Goal: Information Seeking & Learning: Find specific fact

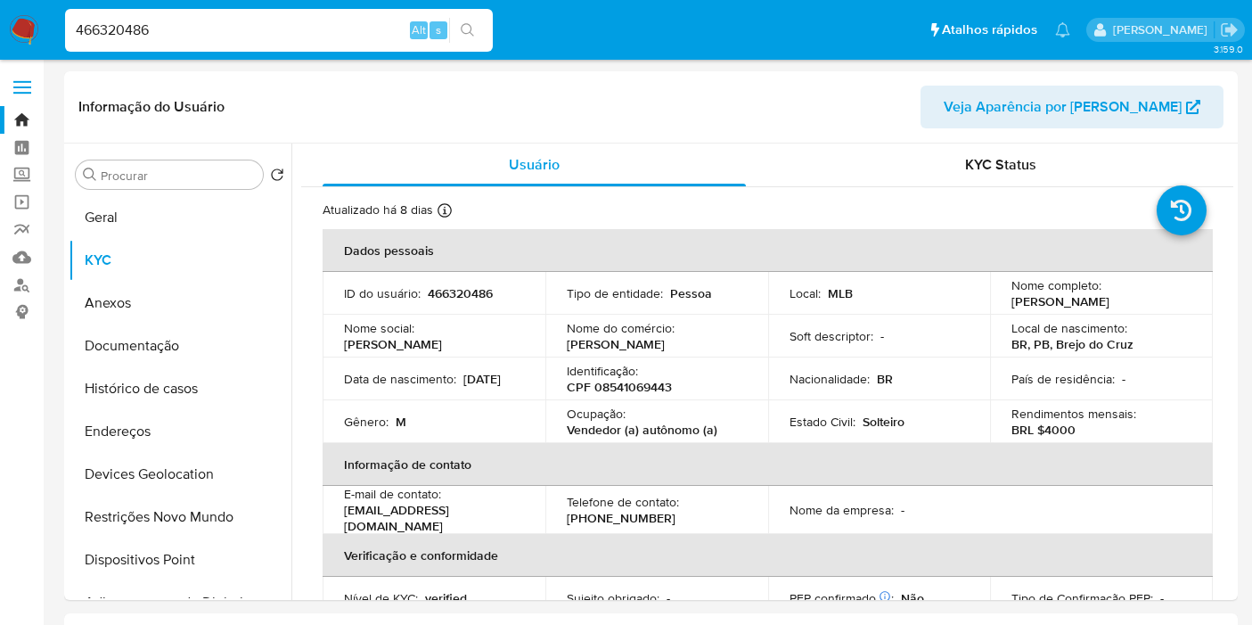
select select "10"
drag, startPoint x: 1004, startPoint y: 296, endPoint x: 1141, endPoint y: 305, distance: 136.7
click at [1141, 305] on td "Nome completo : Itamar Alves Roque" at bounding box center [1101, 293] width 223 height 43
copy p "Itamar Alves Roque"
click at [622, 390] on p "CPF 08541069443" at bounding box center [619, 387] width 105 height 16
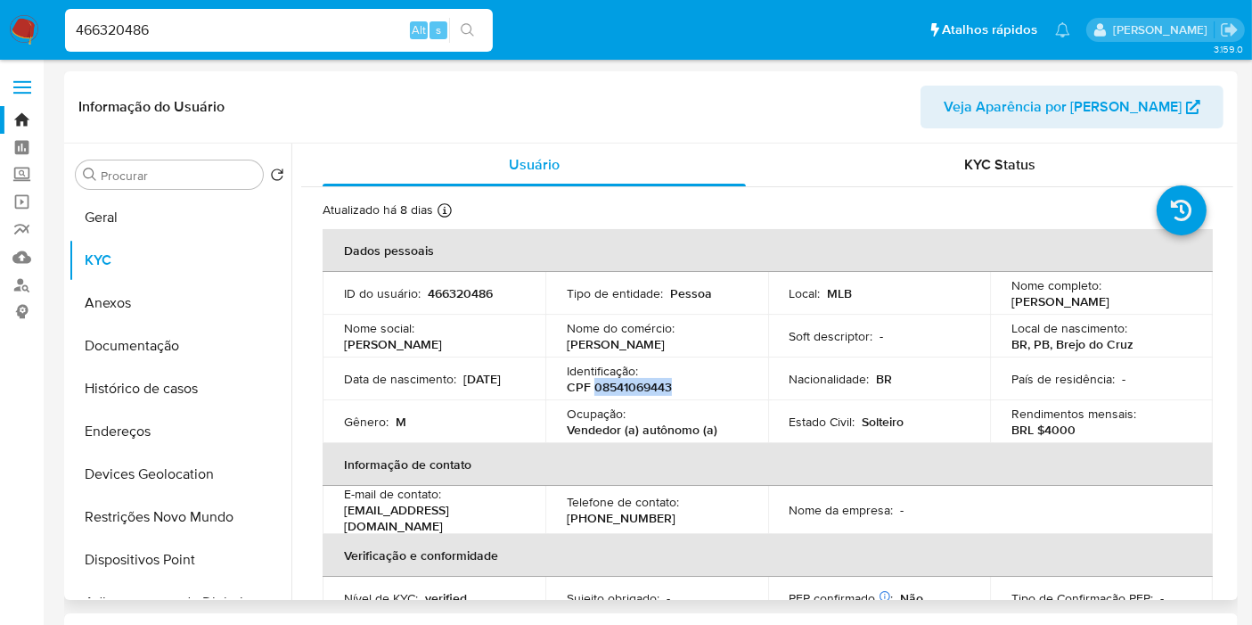
click at [622, 390] on p "CPF 08541069443" at bounding box center [619, 387] width 105 height 16
copy p "08541069443"
click at [154, 39] on input "466320486" at bounding box center [279, 30] width 428 height 23
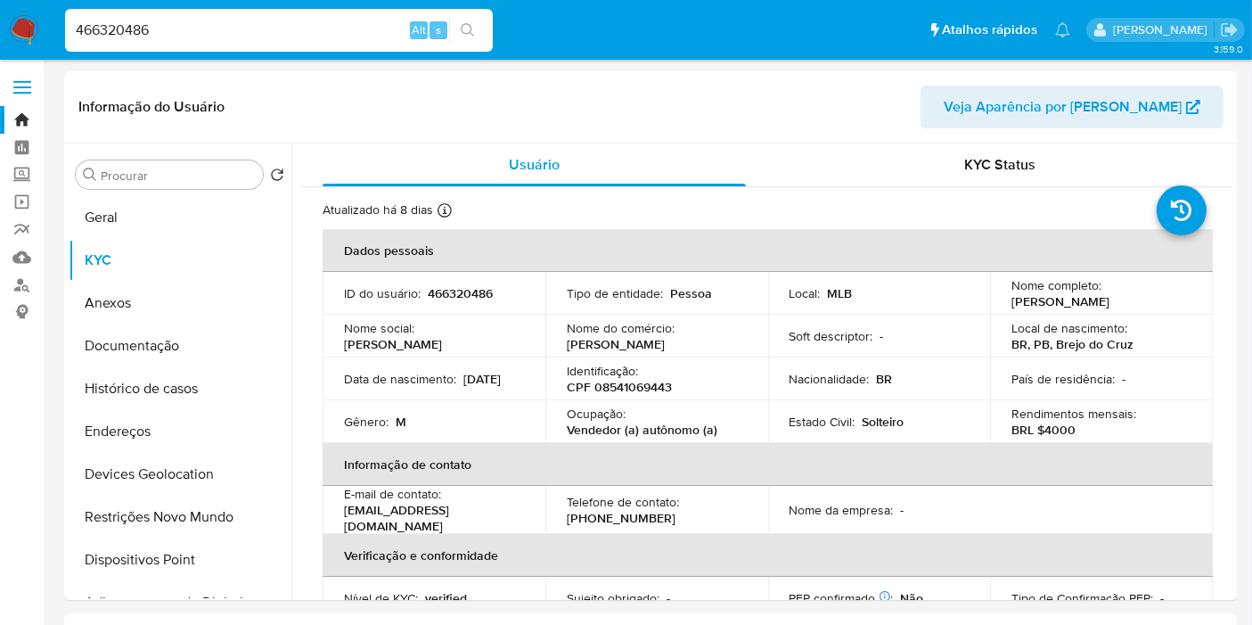
paste input "508667755"
type input "508667755"
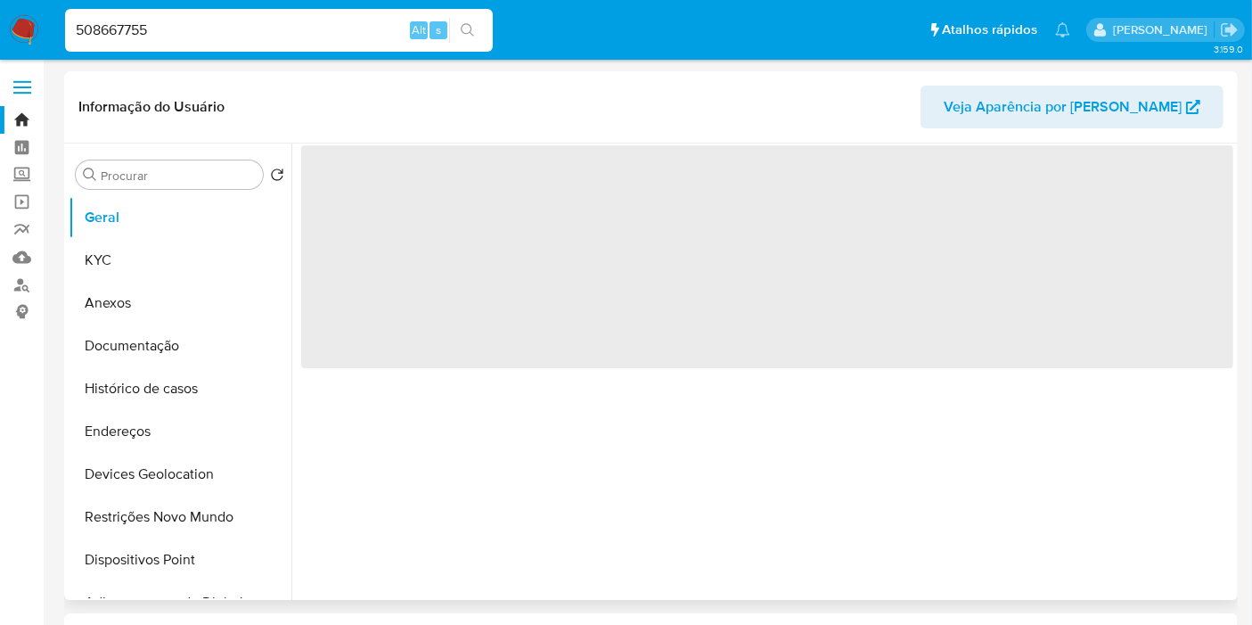
select select "10"
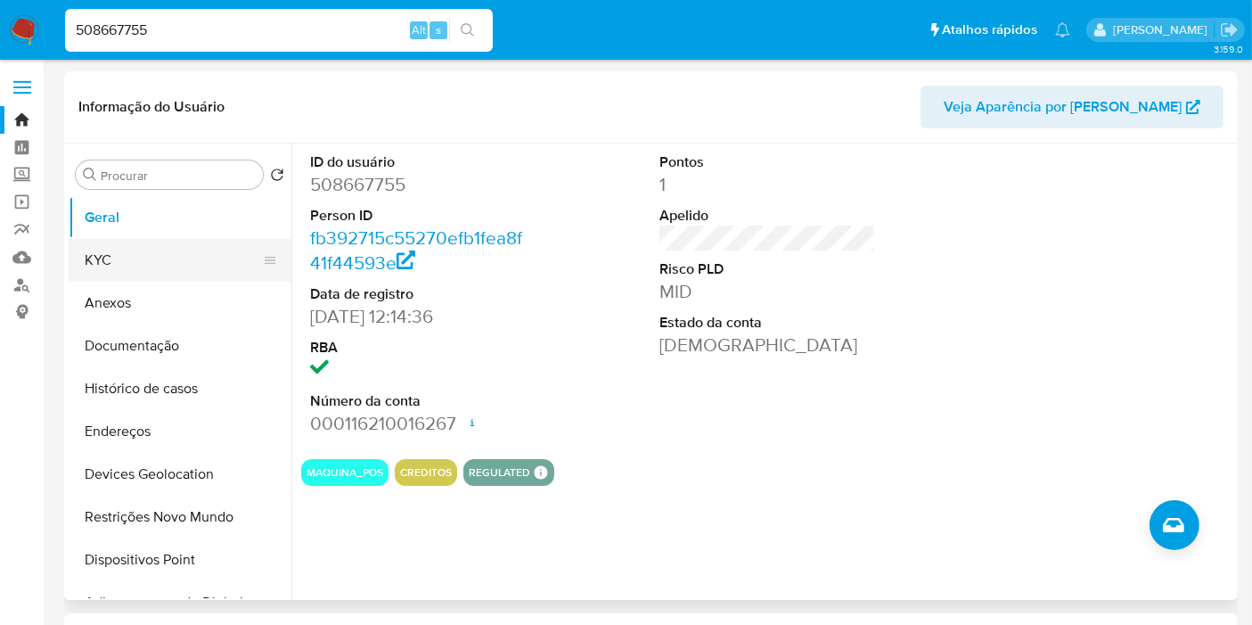
click at [133, 260] on button "KYC" at bounding box center [173, 260] width 209 height 43
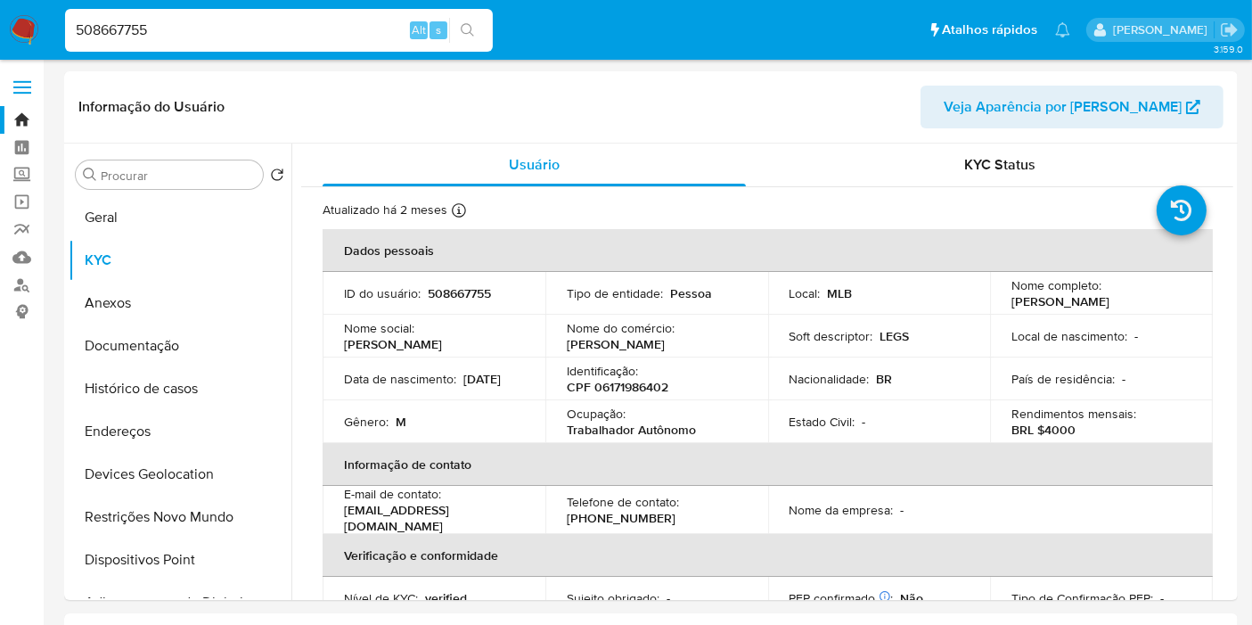
drag, startPoint x: 1011, startPoint y: 297, endPoint x: 1094, endPoint y: 309, distance: 84.7
click at [1094, 309] on p "Carlos Germano Araujo Pereira" at bounding box center [1061, 301] width 98 height 16
copy p "Carlos Germano Araujo Pereira"
click at [653, 395] on p "CPF 06171986402" at bounding box center [618, 387] width 102 height 16
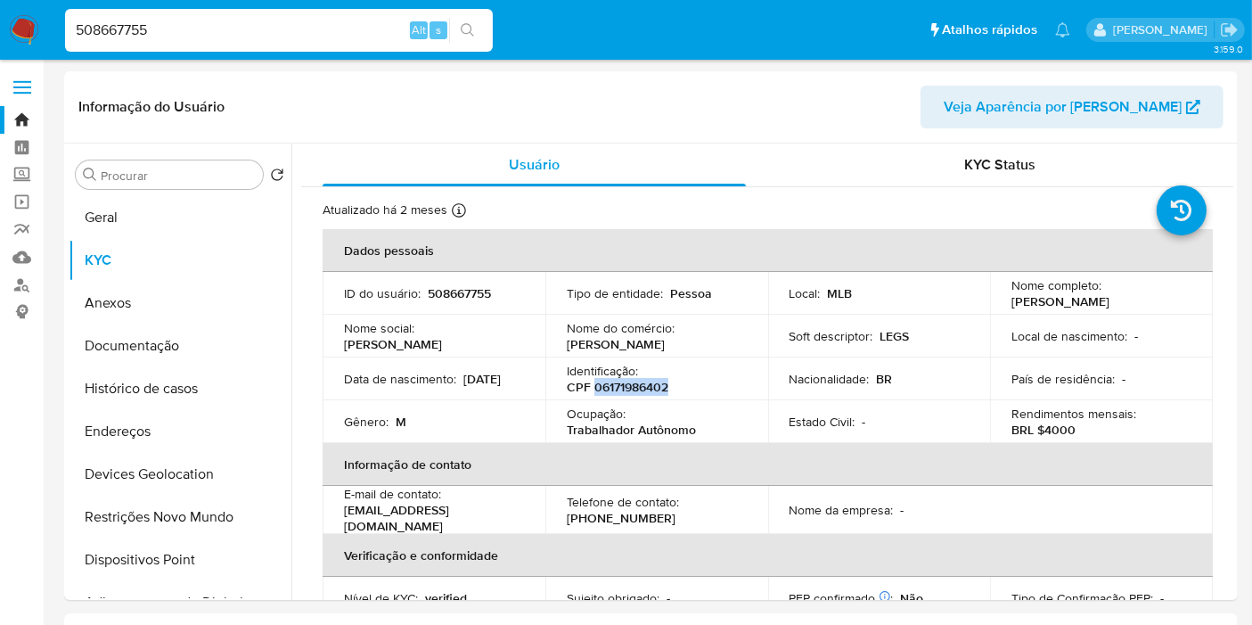
copy p "06171986402"
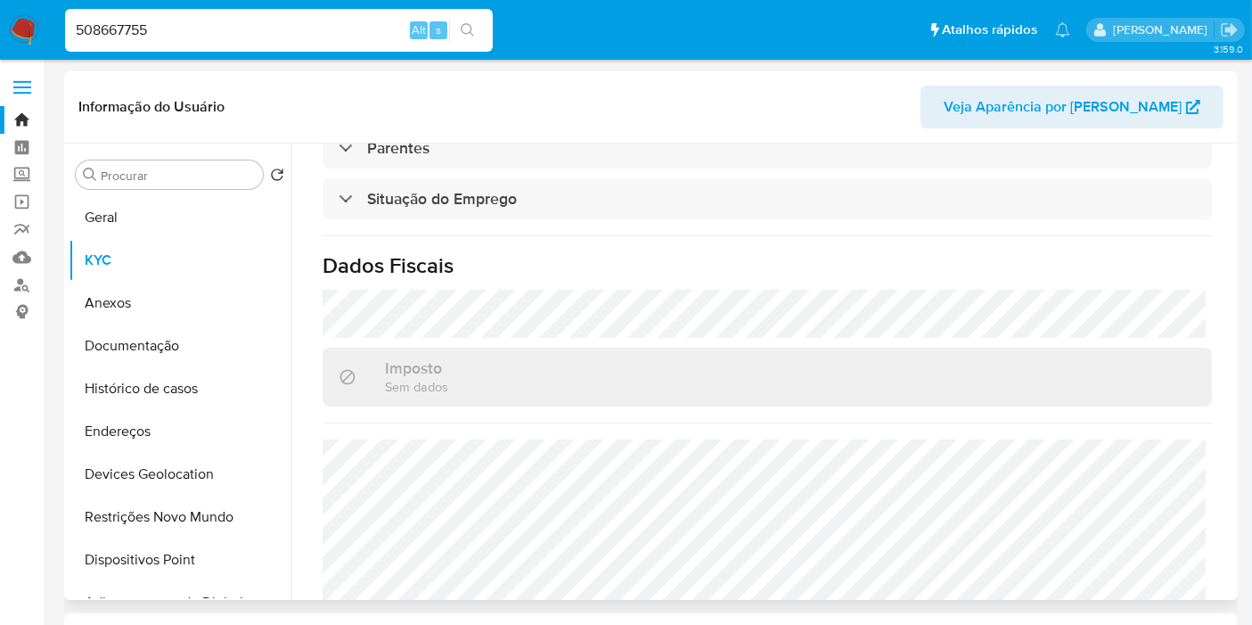
scroll to position [832, 0]
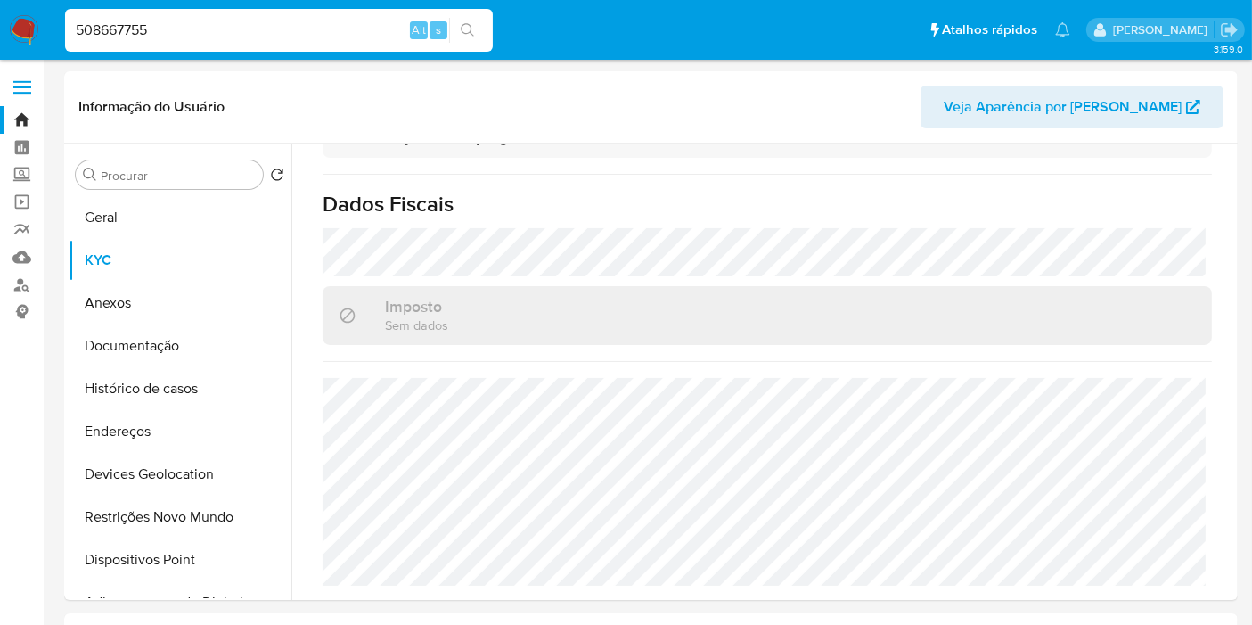
click at [143, 39] on input "508667755" at bounding box center [279, 30] width 428 height 23
paste input "48796042"
type input "548796042"
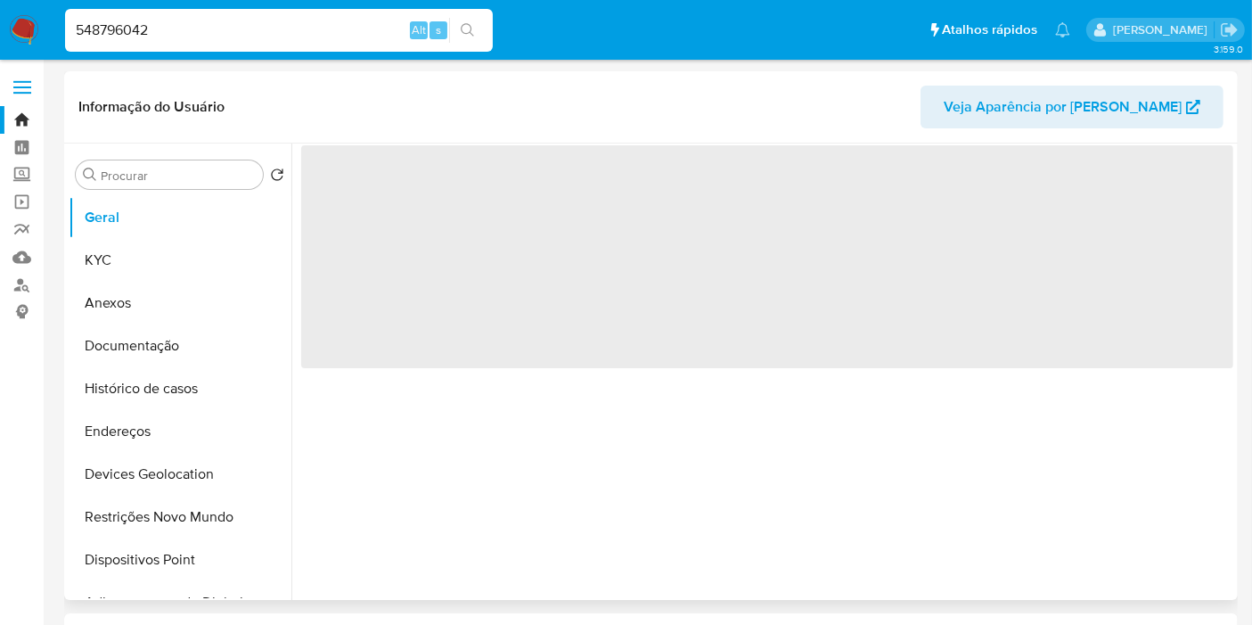
select select "10"
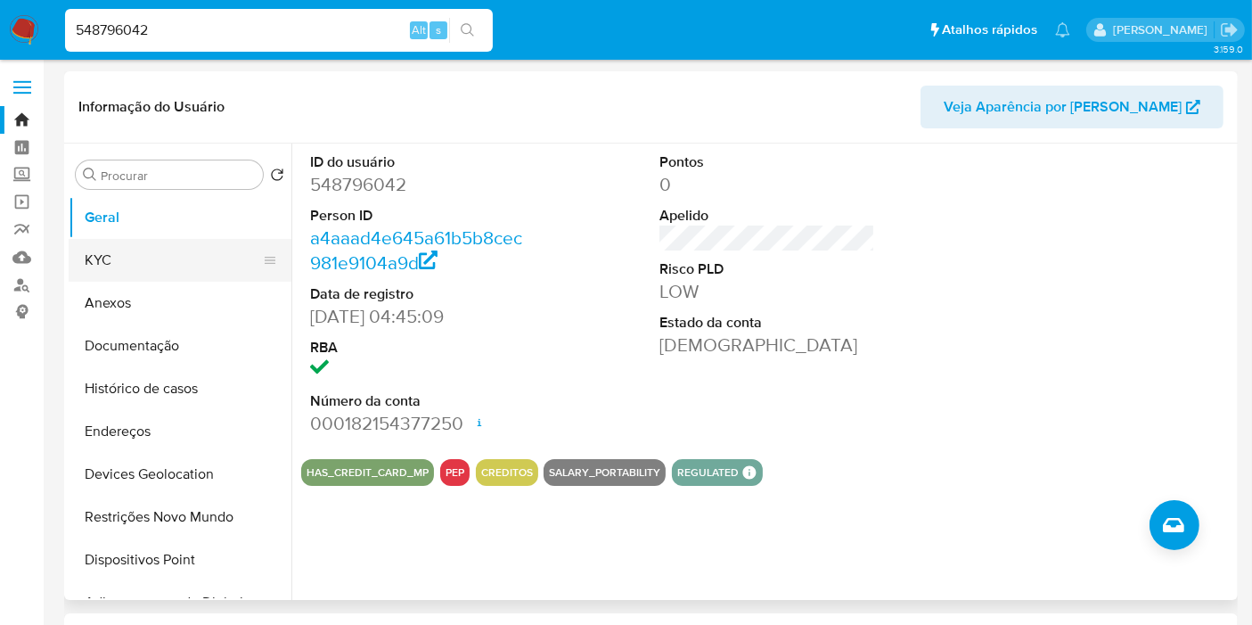
click at [147, 263] on button "KYC" at bounding box center [173, 260] width 209 height 43
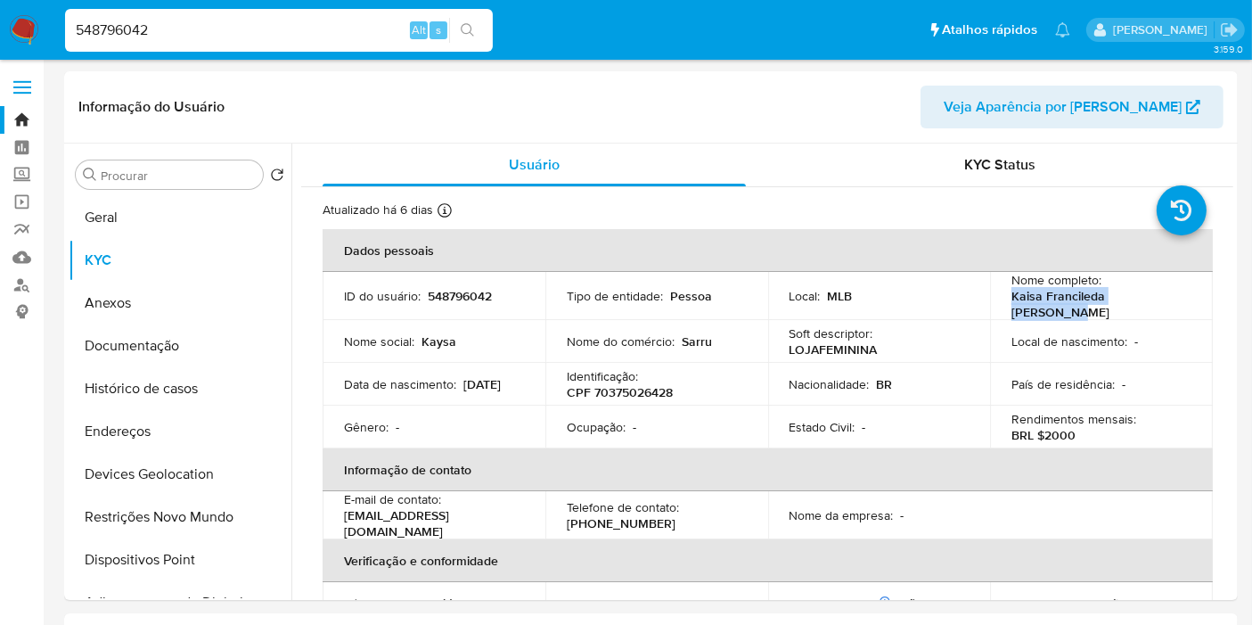
drag, startPoint x: 1028, startPoint y: 307, endPoint x: 1160, endPoint y: 296, distance: 133.3
click at [1185, 297] on td "Nome completo : Kaisa Francileda Dos Santos" at bounding box center [1101, 296] width 223 height 48
click at [610, 393] on p "CPF 70375026428" at bounding box center [620, 392] width 106 height 16
copy p "70375026428"
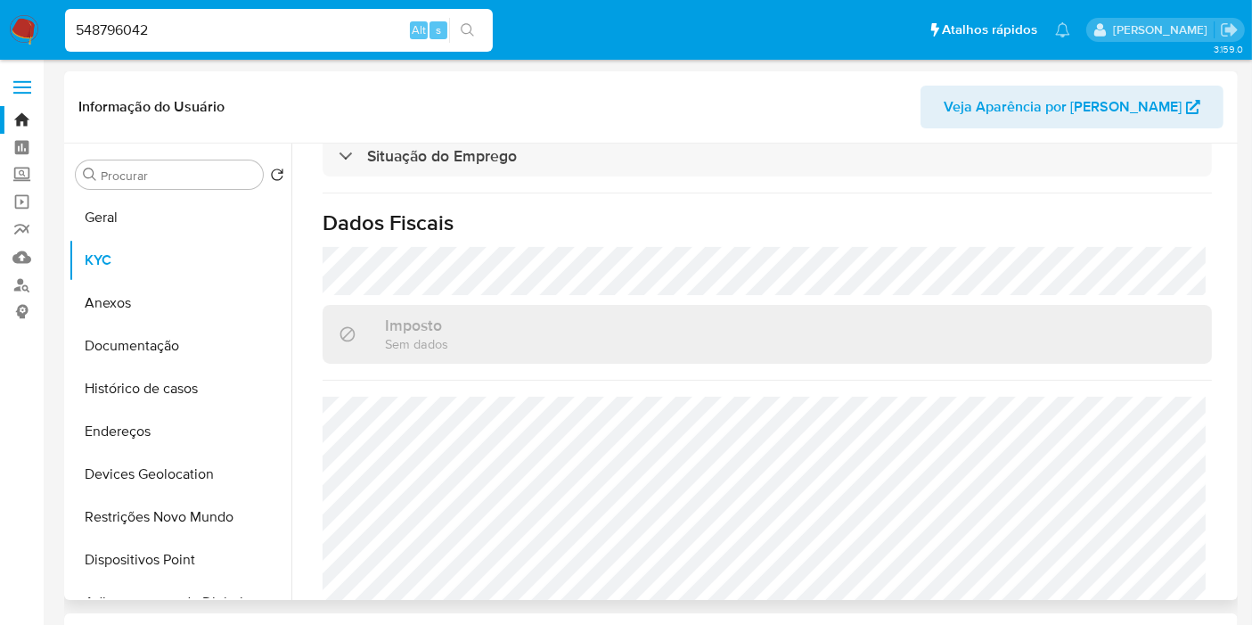
scroll to position [827, 0]
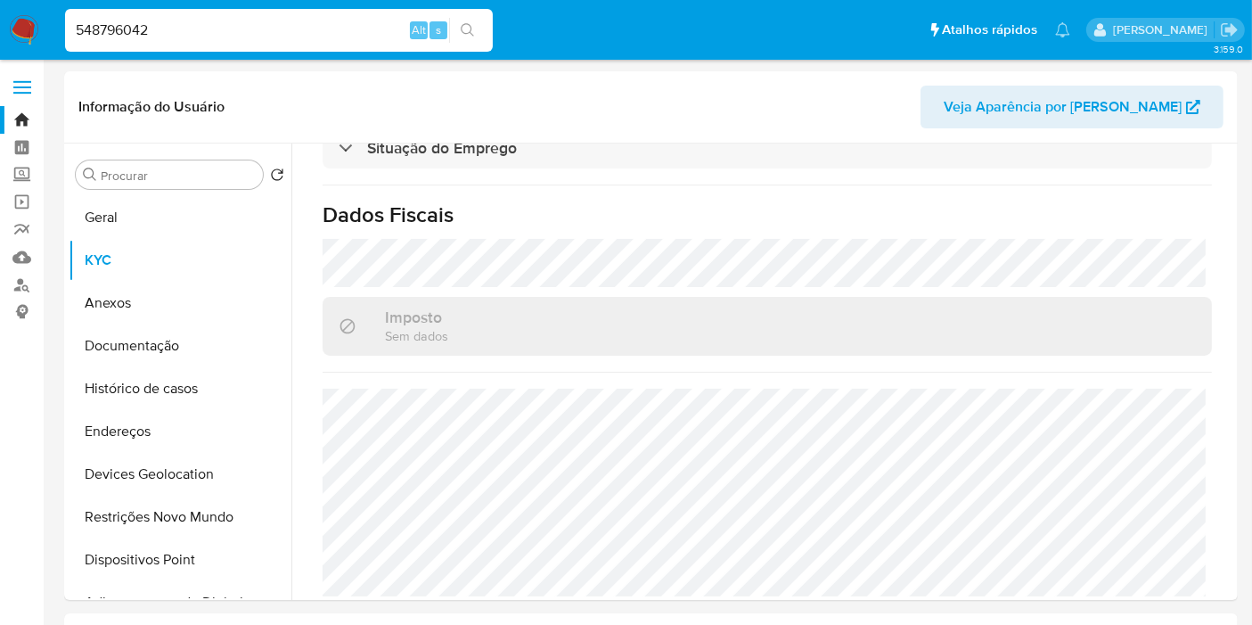
click at [178, 31] on input "548796042" at bounding box center [279, 30] width 428 height 23
click at [177, 31] on input "548796042" at bounding box center [279, 30] width 428 height 23
paste input "69518538"
type input "569518538"
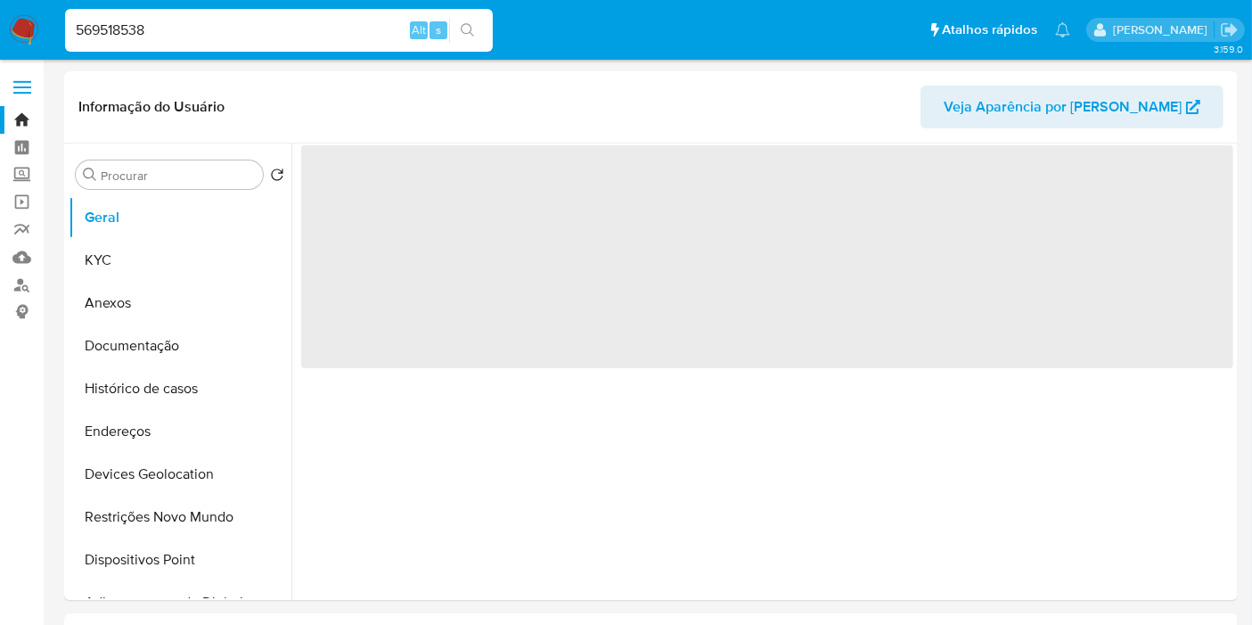
select select "10"
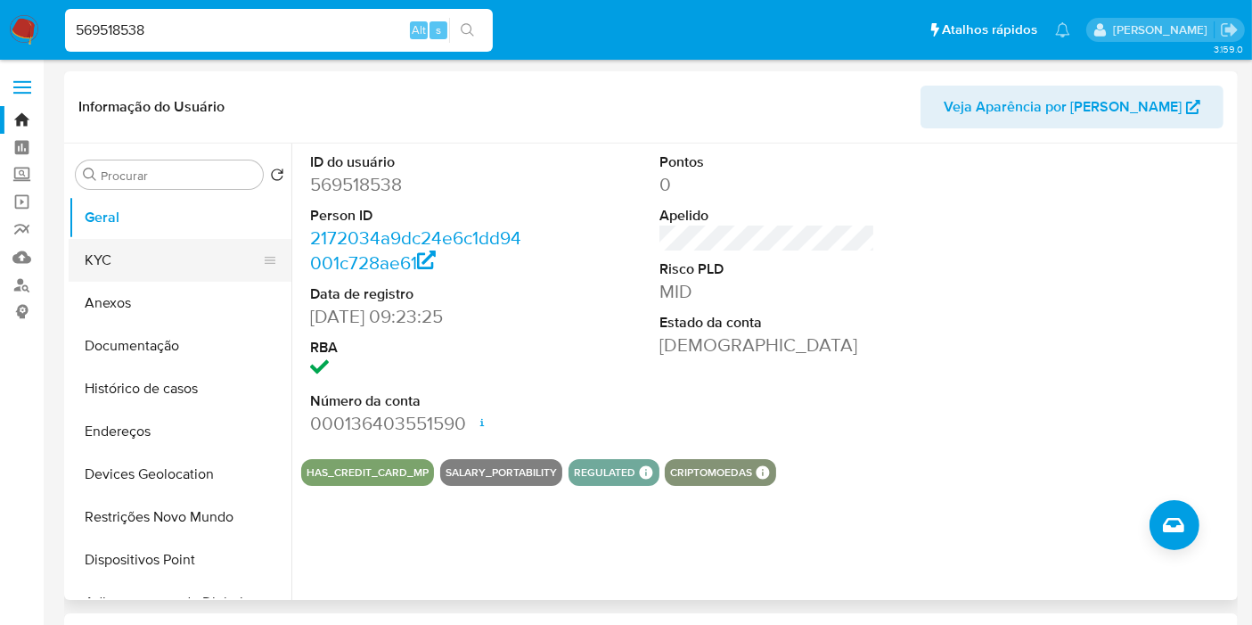
click at [127, 278] on button "KYC" at bounding box center [173, 260] width 209 height 43
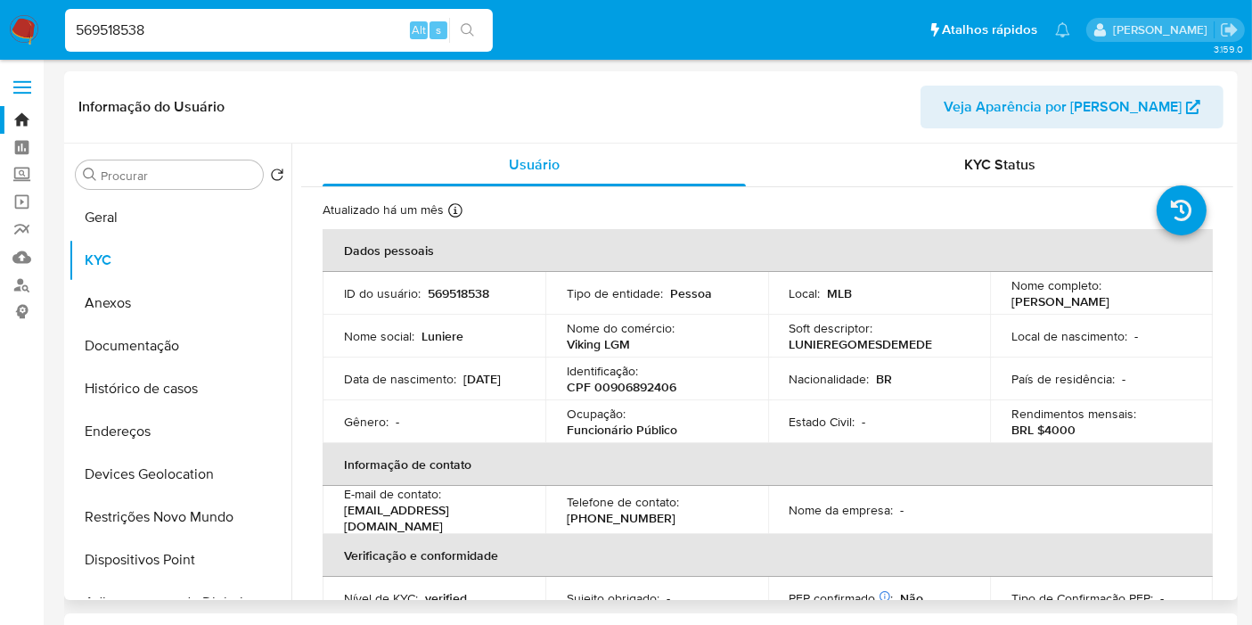
drag, startPoint x: 1002, startPoint y: 301, endPoint x: 1200, endPoint y: 299, distance: 198.8
click at [1200, 299] on td "Nome completo : Luniere Gomes de Medeiros" at bounding box center [1101, 293] width 223 height 43
copy p "Luniere Gomes de Medeiros"
click at [661, 388] on p "CPF 00906892406" at bounding box center [622, 387] width 110 height 16
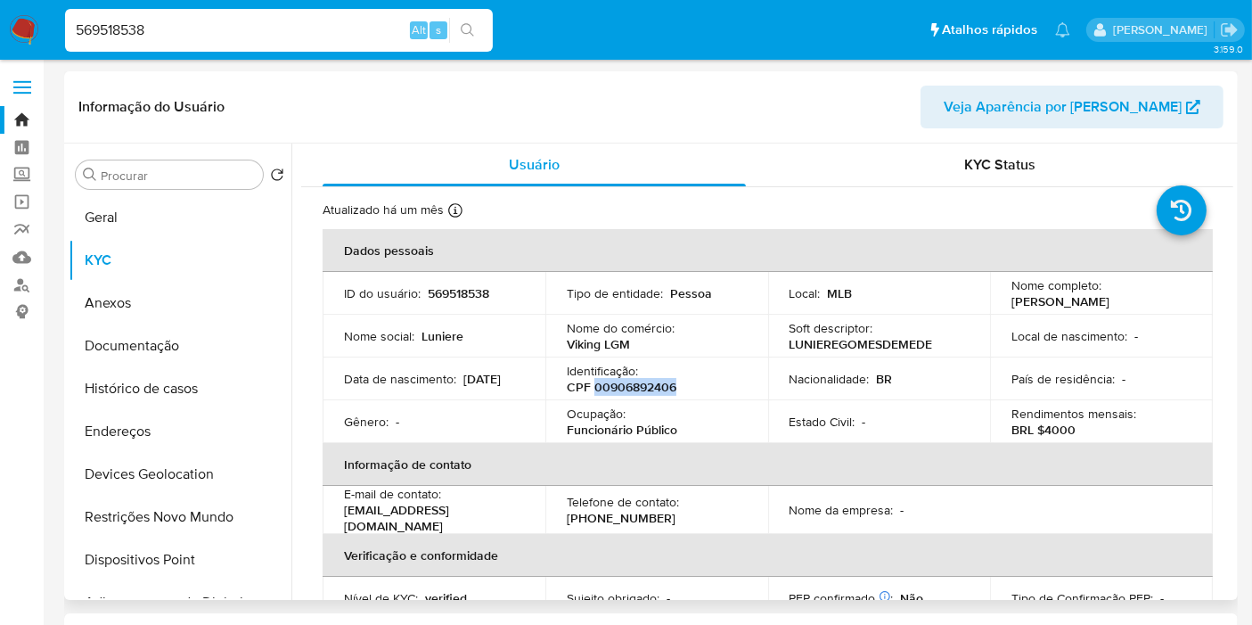
copy p "00906892406"
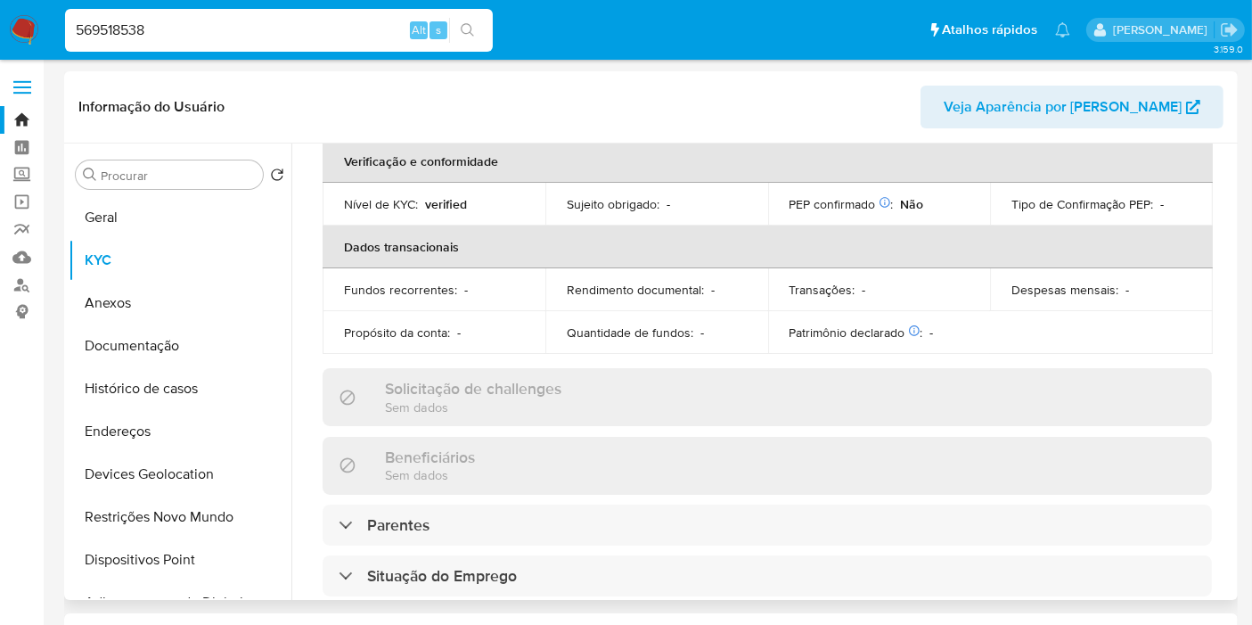
scroll to position [233, 0]
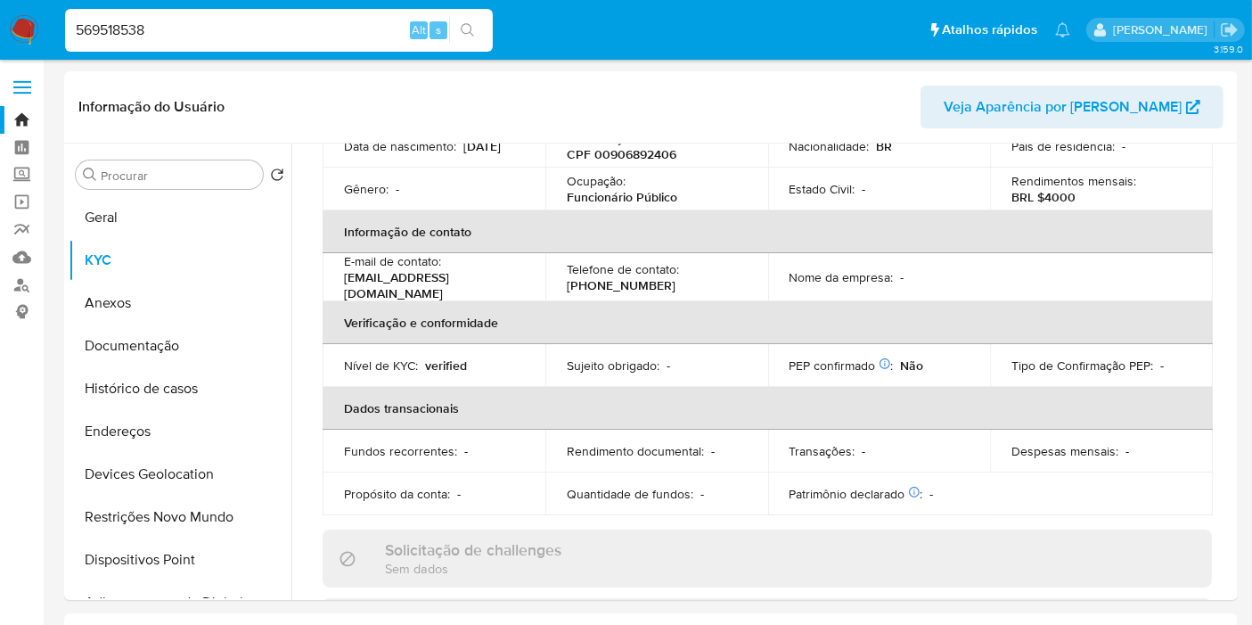
click at [175, 51] on div "569518538 Alt s" at bounding box center [279, 30] width 428 height 43
click at [168, 34] on input "569518538" at bounding box center [279, 30] width 428 height 23
paste input "637430935"
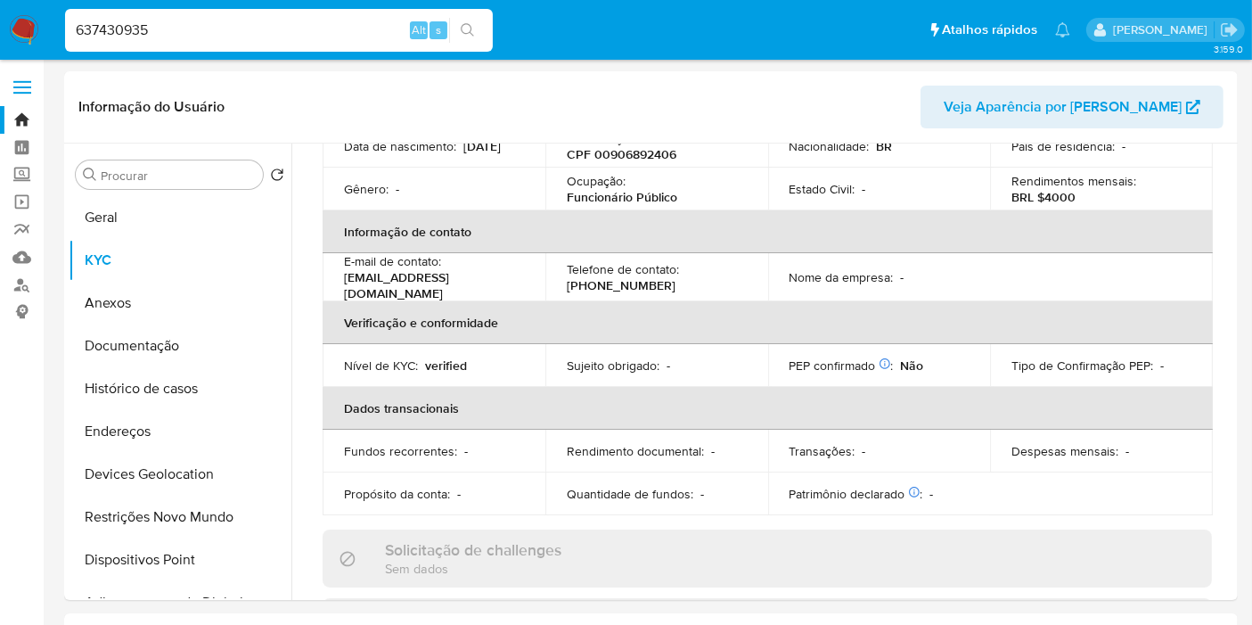
type input "637430935"
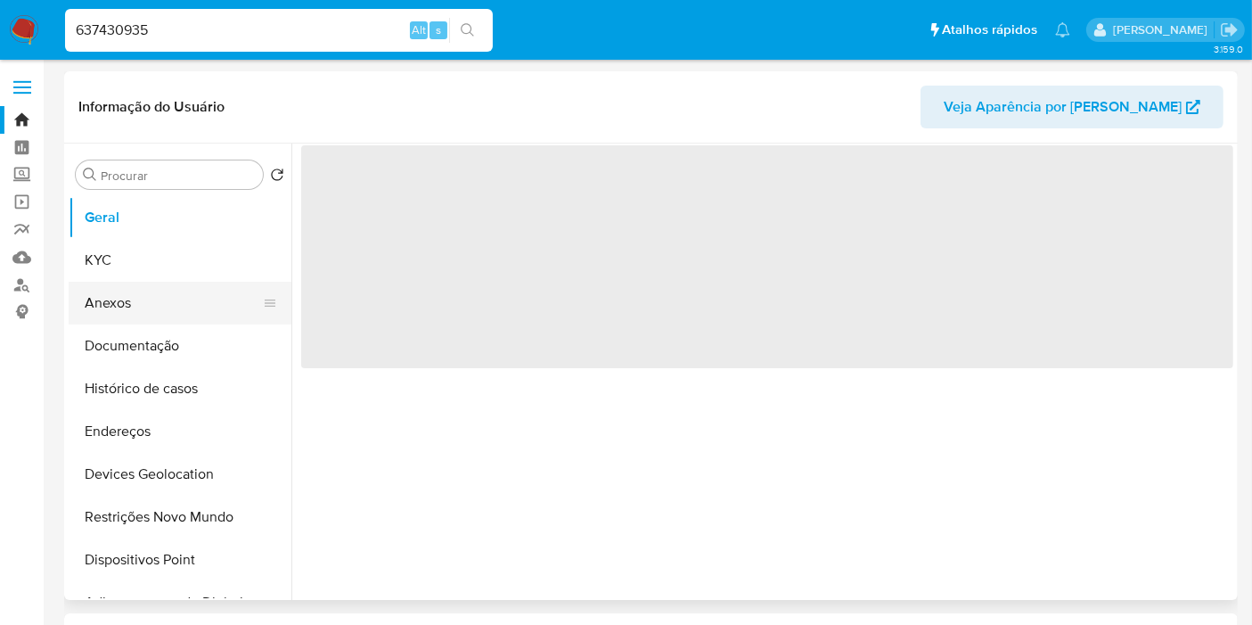
select select "10"
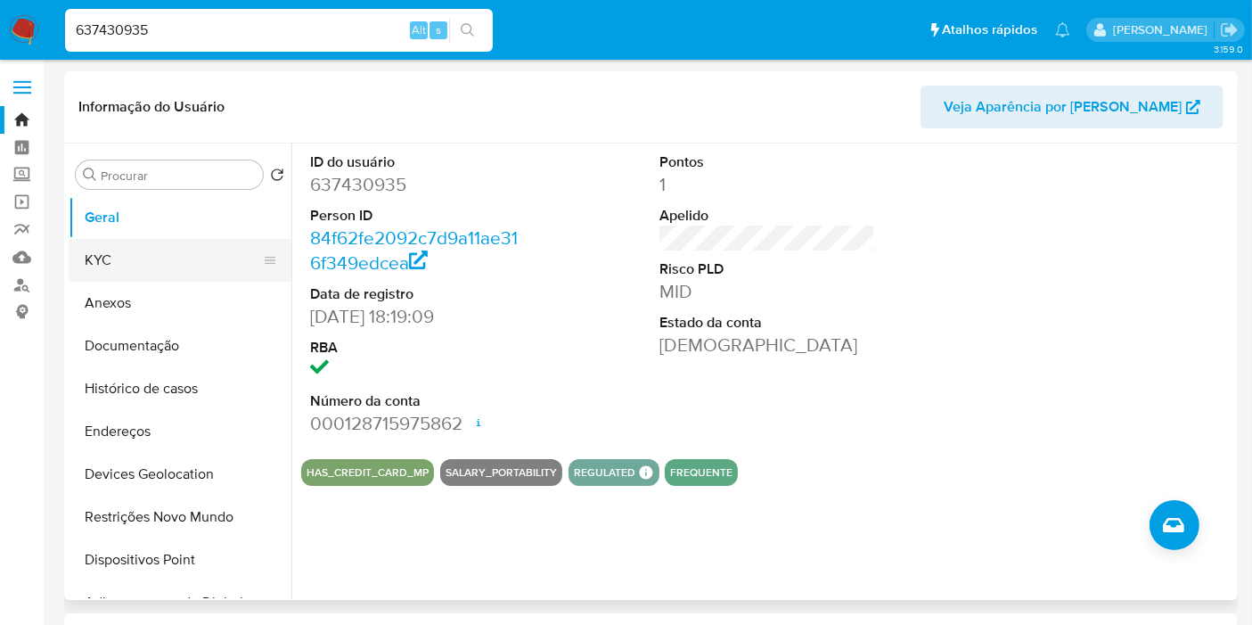
click at [183, 275] on button "KYC" at bounding box center [173, 260] width 209 height 43
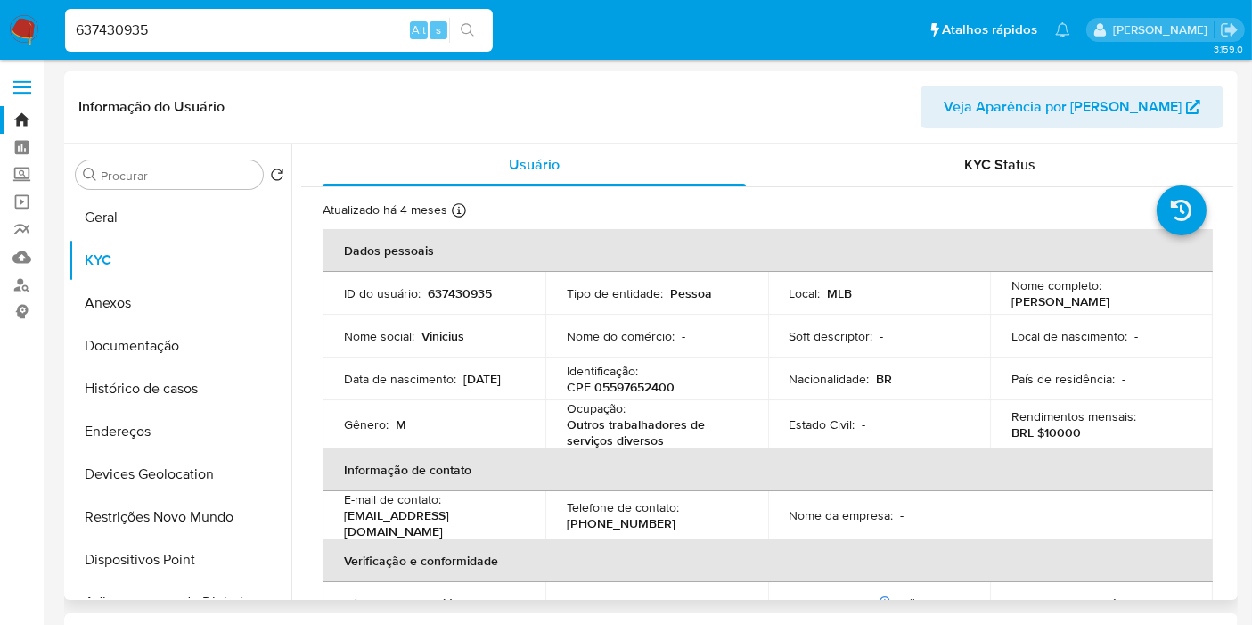
drag, startPoint x: 1011, startPoint y: 301, endPoint x: 1141, endPoint y: 312, distance: 130.6
click at [1110, 308] on p "Francisco Vinicius de Vasconcelos Silva" at bounding box center [1061, 301] width 98 height 16
drag, startPoint x: 1003, startPoint y: 297, endPoint x: 1141, endPoint y: 308, distance: 138.6
click at [1141, 308] on td "Nome completo : Francisco Vinicius de Vasconcelos Silva" at bounding box center [1101, 293] width 223 height 43
copy p "Francisco Vinicius de Vasconcelos Silva"
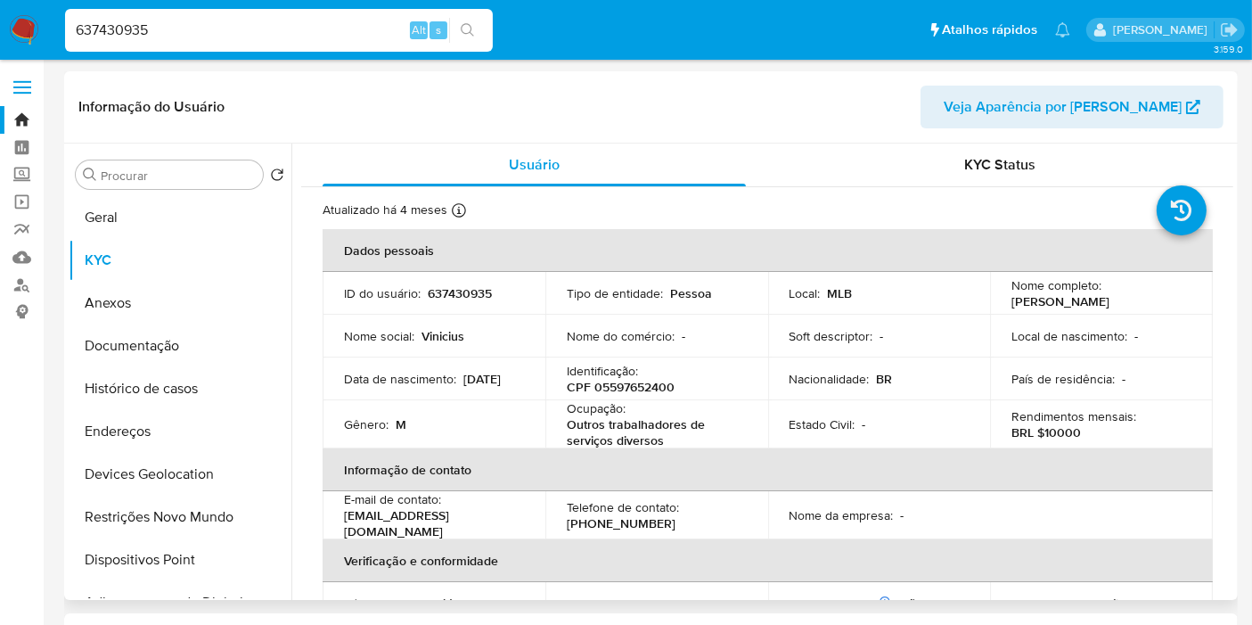
click at [628, 379] on p "Identificação :" at bounding box center [602, 371] width 71 height 16
click at [631, 395] on p "CPF 05597652400" at bounding box center [621, 387] width 108 height 16
copy p "05597652400"
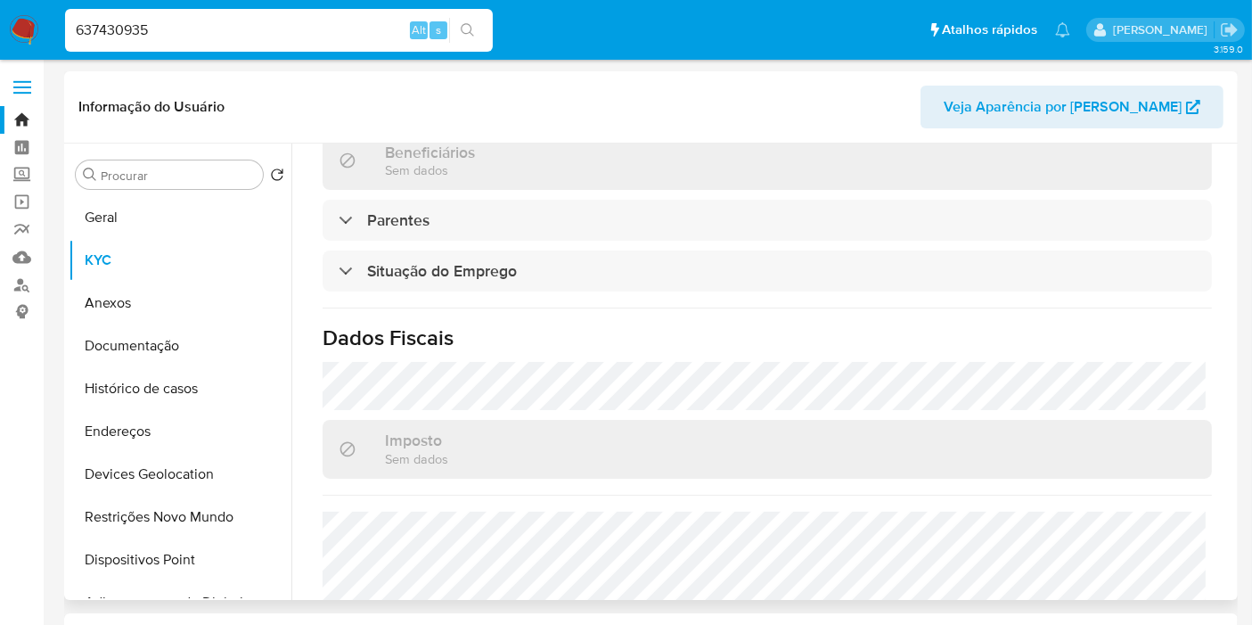
scroll to position [838, 0]
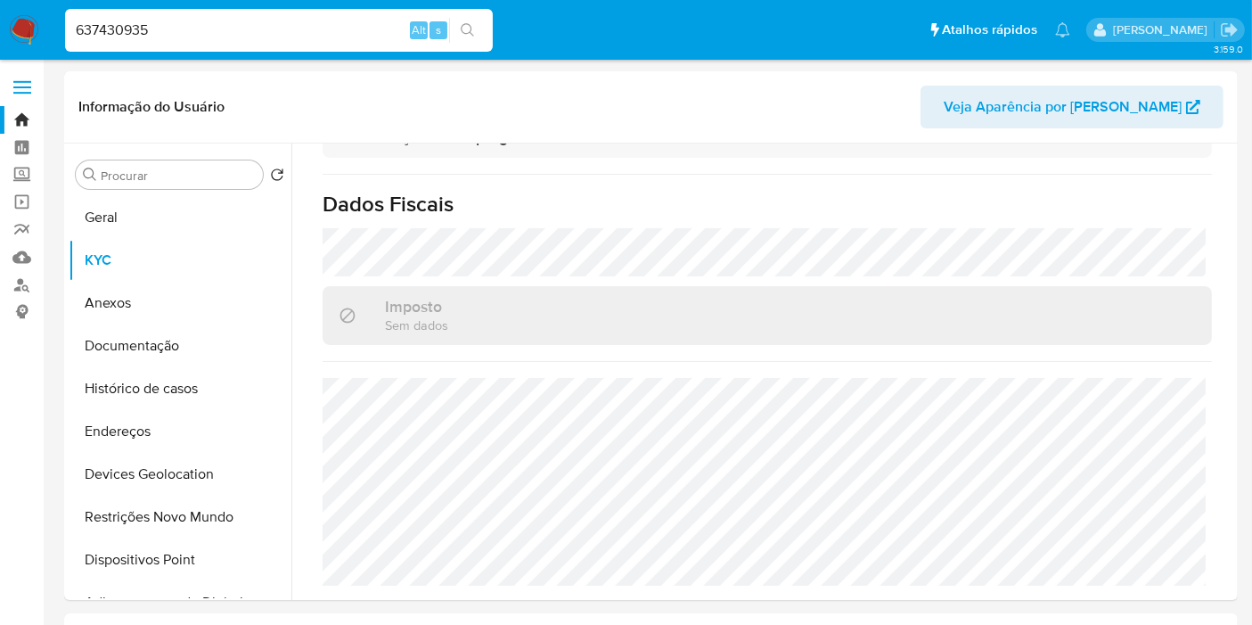
click at [241, 39] on input "637430935" at bounding box center [279, 30] width 428 height 23
paste input "52448472"
type input "652448472"
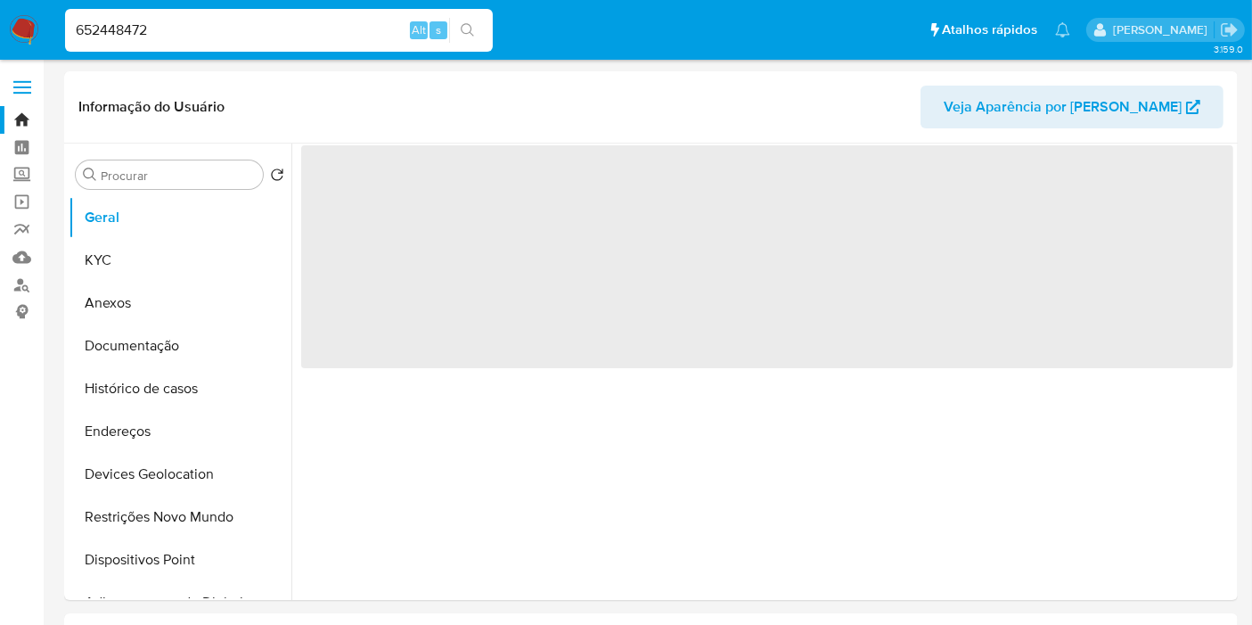
select select "10"
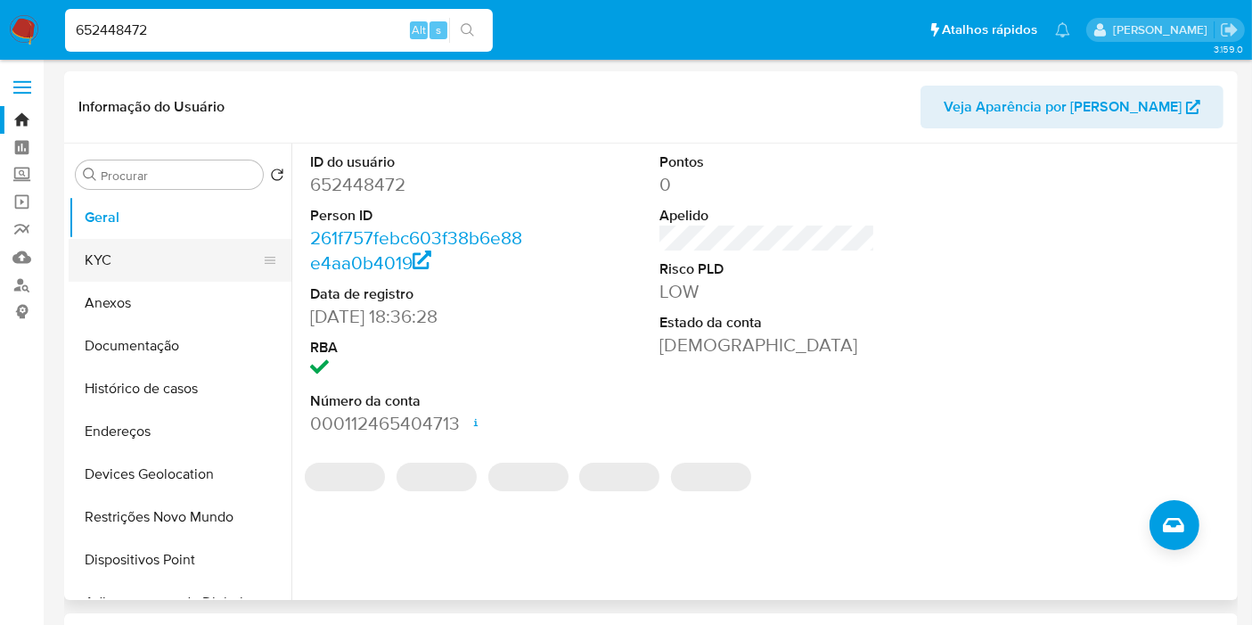
click at [160, 266] on button "KYC" at bounding box center [173, 260] width 209 height 43
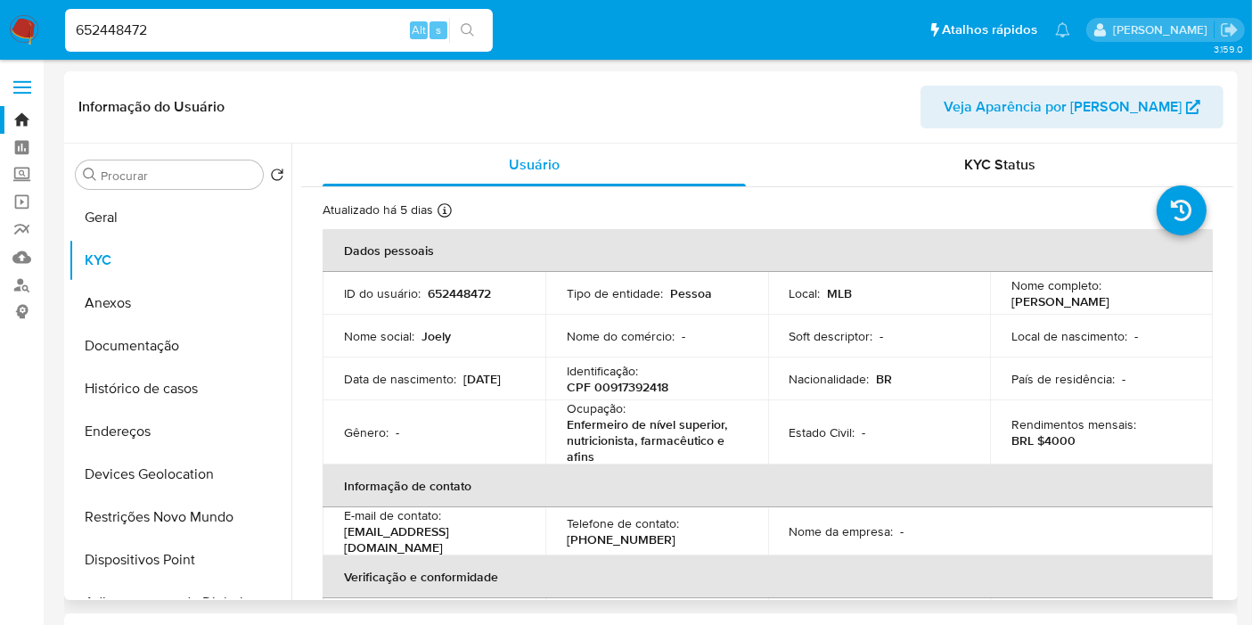
drag, startPoint x: 1003, startPoint y: 307, endPoint x: 1135, endPoint y: 299, distance: 133.0
click at [1137, 299] on td "Nome completo : Joely Alves Dantas" at bounding box center [1101, 293] width 223 height 43
copy p "Joely Alves Dantas"
click at [619, 385] on p "CPF 00917392418" at bounding box center [618, 387] width 102 height 16
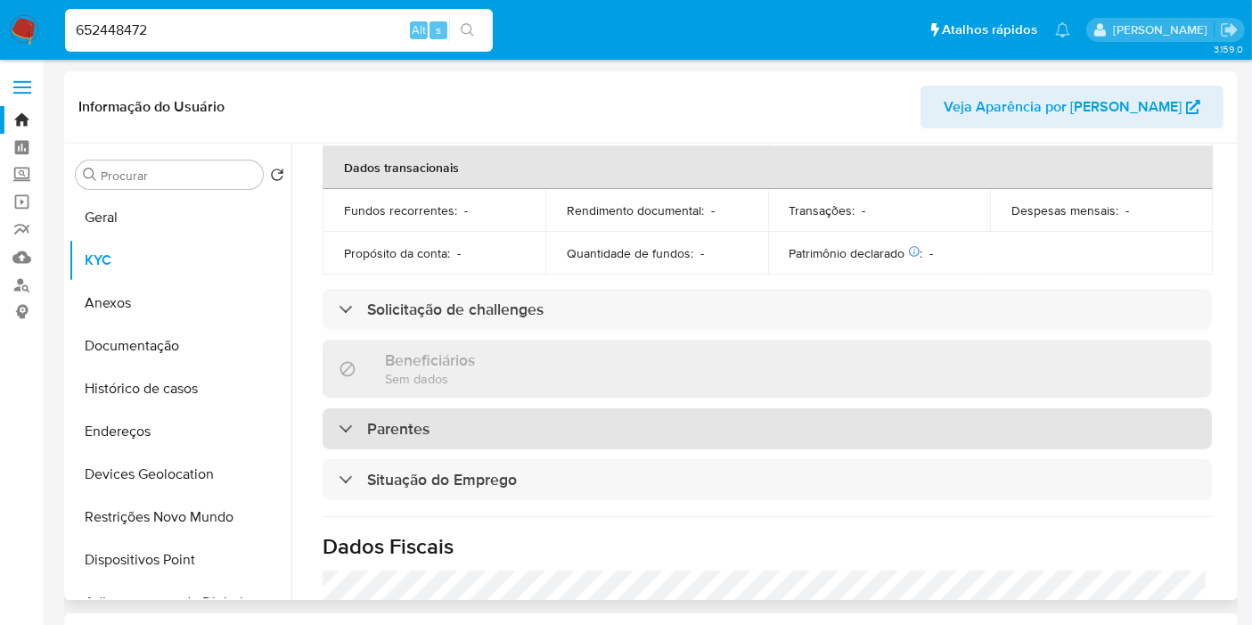
scroll to position [831, 0]
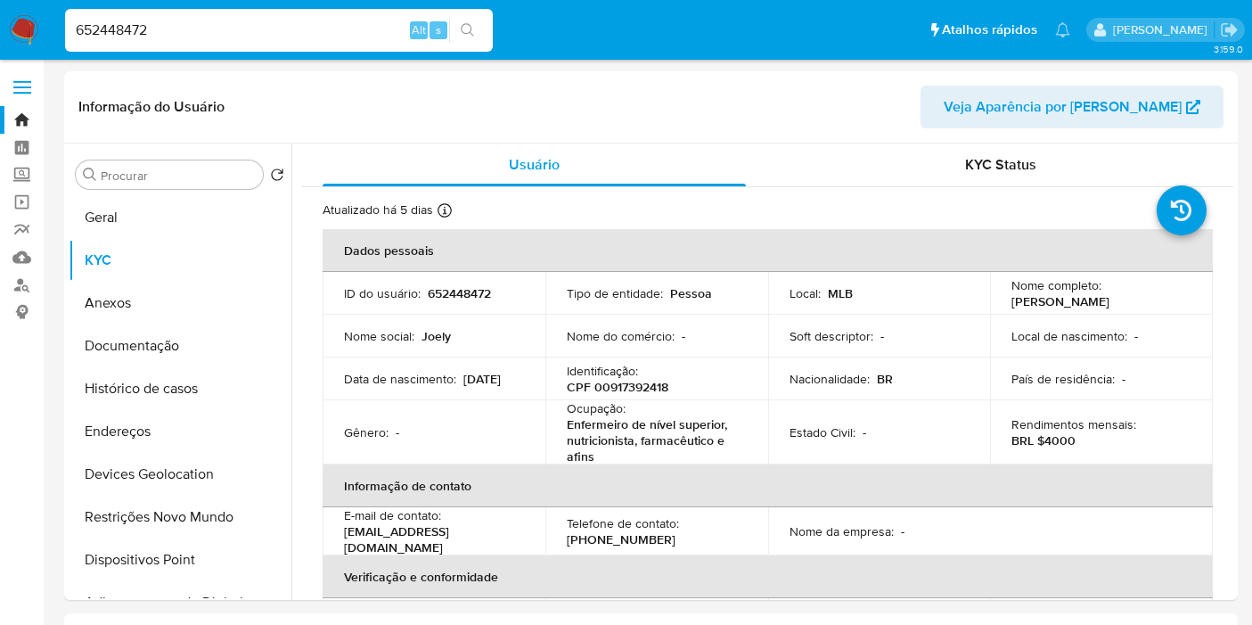
select select "10"
click at [169, 36] on input "652448472" at bounding box center [279, 30] width 428 height 23
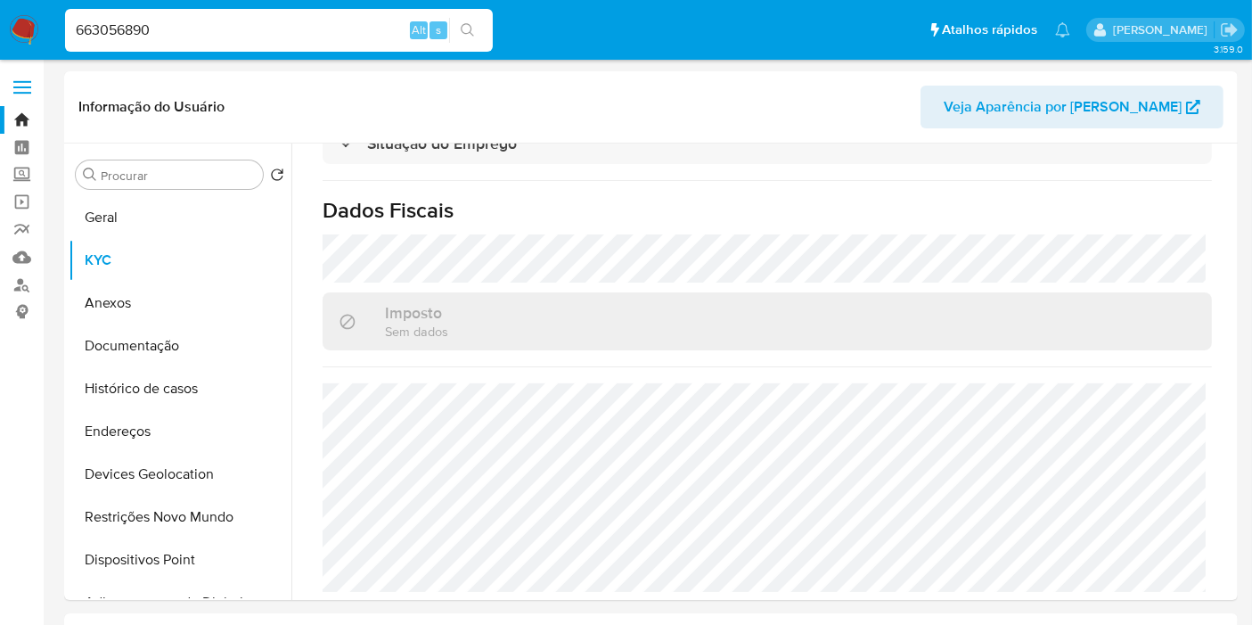
type input "663056890"
click at [477, 30] on button "search-icon" at bounding box center [467, 30] width 37 height 25
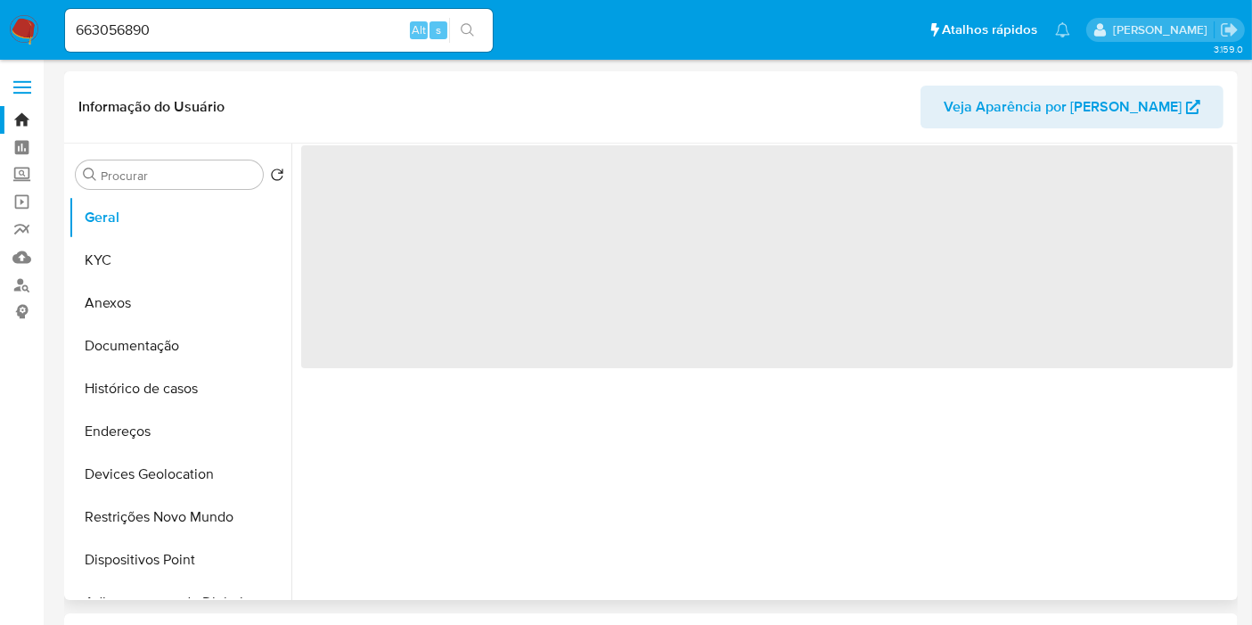
select select "10"
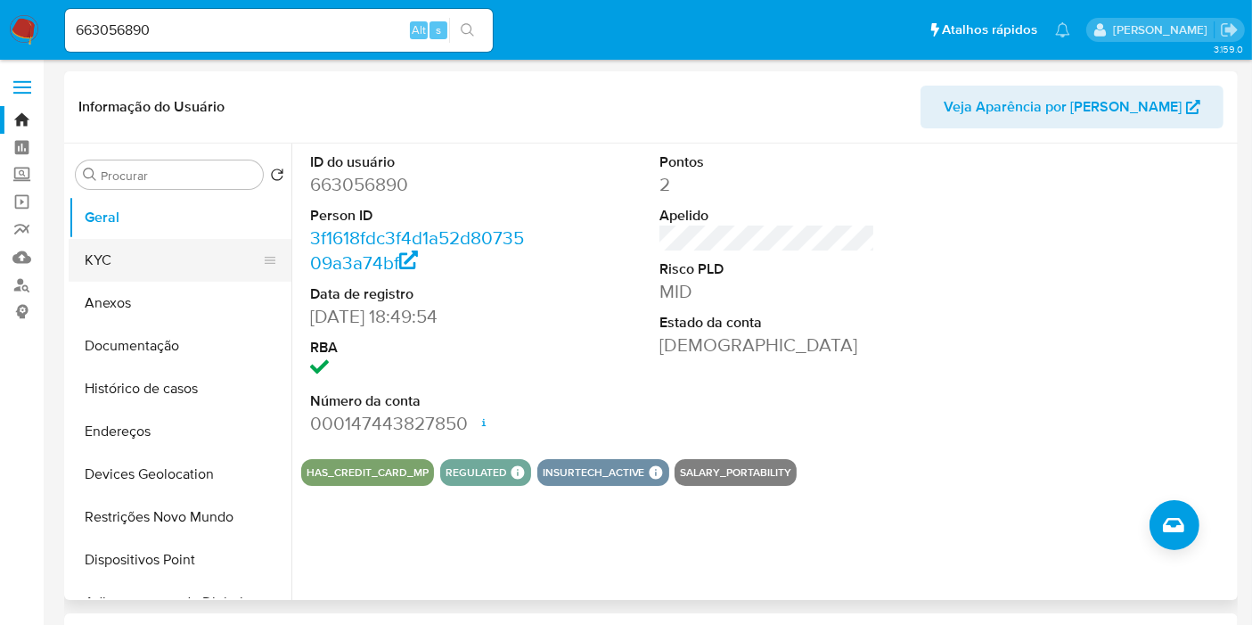
click at [180, 274] on button "KYC" at bounding box center [173, 260] width 209 height 43
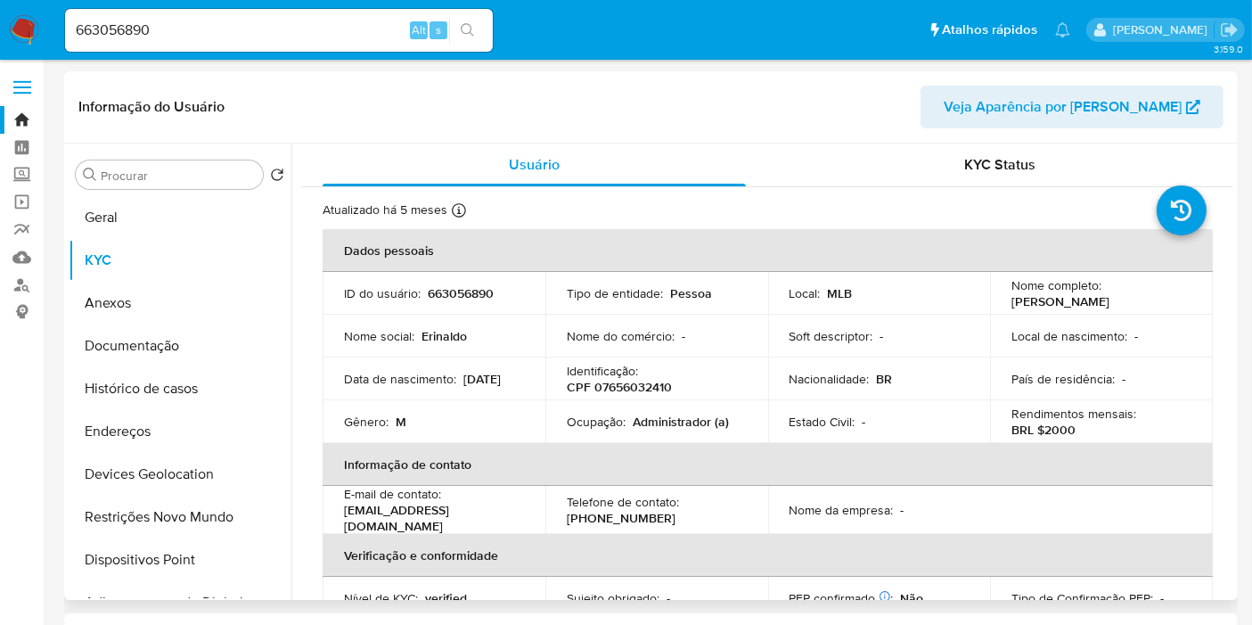
drag, startPoint x: 1008, startPoint y: 301, endPoint x: 1155, endPoint y: 298, distance: 147.1
click at [1155, 298] on div "Nome completo : Erinaldo Ferreira da Costa" at bounding box center [1102, 293] width 180 height 32
copy p "Erinaldo Ferreira da Costa"
click at [646, 389] on p "CPF 07656032410" at bounding box center [619, 387] width 105 height 16
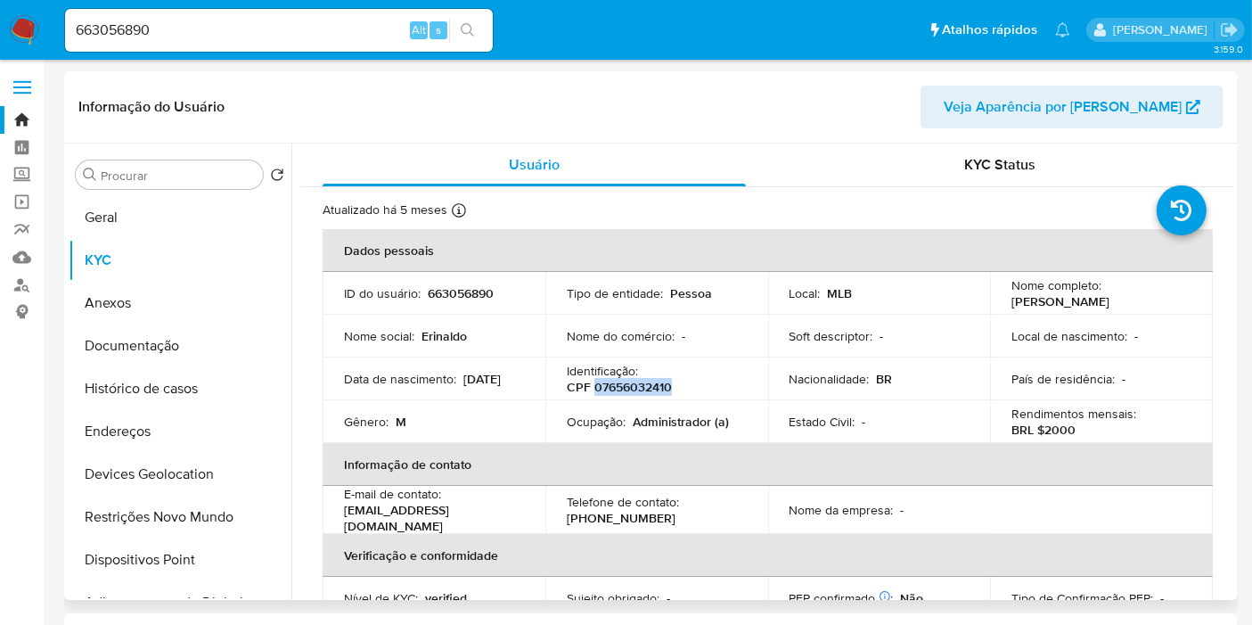
copy p "07656032410"
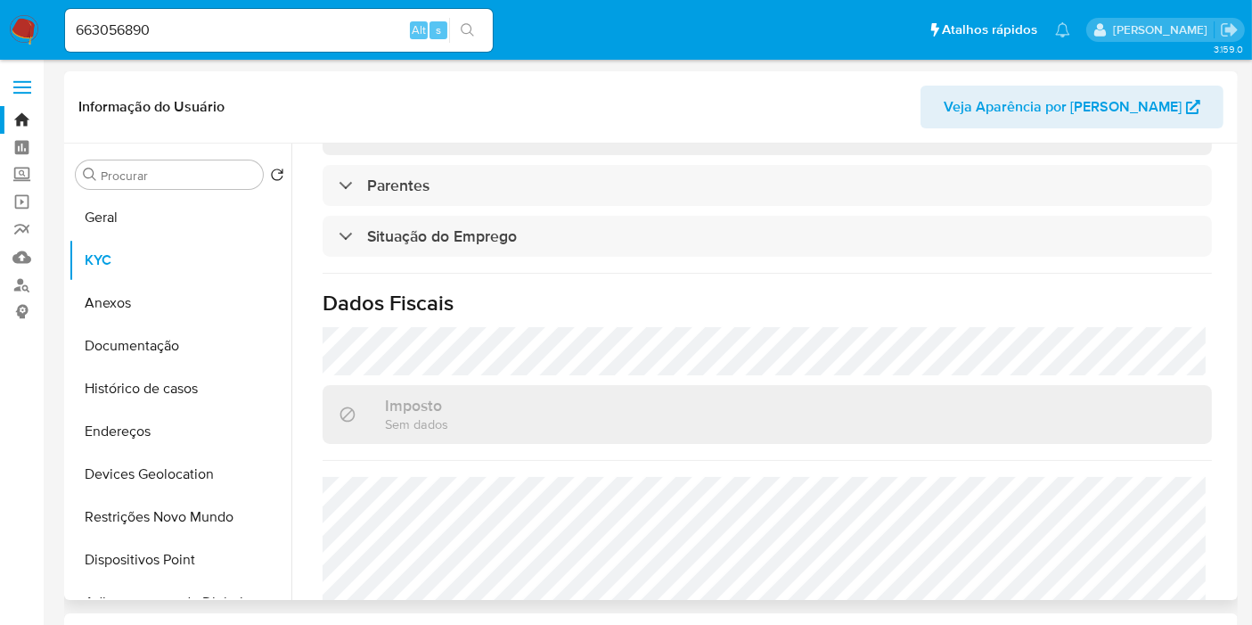
scroll to position [827, 0]
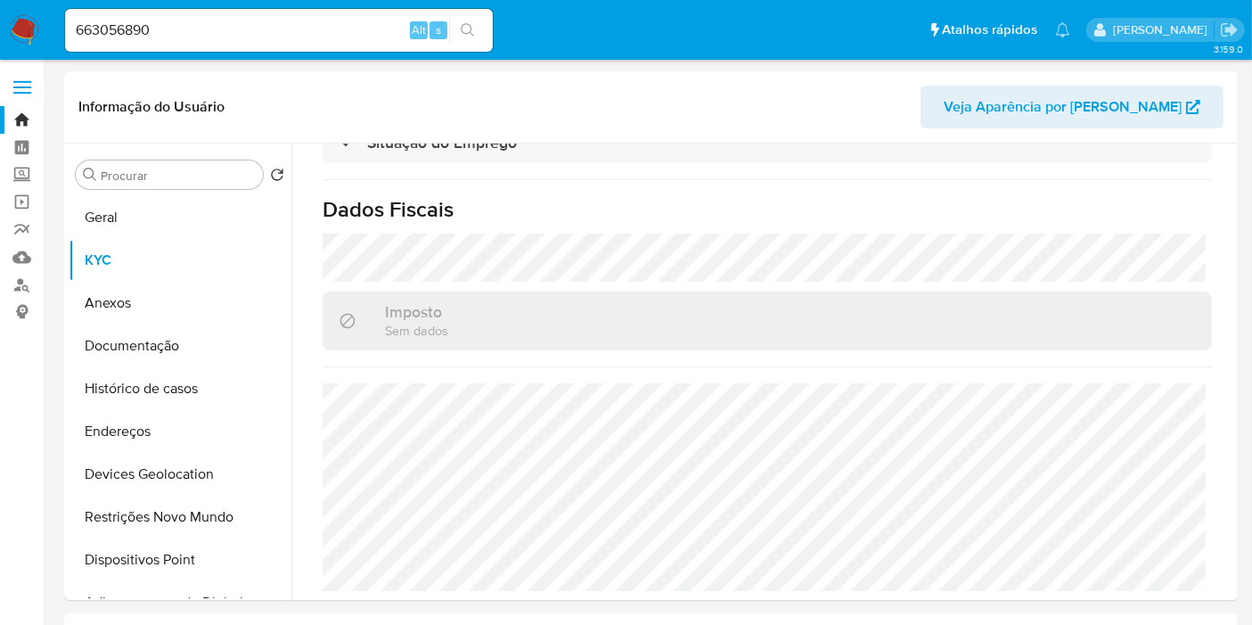
click at [164, 39] on input "663056890" at bounding box center [279, 30] width 428 height 23
drag, startPoint x: 164, startPoint y: 39, endPoint x: 164, endPoint y: 18, distance: 21.4
click at [164, 38] on input "663056890" at bounding box center [279, 30] width 428 height 23
paste input "4104967"
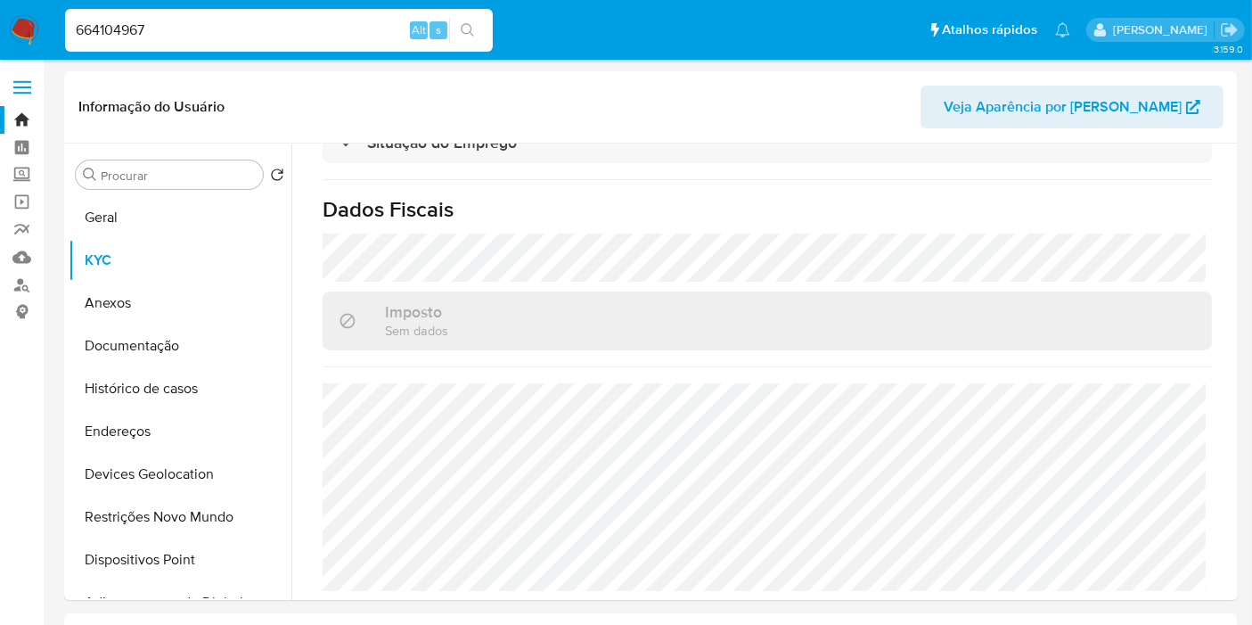
type input "664104967"
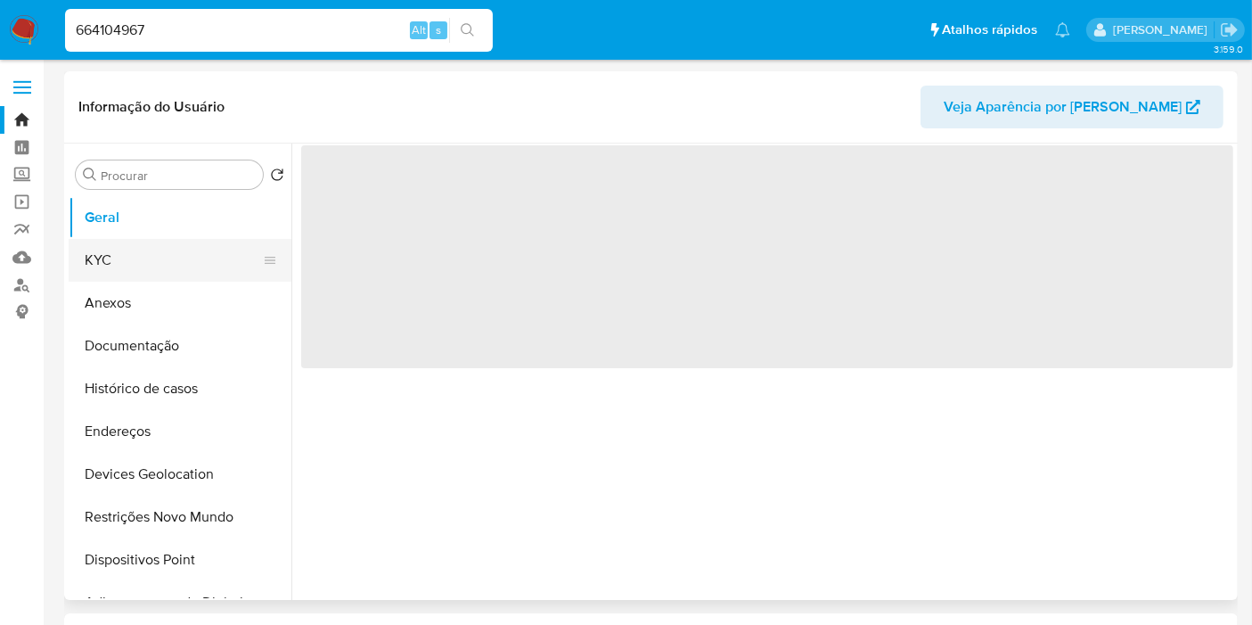
click at [143, 266] on button "KYC" at bounding box center [173, 260] width 209 height 43
select select "10"
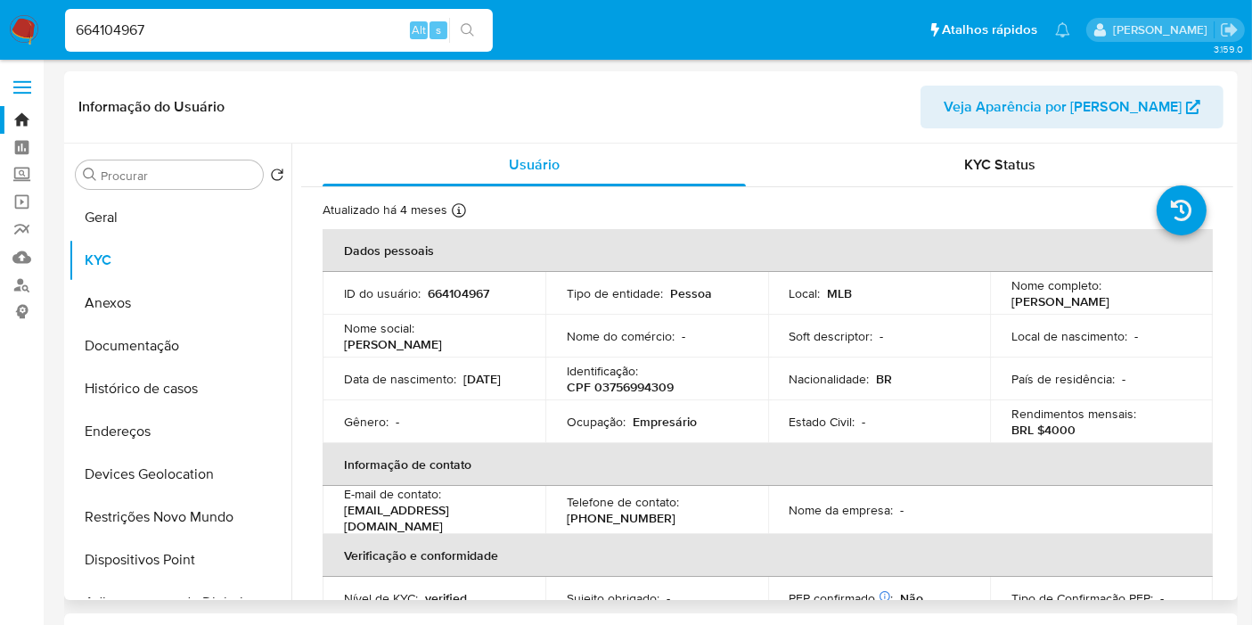
drag, startPoint x: 1072, startPoint y: 304, endPoint x: 1179, endPoint y: 304, distance: 106.9
click at [1179, 304] on td "Nome completo : Denise Alves de Sousa" at bounding box center [1101, 293] width 223 height 43
copy p "Denise Alves de Sousa"
click at [610, 390] on p "CPF 03756994309" at bounding box center [620, 387] width 107 height 16
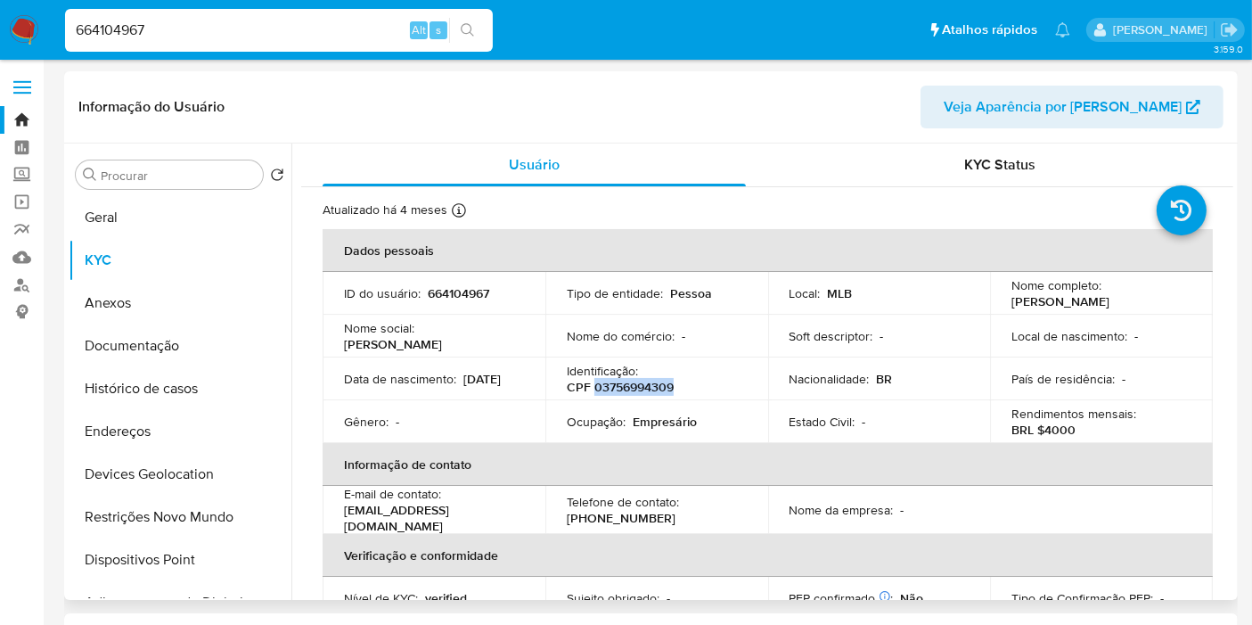
copy p "03756994309"
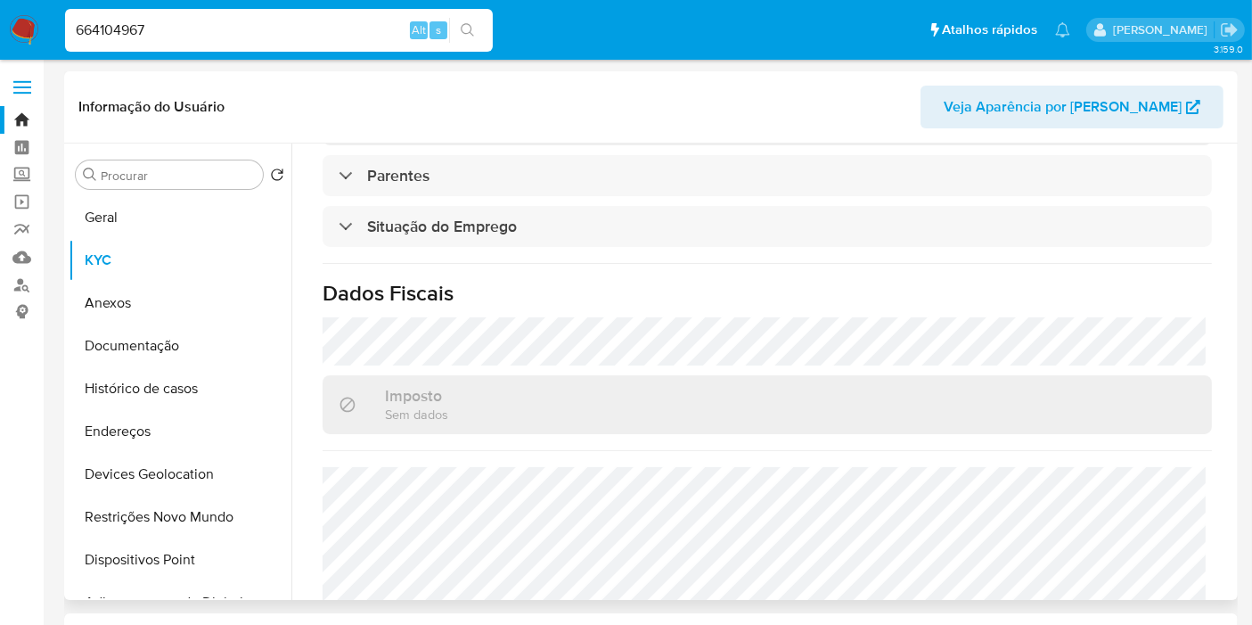
scroll to position [628, 0]
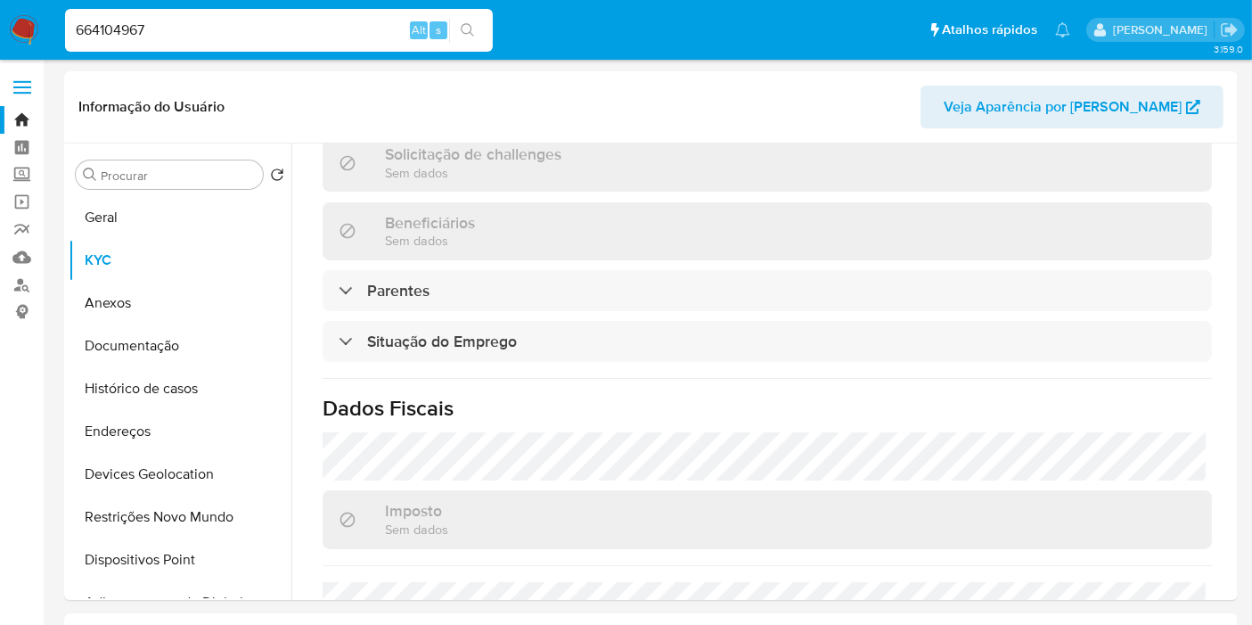
click at [168, 24] on input "664104967" at bounding box center [279, 30] width 428 height 23
paste input "80946208"
type input "680946208"
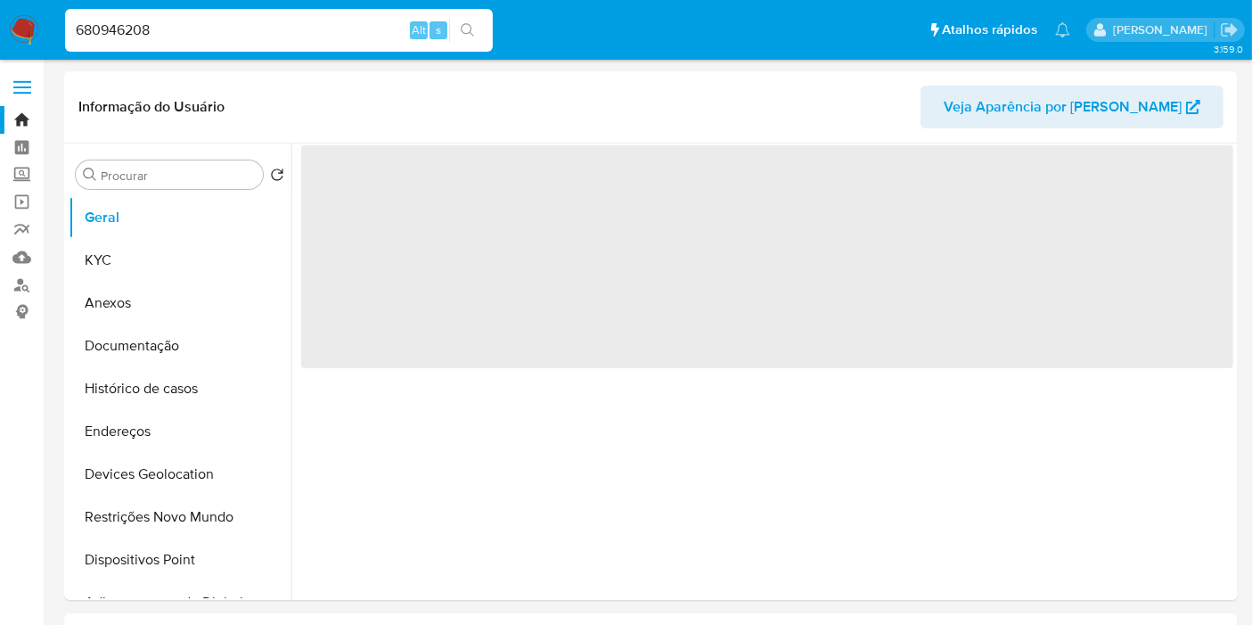
select select "10"
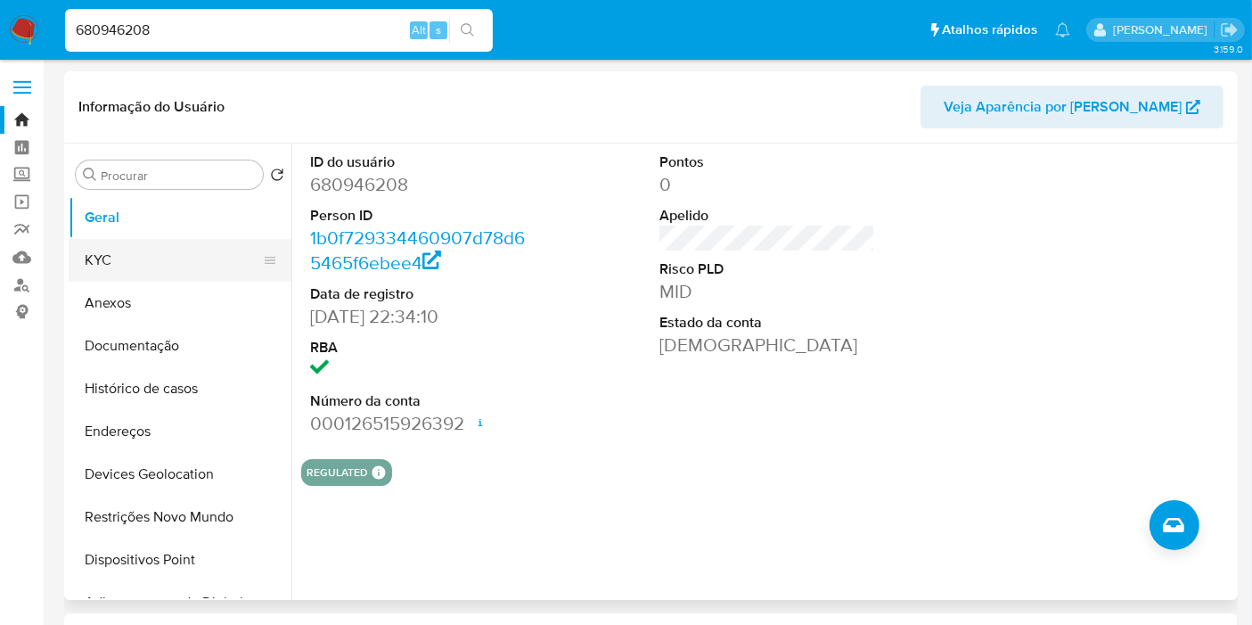
click at [117, 255] on button "KYC" at bounding box center [173, 260] width 209 height 43
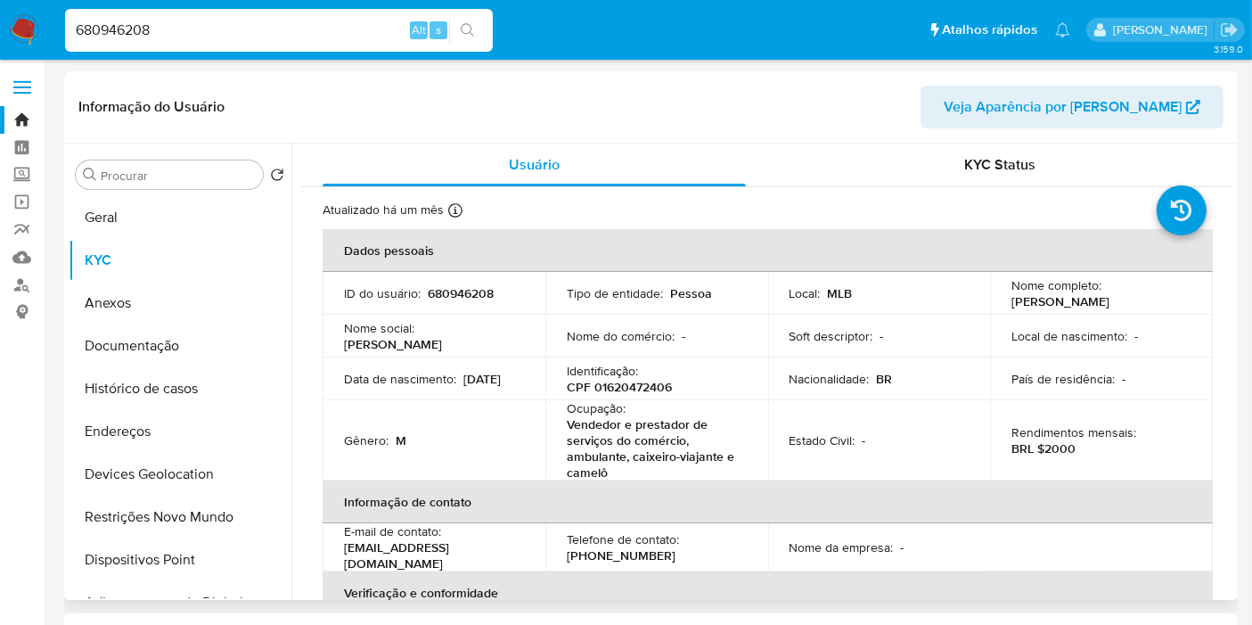
drag, startPoint x: 1009, startPoint y: 307, endPoint x: 1189, endPoint y: 310, distance: 180.1
click at [1189, 310] on td "Nome completo : Leandro Dos Santos Monteiro" at bounding box center [1101, 293] width 223 height 43
click at [649, 381] on p "CPF 01620472406" at bounding box center [619, 387] width 105 height 16
copy p "01620472406"
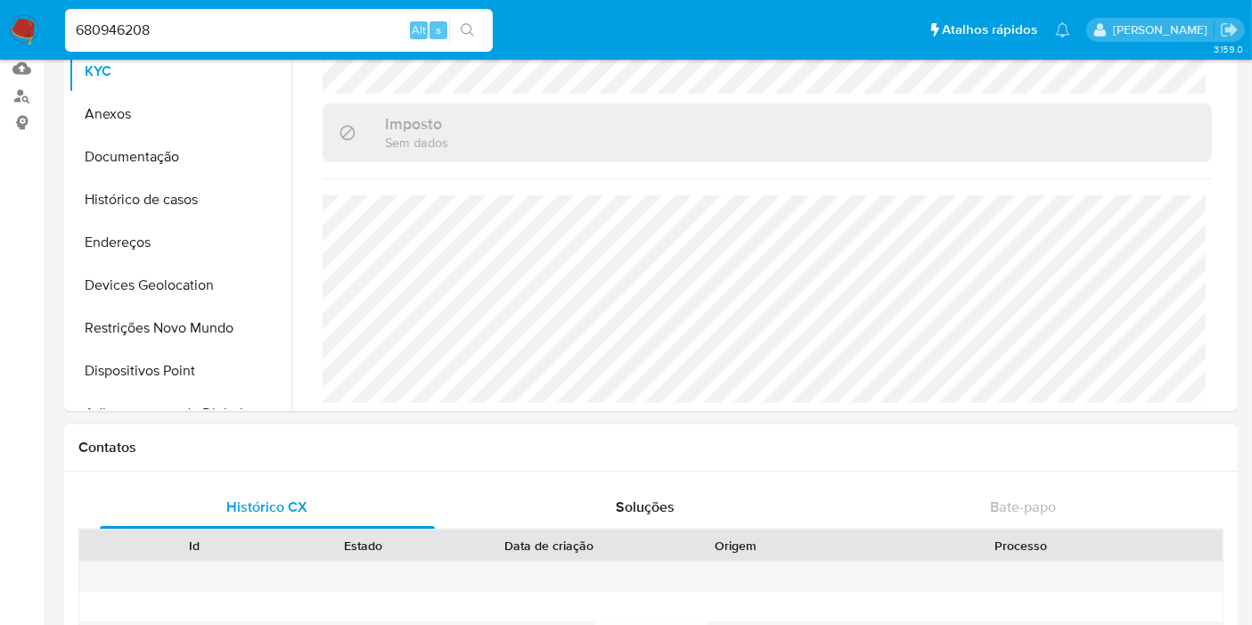
scroll to position [297, 0]
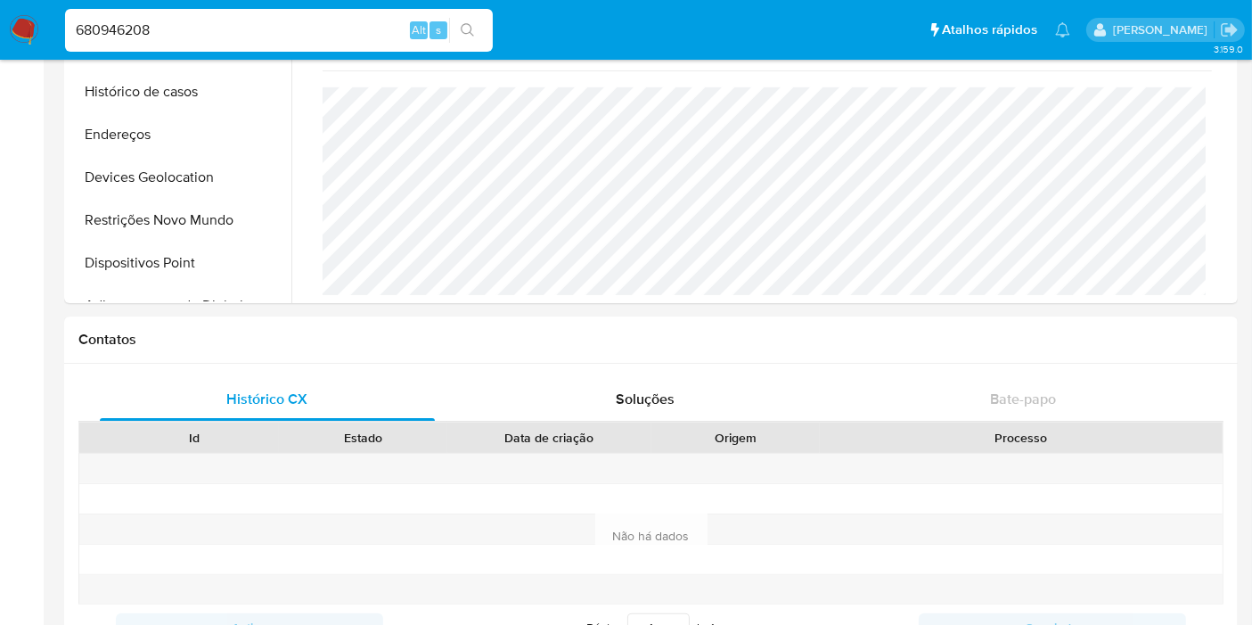
click at [165, 35] on input "680946208" at bounding box center [279, 30] width 428 height 23
paste input "700079773"
type input "700079773"
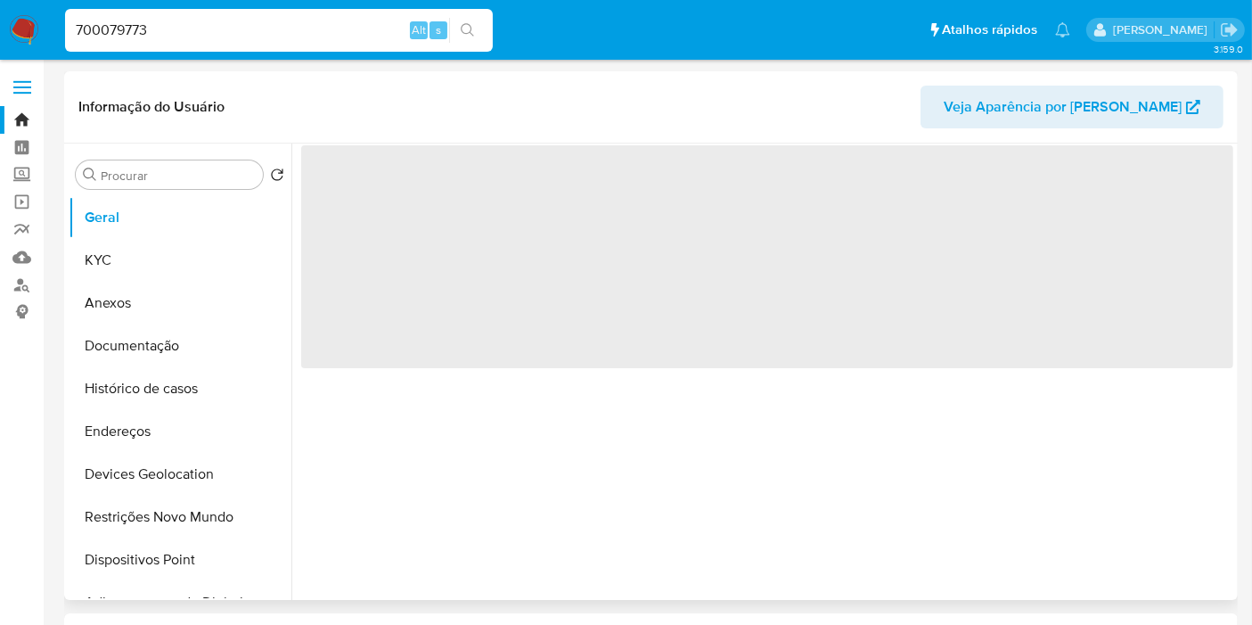
select select "10"
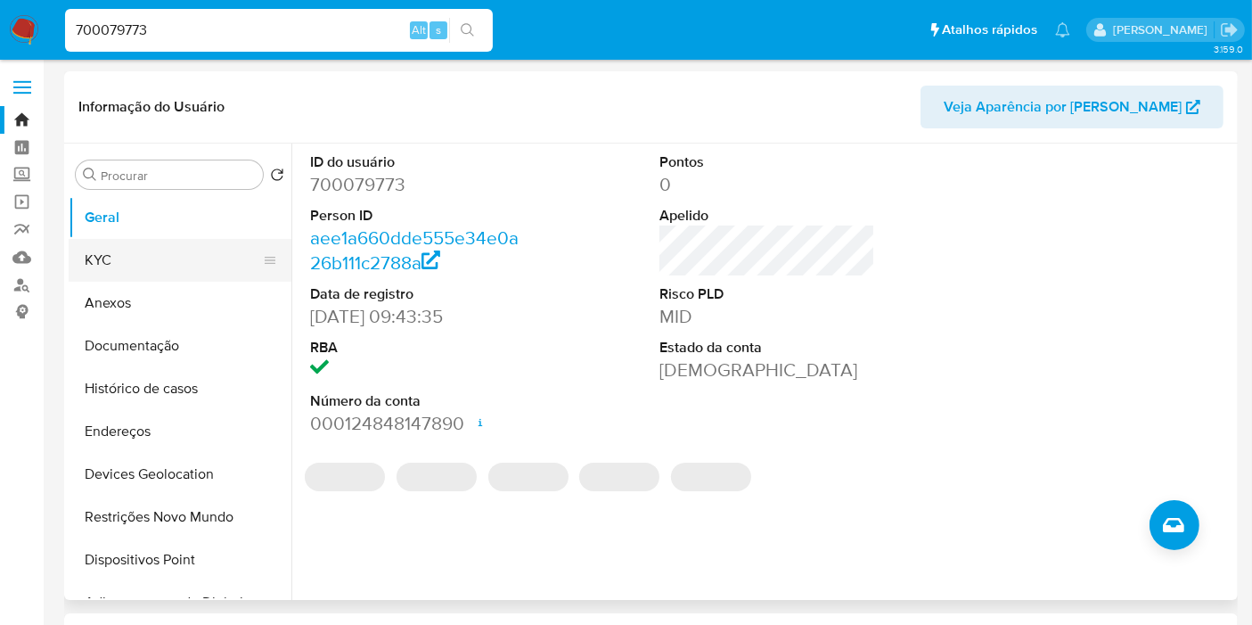
click at [116, 266] on button "KYC" at bounding box center [173, 260] width 209 height 43
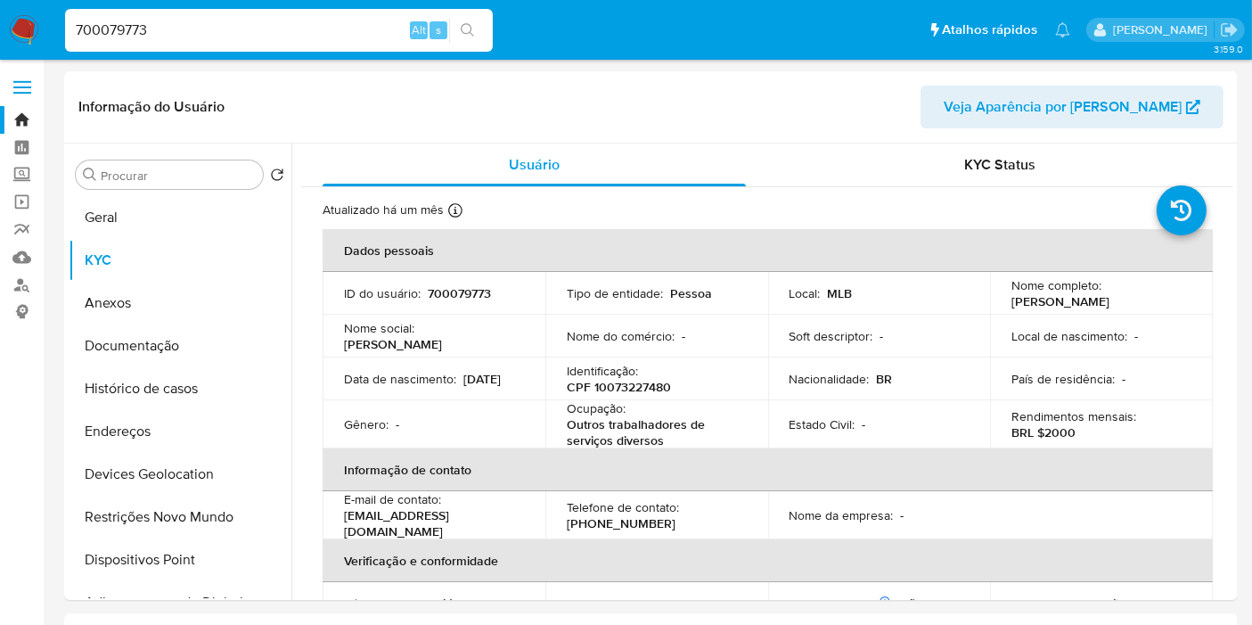
drag, startPoint x: 1003, startPoint y: 303, endPoint x: 1176, endPoint y: 299, distance: 173.8
click at [1176, 299] on td "Nome completo : Clara Luana Alves Luna" at bounding box center [1101, 293] width 223 height 43
copy p "Clara Luana Alves Luna"
click at [619, 388] on p "CPF 10073227480" at bounding box center [619, 387] width 104 height 16
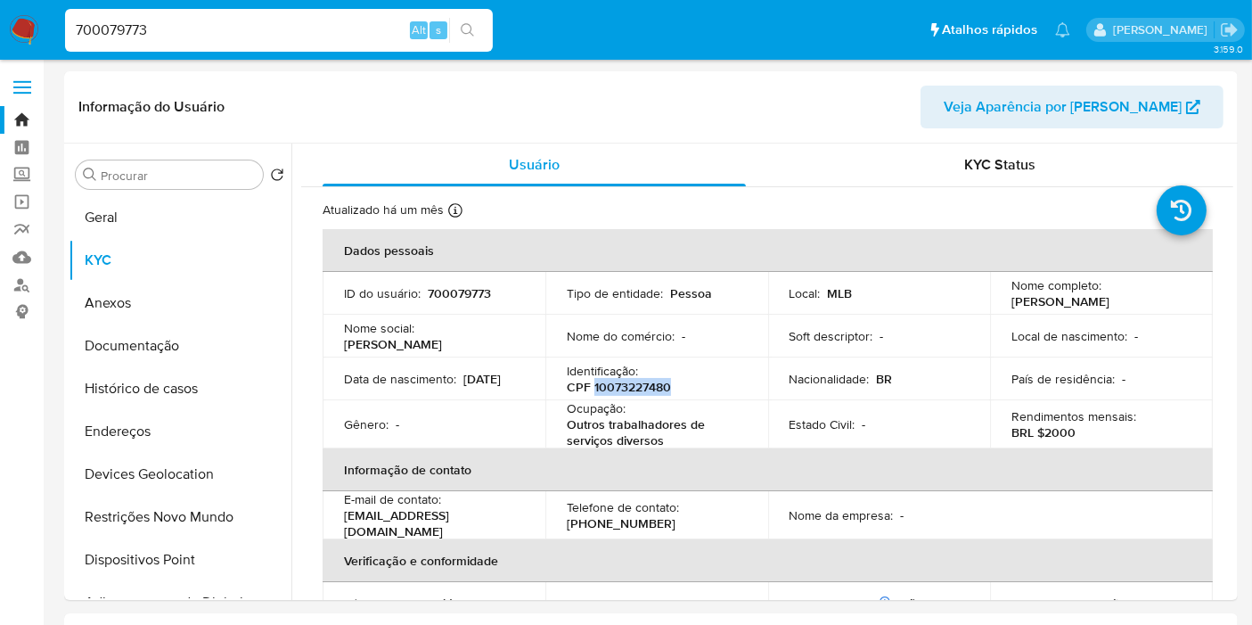
copy p "10073227480"
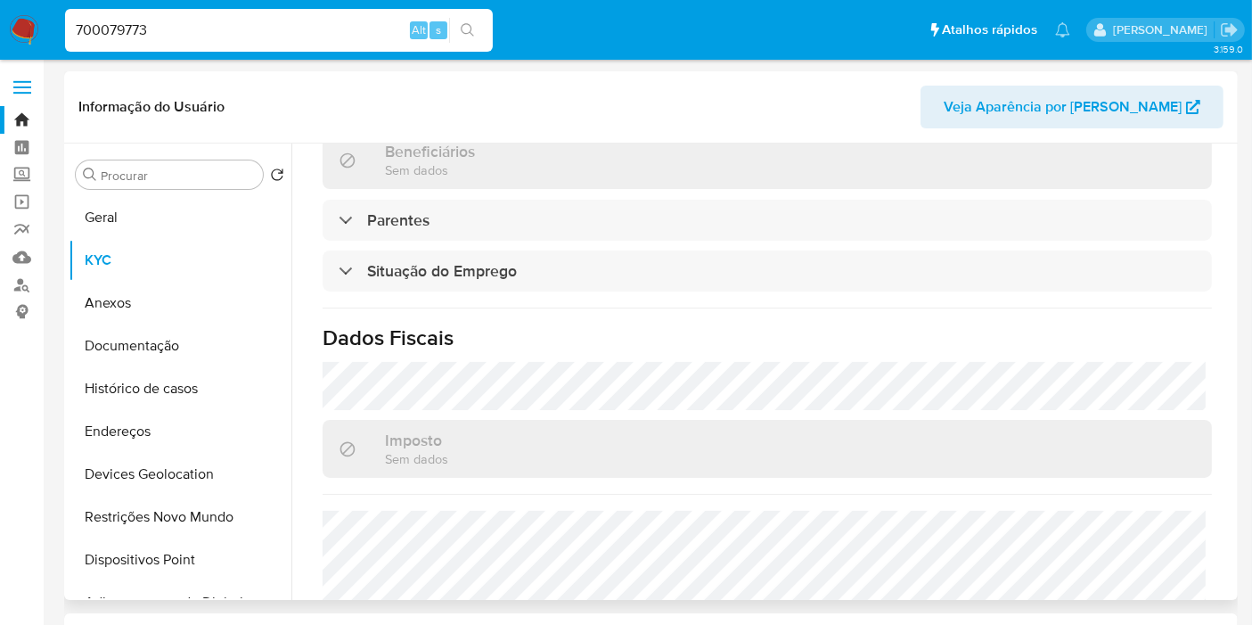
scroll to position [815, 0]
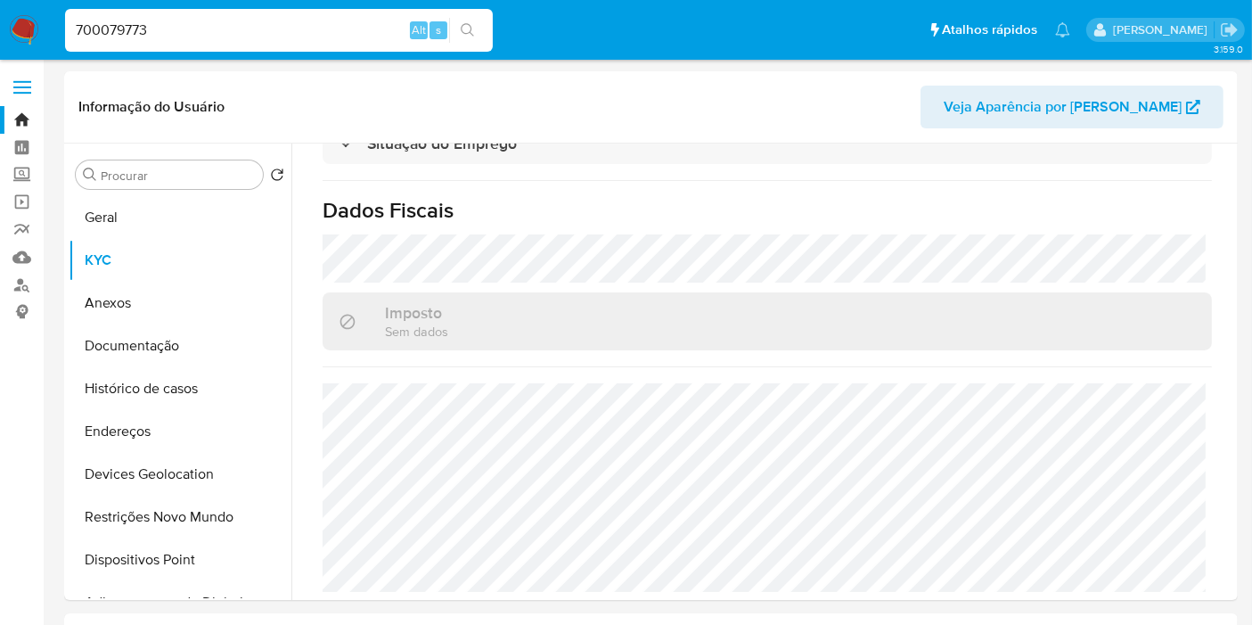
click at [153, 36] on input "700079773" at bounding box center [279, 30] width 428 height 23
paste input "25085671"
type input "725085671"
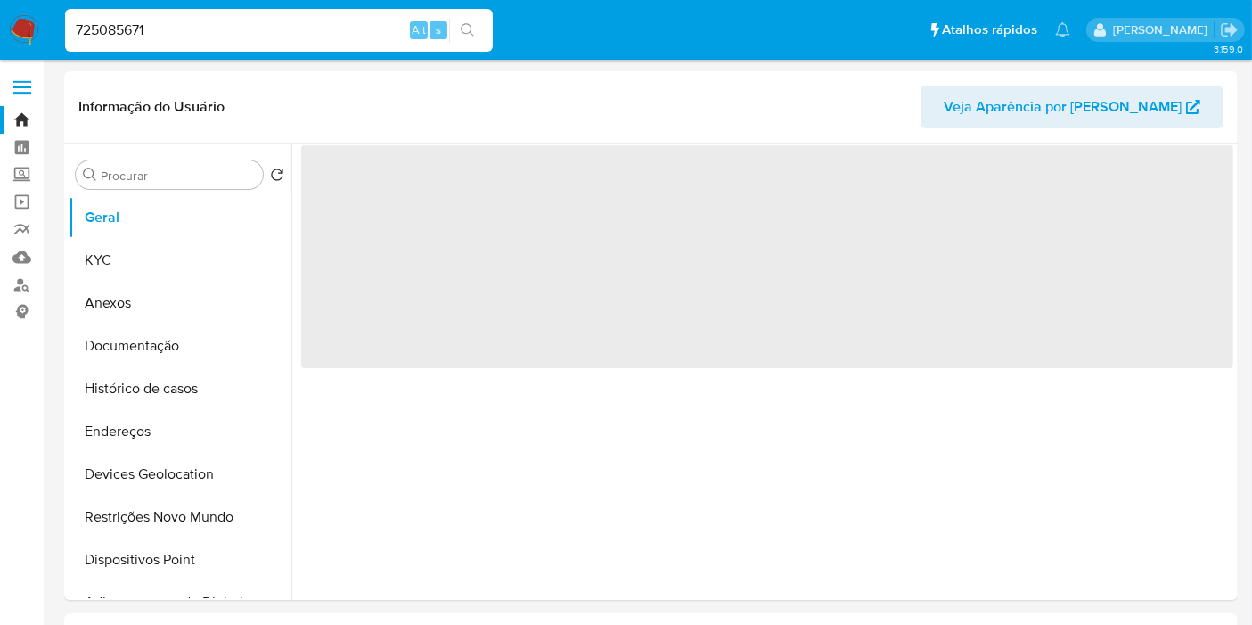
select select "10"
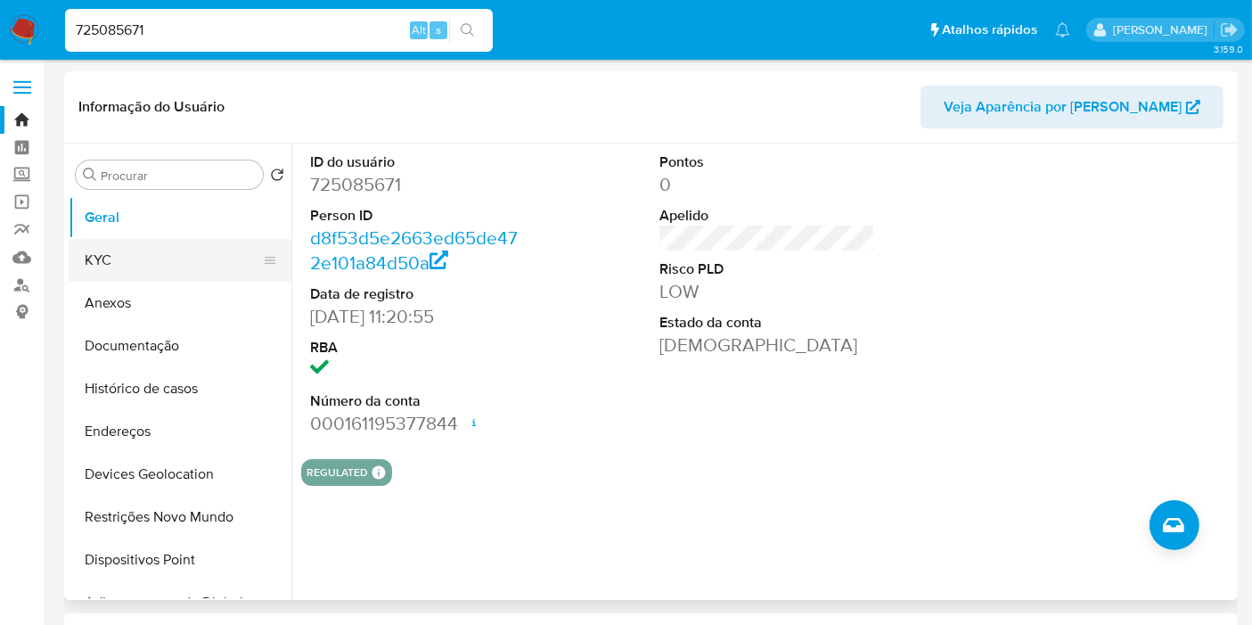
click at [143, 253] on button "KYC" at bounding box center [173, 260] width 209 height 43
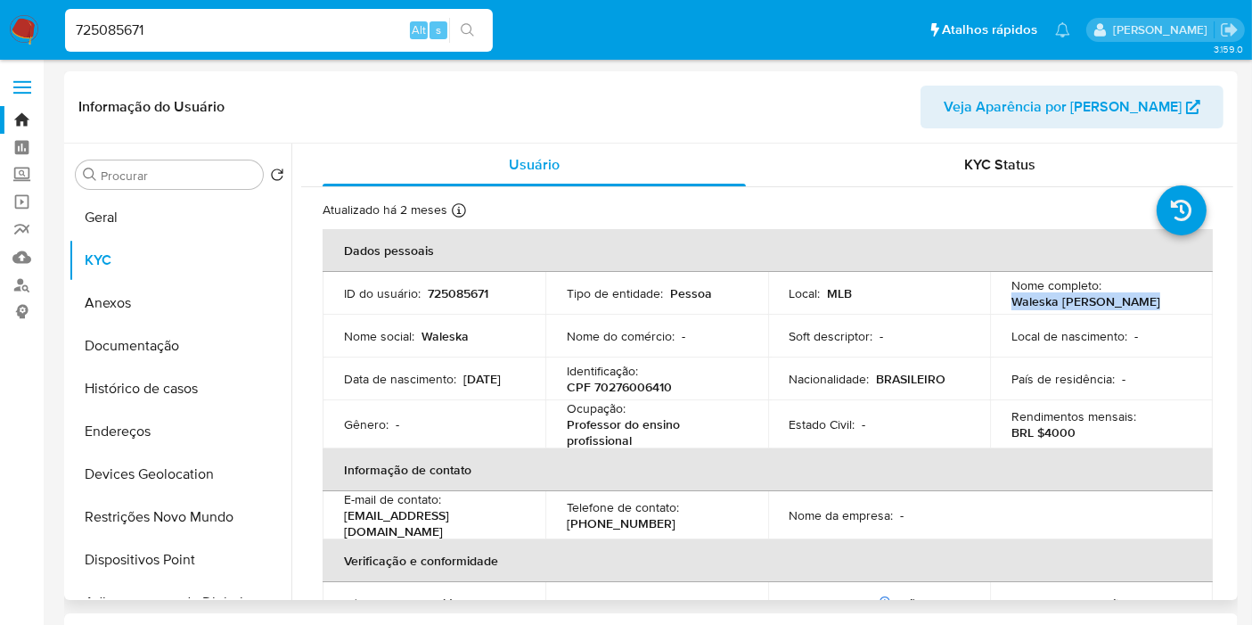
drag, startPoint x: 1008, startPoint y: 304, endPoint x: 1148, endPoint y: 301, distance: 140.0
click at [1148, 301] on div "Nome completo : Waleska Vitor Almeida" at bounding box center [1102, 293] width 180 height 32
copy p "Waleska Vitor Almeida"
click at [616, 381] on p "CPF 70276006410" at bounding box center [619, 387] width 105 height 16
click at [617, 381] on p "CPF 70276006410" at bounding box center [619, 387] width 105 height 16
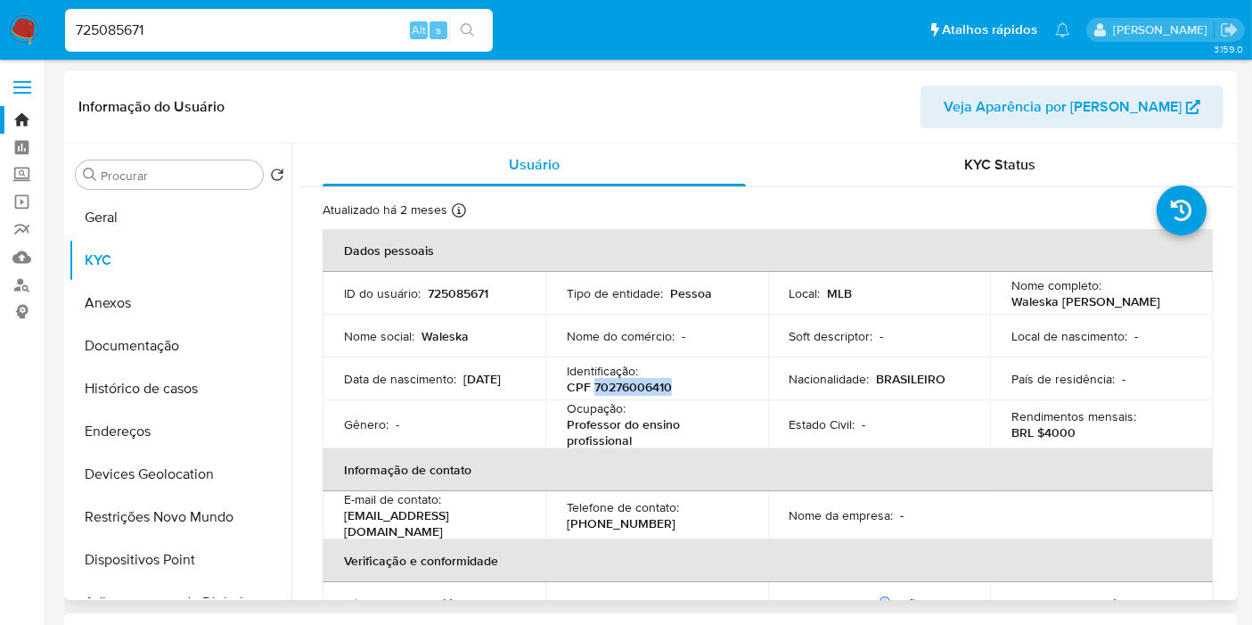
copy p "70276006410"
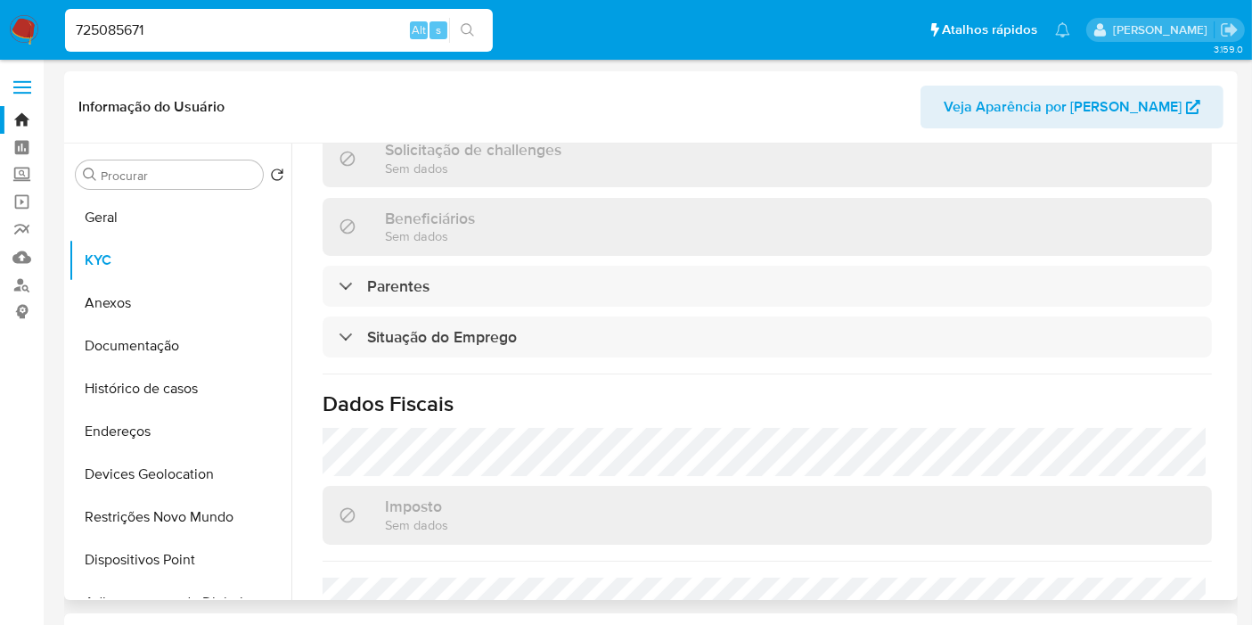
scroll to position [791, 0]
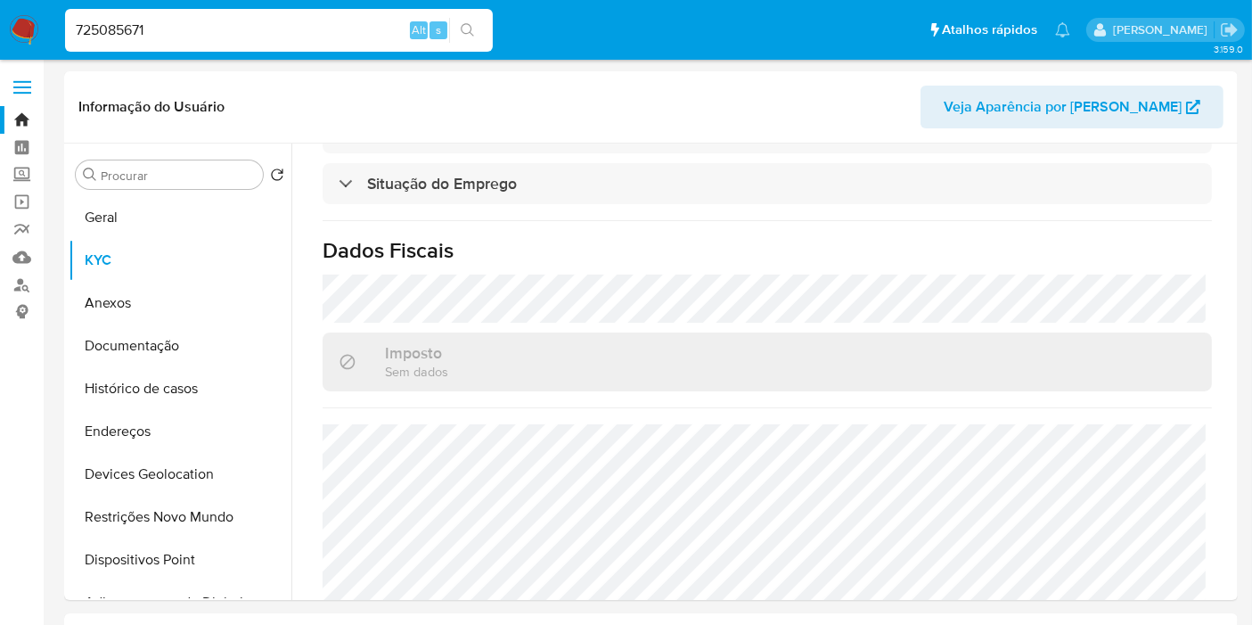
click at [157, 33] on input "725085671" at bounding box center [279, 30] width 428 height 23
click at [156, 33] on input "725085671" at bounding box center [279, 30] width 428 height 23
paste input "67256425"
type input "767256425"
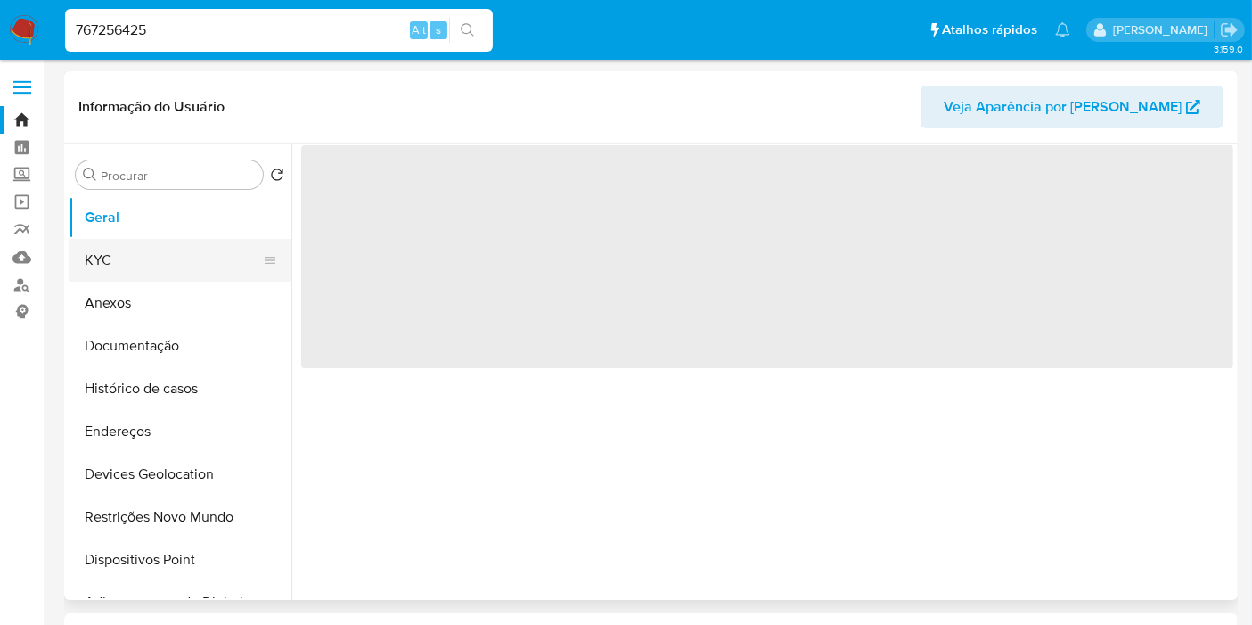
select select "10"
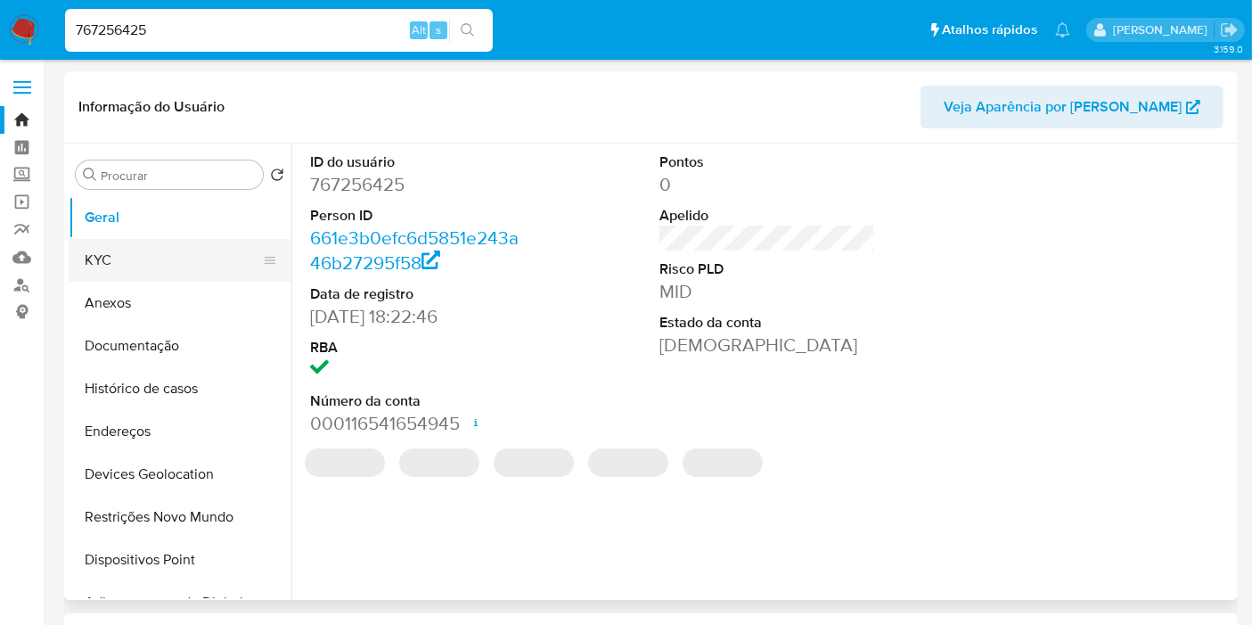
click at [102, 254] on button "KYC" at bounding box center [173, 260] width 209 height 43
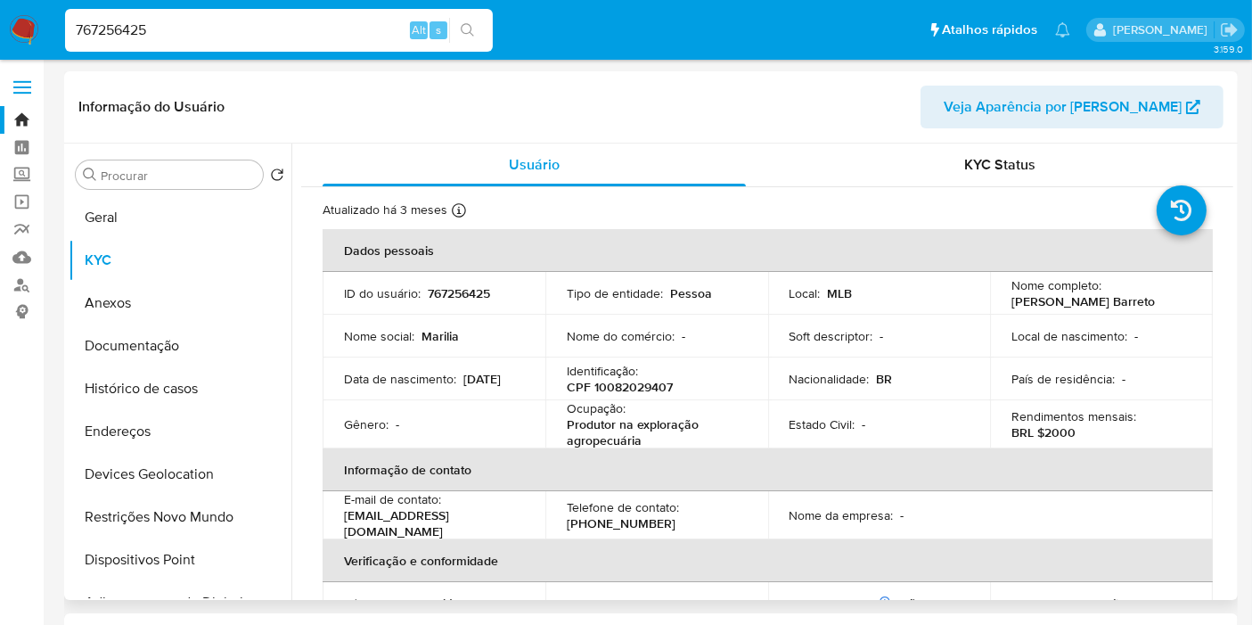
drag, startPoint x: 1007, startPoint y: 301, endPoint x: 1176, endPoint y: 299, distance: 168.5
click at [1176, 299] on div "Nome completo : Marilia Filgueiras Barreto" at bounding box center [1102, 293] width 180 height 32
copy p "Marilia Filgueiras Barreto"
click at [623, 385] on p "CPF 10082029407" at bounding box center [620, 387] width 106 height 16
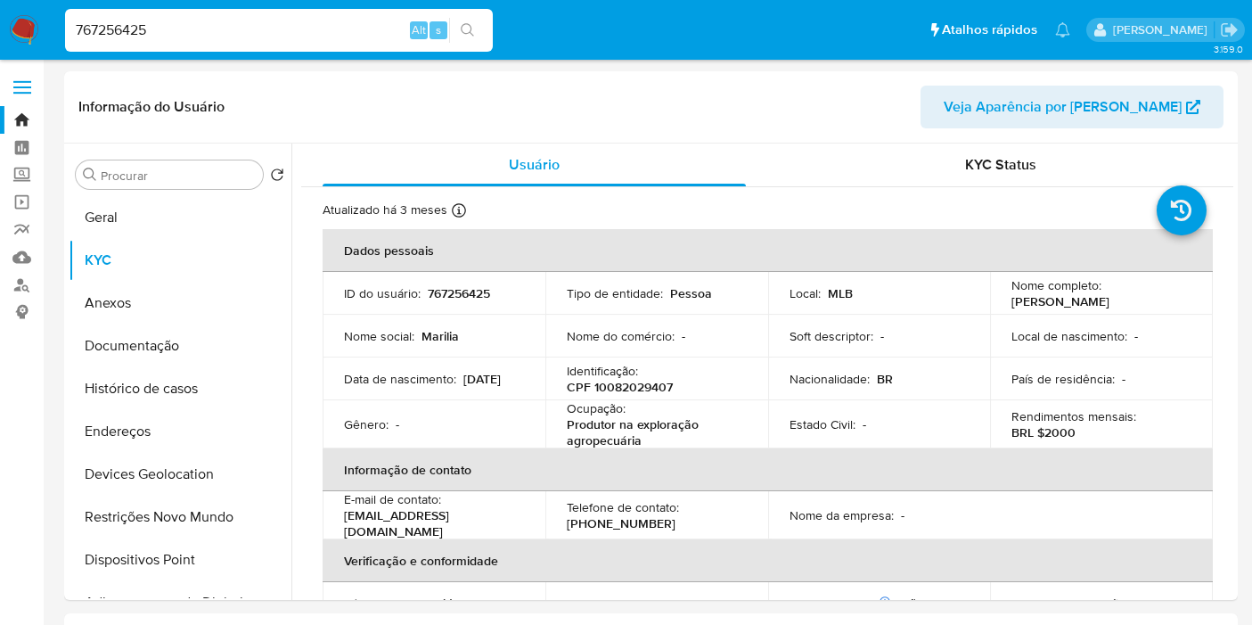
select select "10"
click at [182, 38] on input "767256425" at bounding box center [279, 30] width 428 height 23
paste input "1010462394"
type input "1010462394"
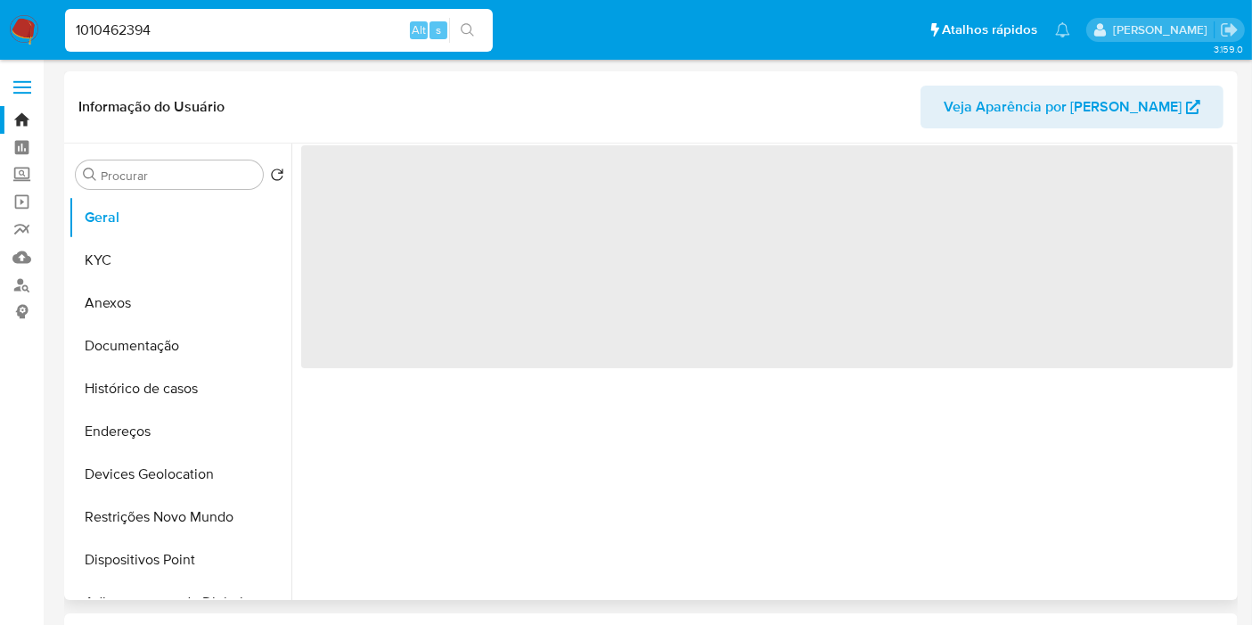
select select "10"
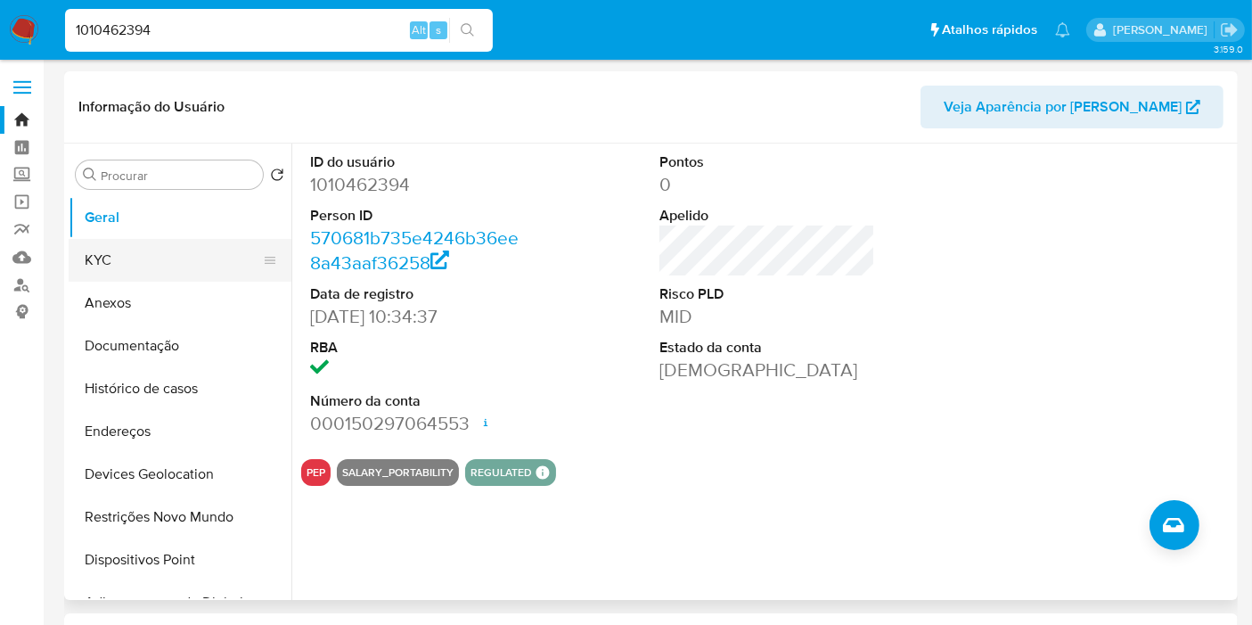
click at [196, 249] on button "KYC" at bounding box center [173, 260] width 209 height 43
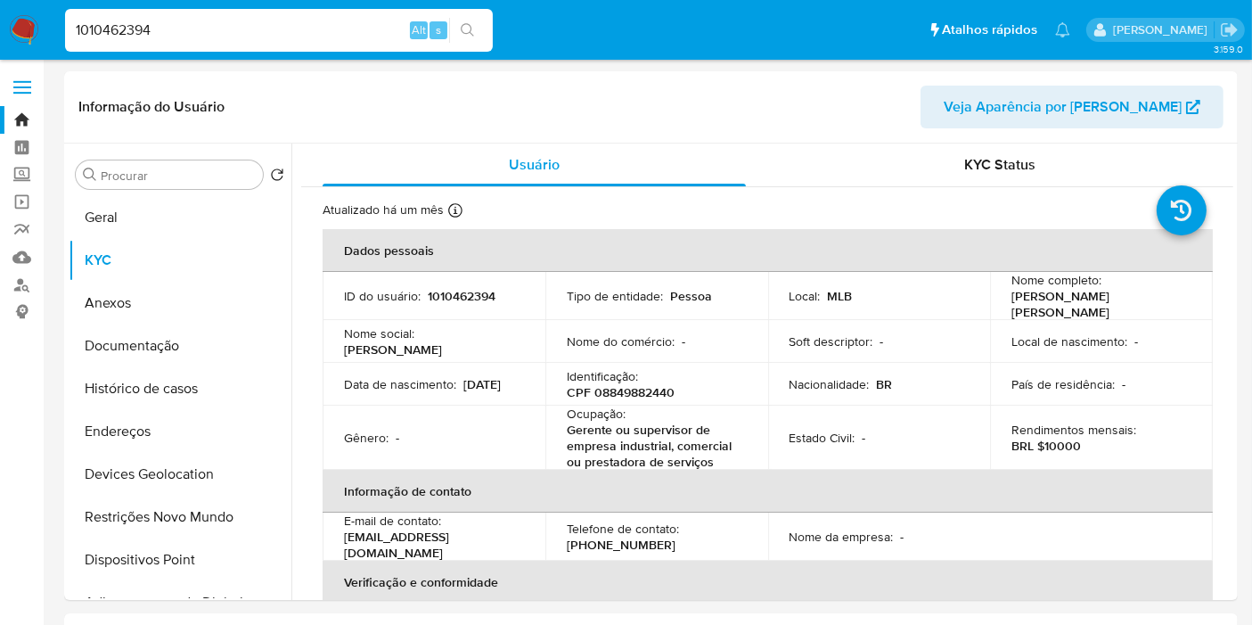
drag, startPoint x: 1016, startPoint y: 297, endPoint x: 1049, endPoint y: 309, distance: 35.3
click at [1049, 307] on td "Nome completo : Kaline Thaina Ramalho de Araujo" at bounding box center [1101, 296] width 223 height 48
click at [636, 396] on p "CPF 08849882440" at bounding box center [621, 392] width 108 height 16
click at [635, 397] on p "CPF 08849882440" at bounding box center [621, 392] width 108 height 16
copy p "08849882440"
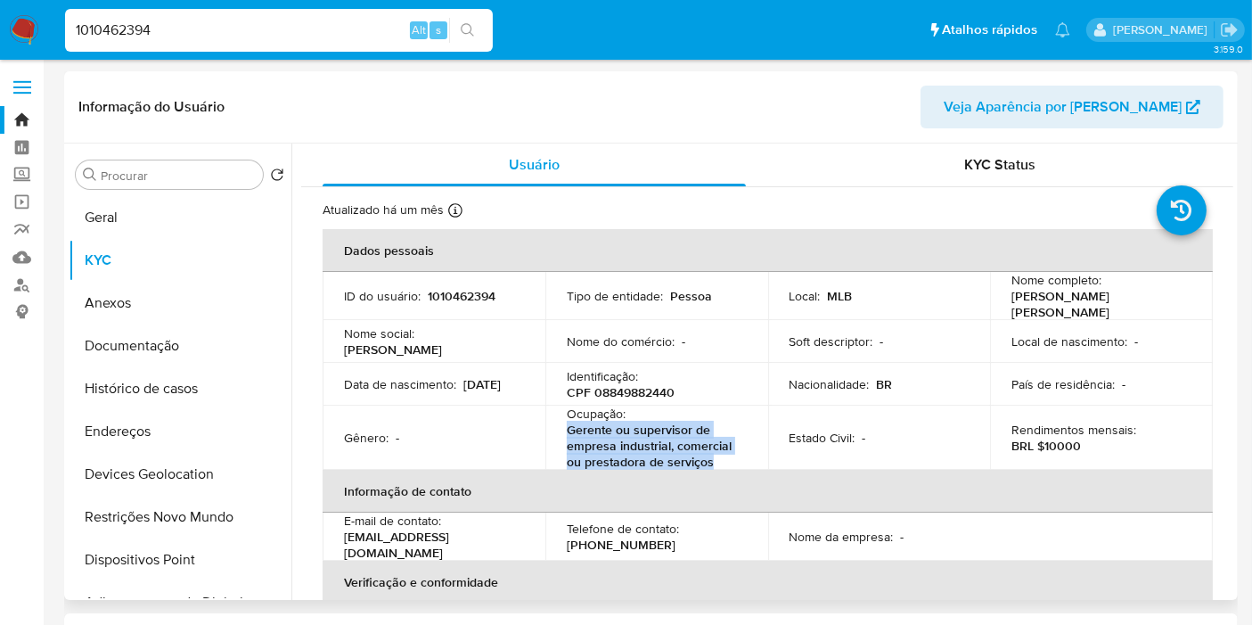
drag, startPoint x: 562, startPoint y: 429, endPoint x: 720, endPoint y: 462, distance: 161.2
click at [720, 462] on td "Ocupação : Gerente ou supervisor de empresa industrial, comercial ou prestadora…" at bounding box center [656, 438] width 223 height 64
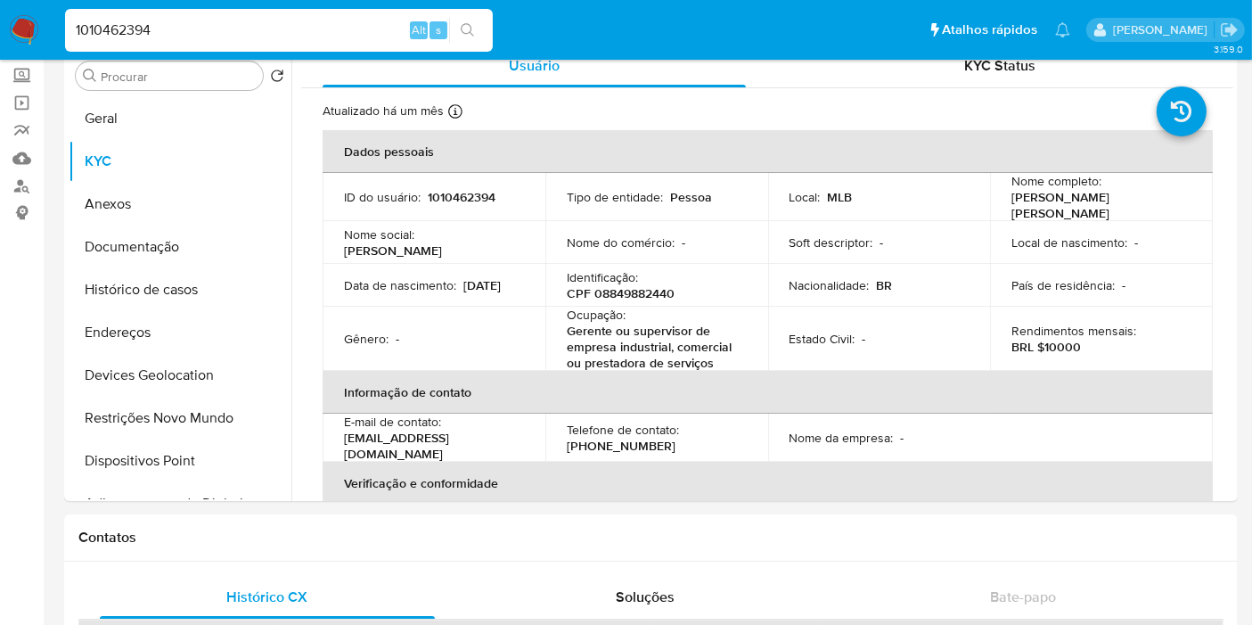
click at [263, 39] on input "1010462394" at bounding box center [279, 30] width 428 height 23
paste input "111780499"
type input "1111780499"
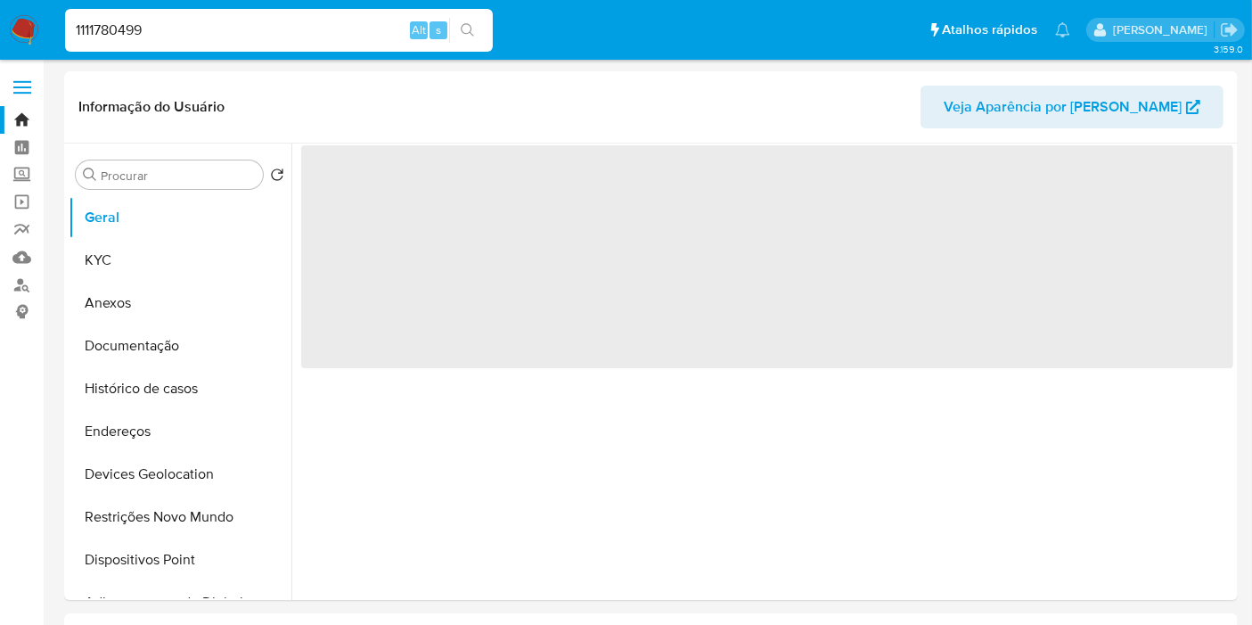
select select "10"
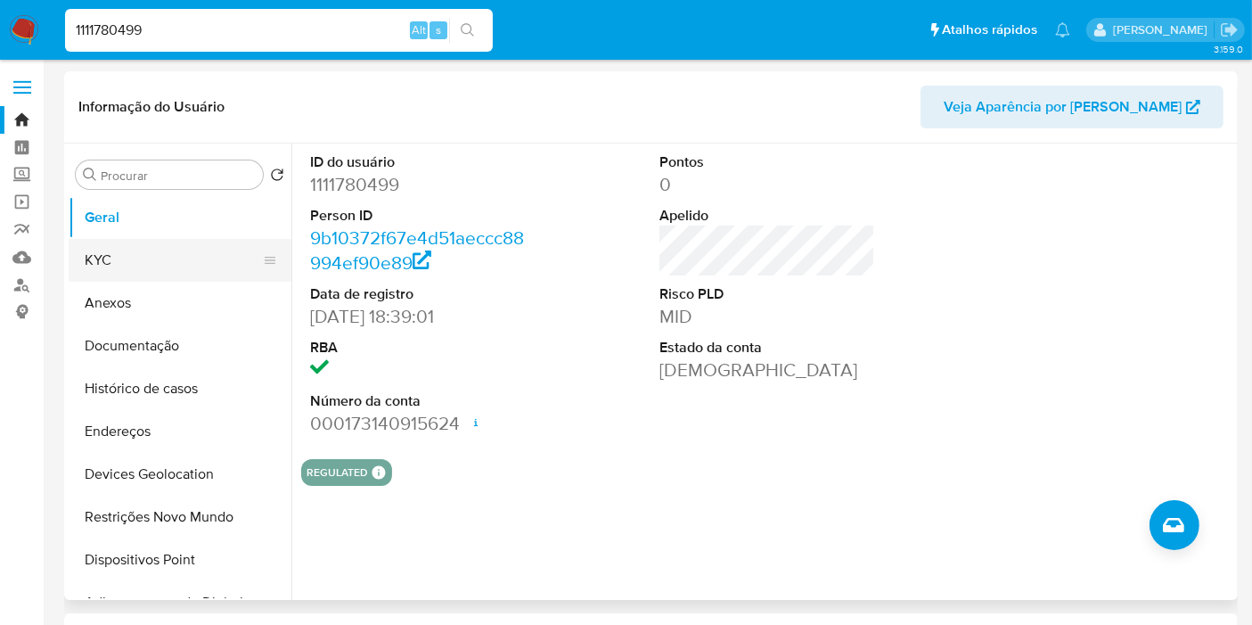
click at [127, 250] on button "KYC" at bounding box center [173, 260] width 209 height 43
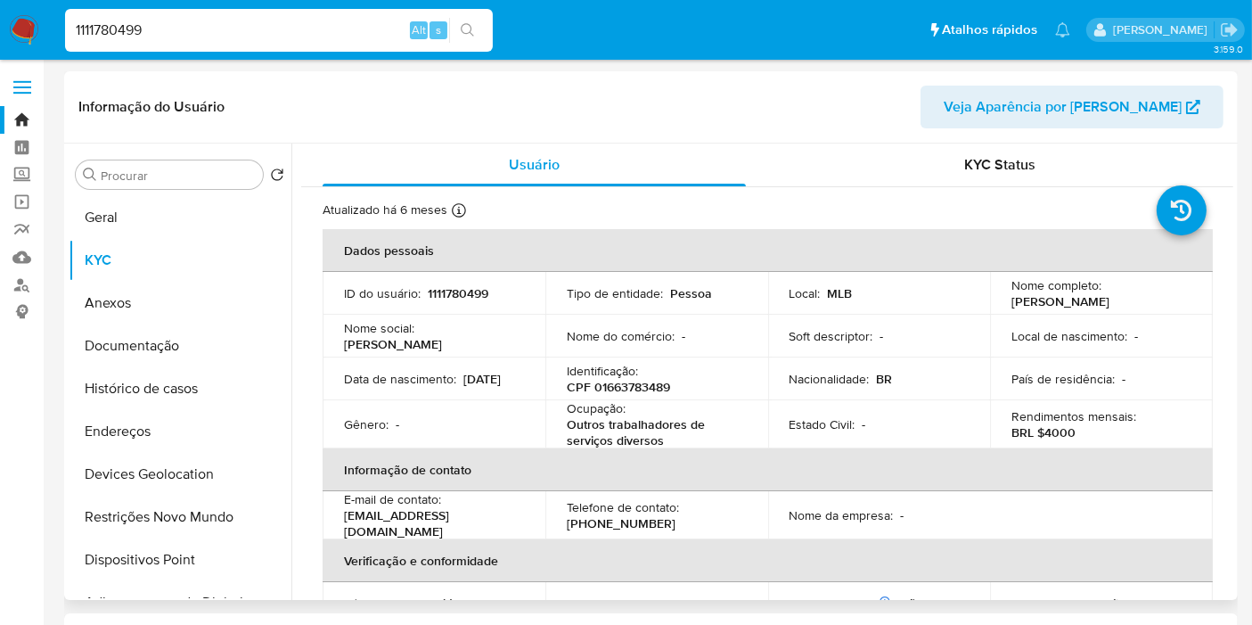
drag, startPoint x: 1008, startPoint y: 305, endPoint x: 1158, endPoint y: 301, distance: 149.8
click at [1110, 301] on p "Patricia Fernandes de Melo" at bounding box center [1061, 301] width 98 height 16
copy p "Patricia Fernandes de Melo"
click at [634, 390] on p "CPF 01663783489" at bounding box center [618, 387] width 103 height 16
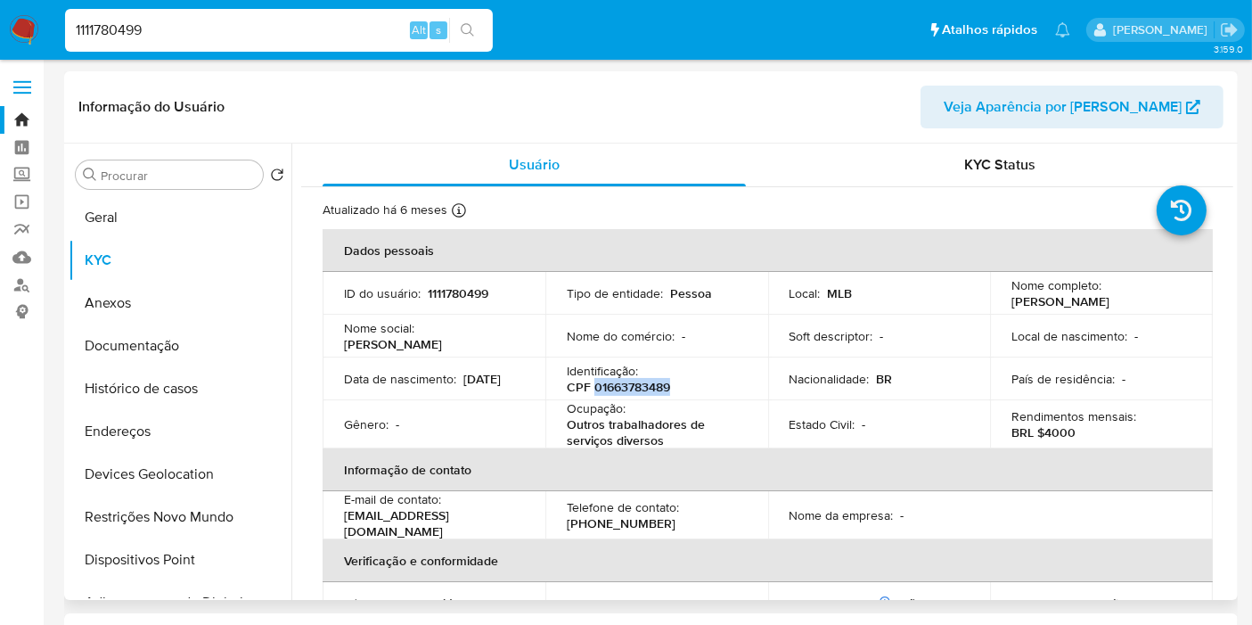
copy p "01663783489"
click at [625, 385] on p "CPF 01663783489" at bounding box center [618, 387] width 103 height 16
click at [647, 384] on p "CPF 01663783489" at bounding box center [618, 387] width 103 height 16
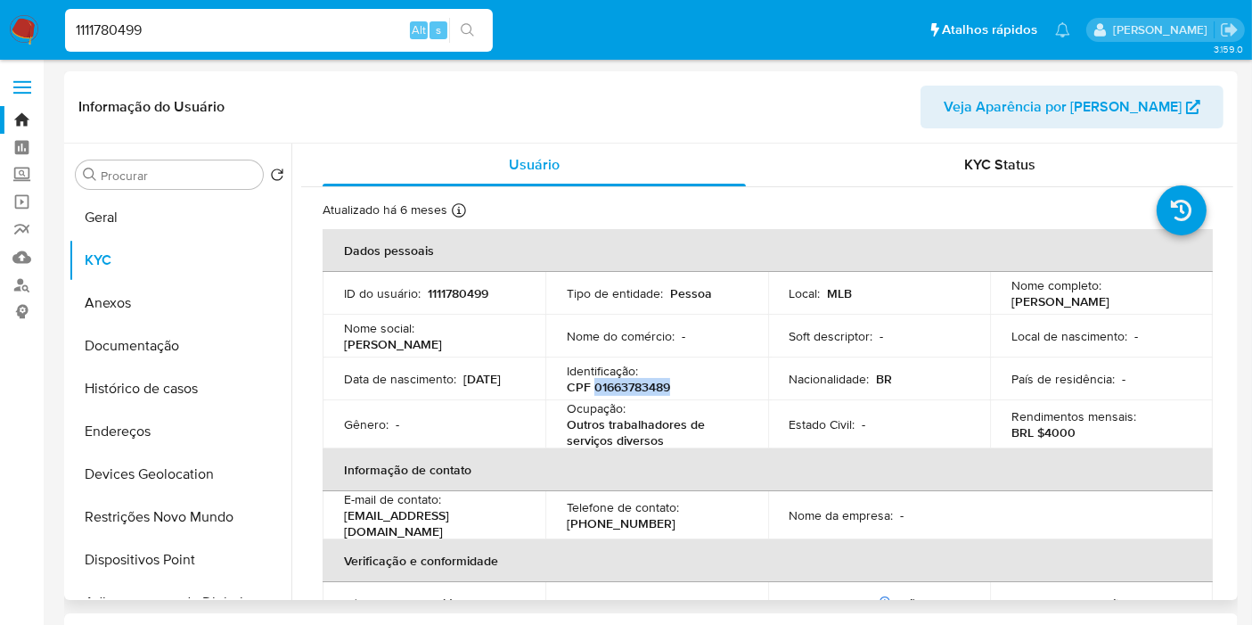
click at [623, 379] on p "CPF 01663783489" at bounding box center [618, 387] width 103 height 16
click at [644, 388] on p "CPF 01663783489" at bounding box center [618, 387] width 103 height 16
click at [624, 390] on p "CPF 01663783489" at bounding box center [618, 387] width 103 height 16
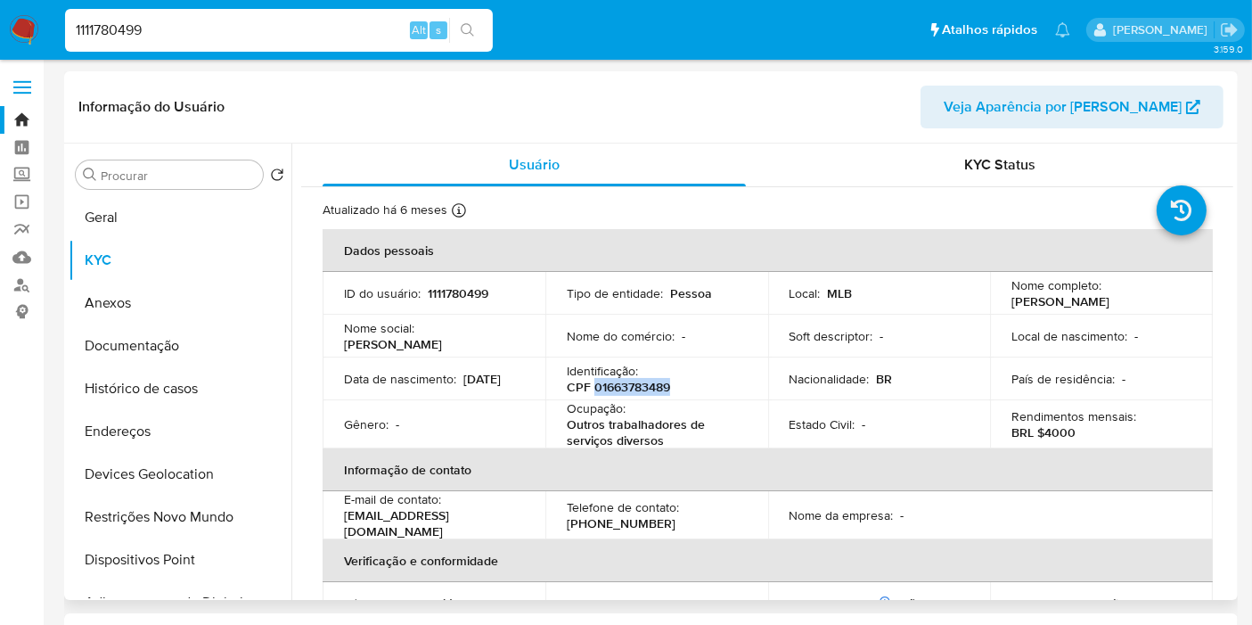
click at [624, 390] on p "CPF 01663783489" at bounding box center [618, 387] width 103 height 16
click at [236, 25] on input "1111780499" at bounding box center [279, 30] width 428 height 23
click at [221, 35] on input "1111780499" at bounding box center [279, 30] width 428 height 23
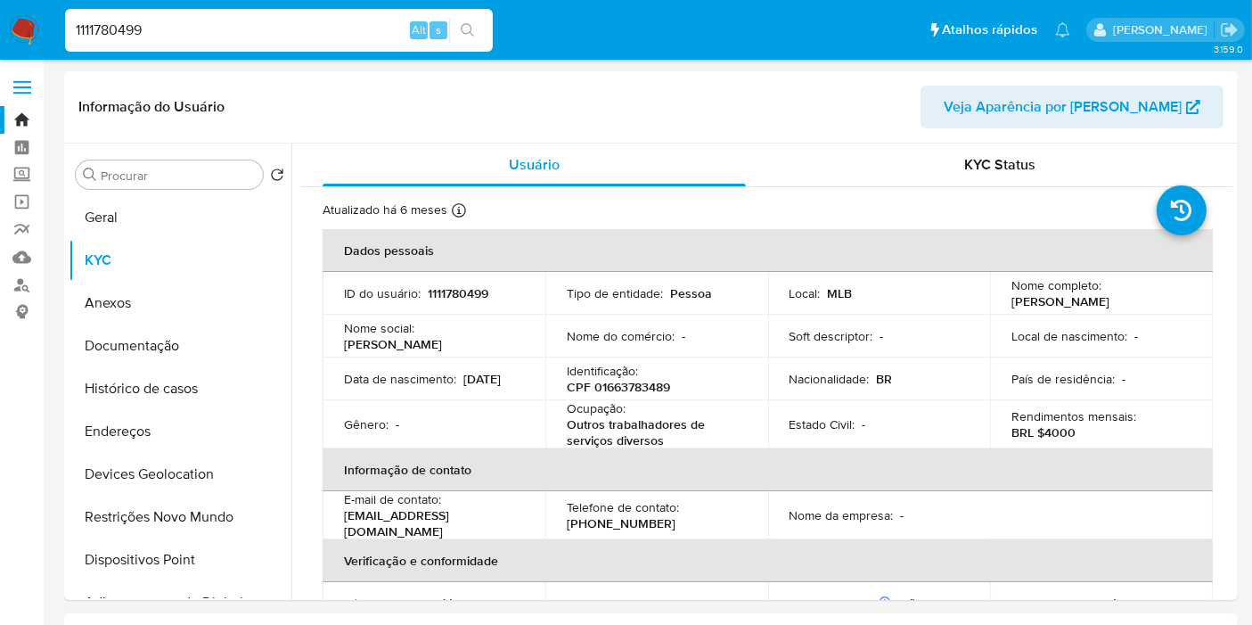
click at [221, 35] on input "1111780499" at bounding box center [279, 30] width 428 height 23
click at [217, 32] on input "1111780499" at bounding box center [279, 30] width 428 height 23
paste input "342982938"
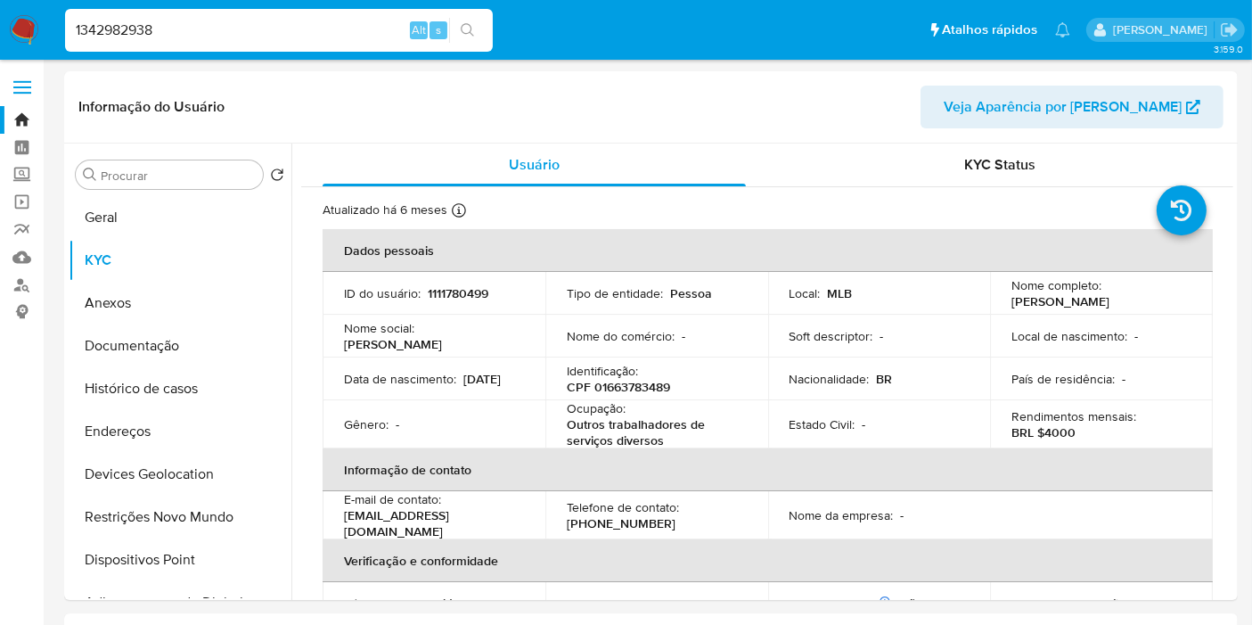
type input "1342982938"
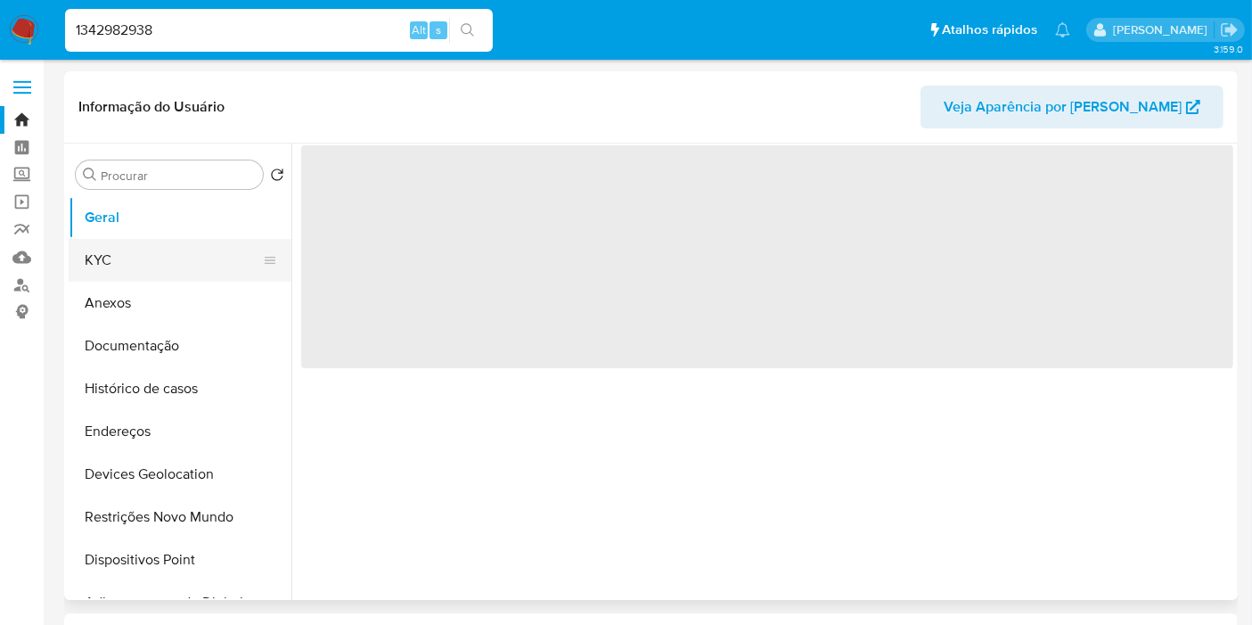
click at [168, 255] on button "KYC" at bounding box center [173, 260] width 209 height 43
select select "10"
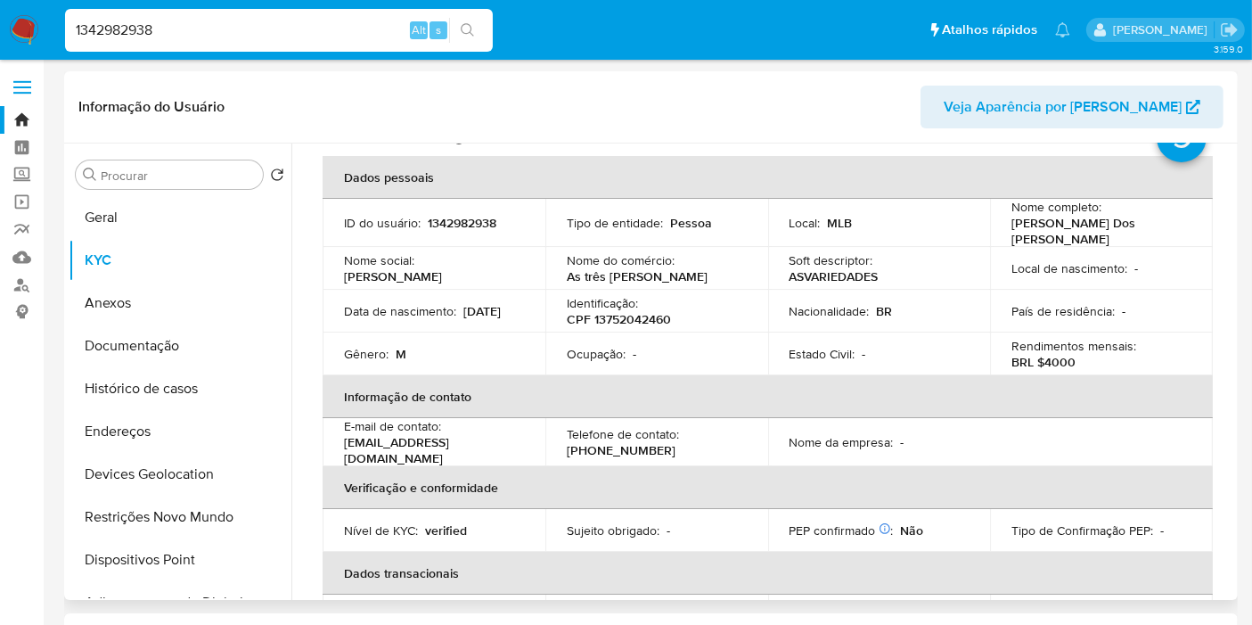
scroll to position [99, 0]
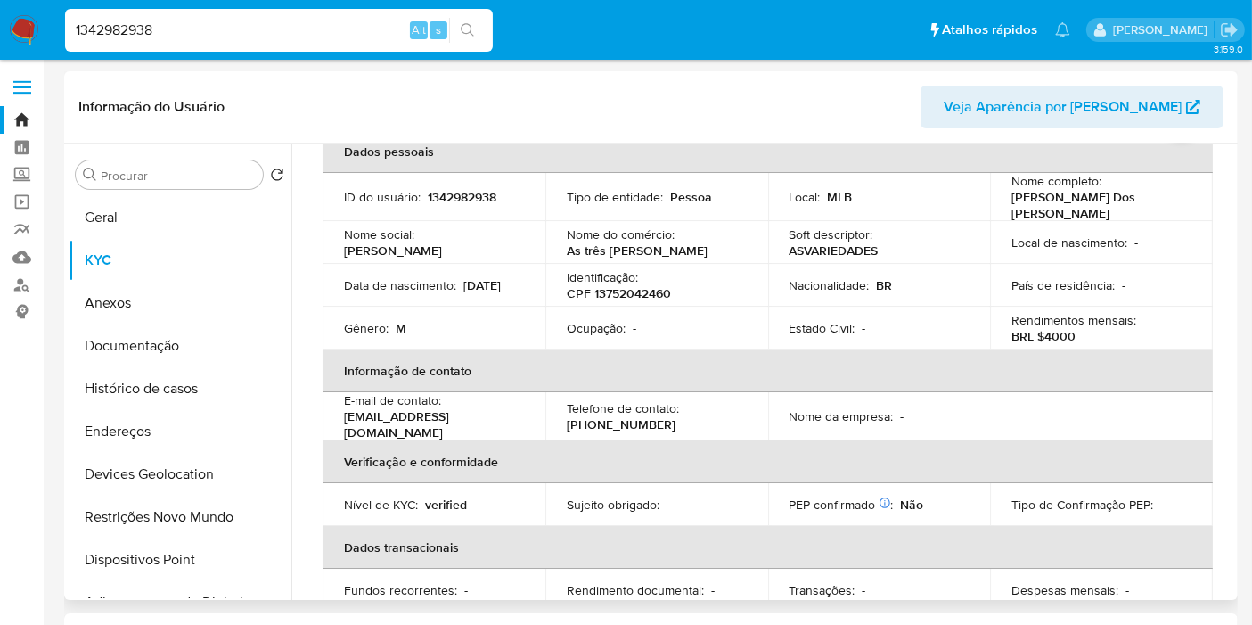
drag, startPoint x: 1009, startPoint y: 201, endPoint x: 1110, endPoint y: 209, distance: 101.0
click at [1110, 209] on p "Jeronimo Francisco Dos Santos Neto" at bounding box center [1098, 205] width 173 height 32
click at [617, 294] on p "CPF 13752042460" at bounding box center [619, 293] width 104 height 16
copy p "13752042460"
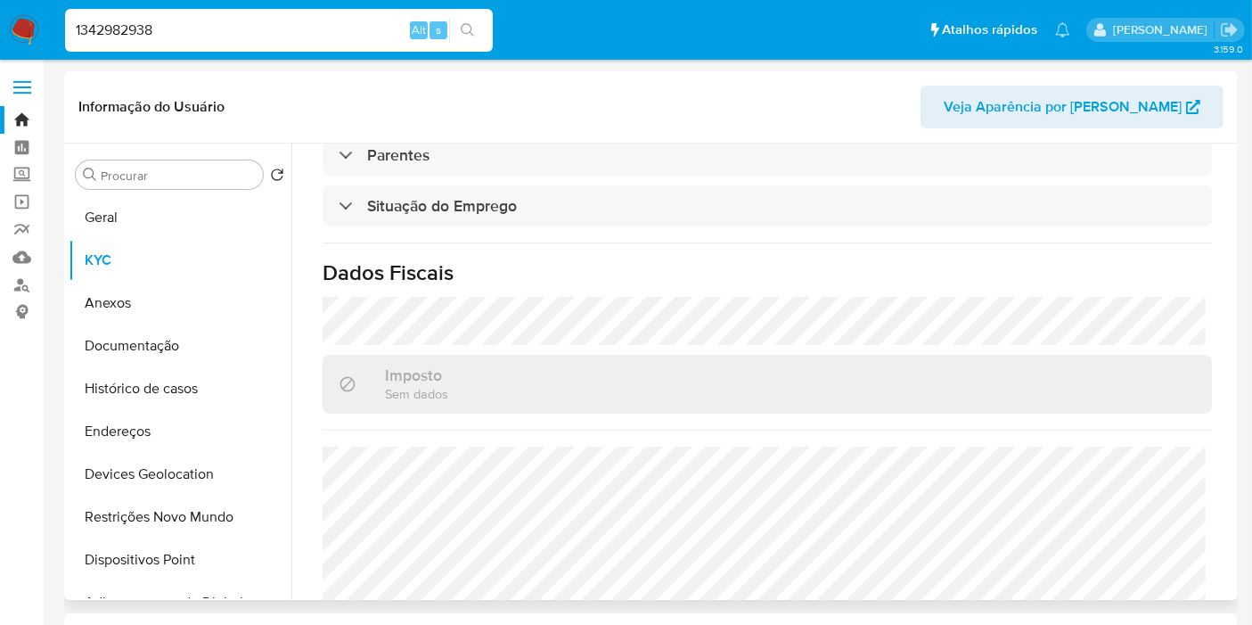
scroll to position [832, 0]
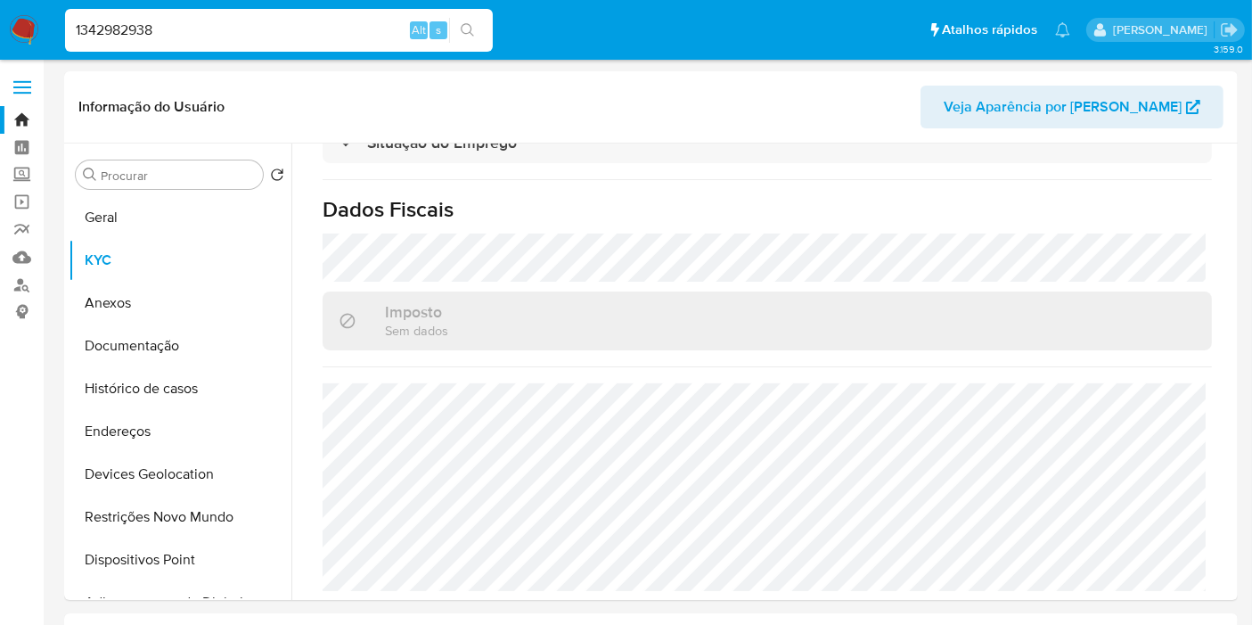
click at [232, 31] on input "1342982938" at bounding box center [279, 30] width 428 height 23
paste input "94096781"
type input "1394096781"
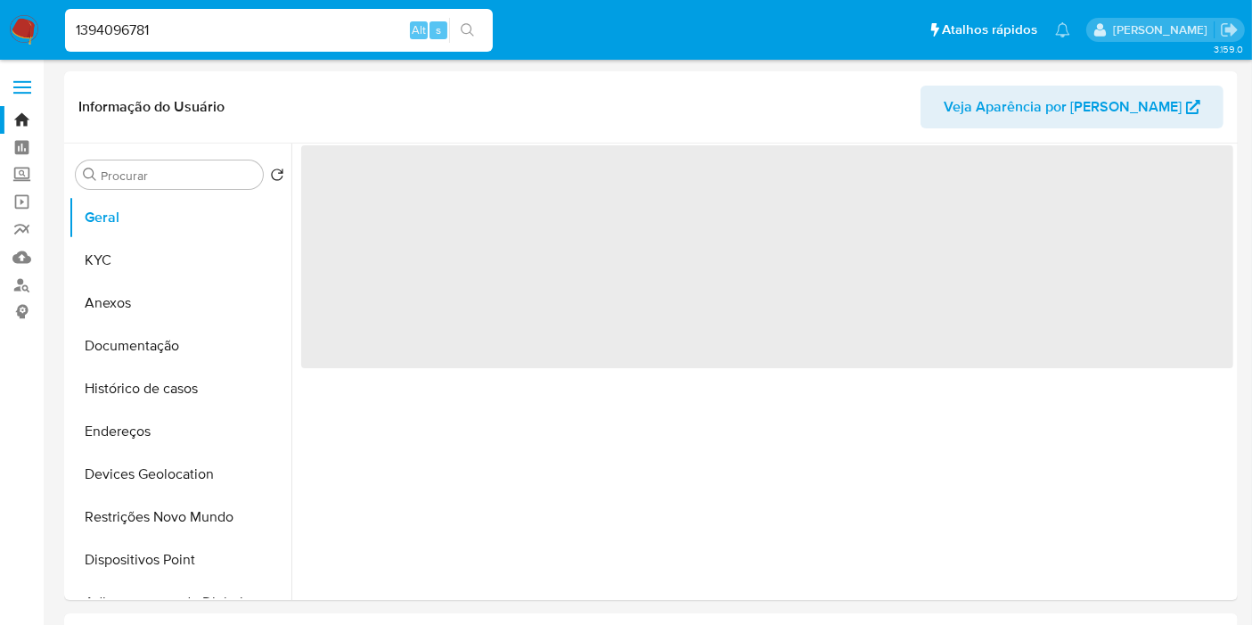
select select "10"
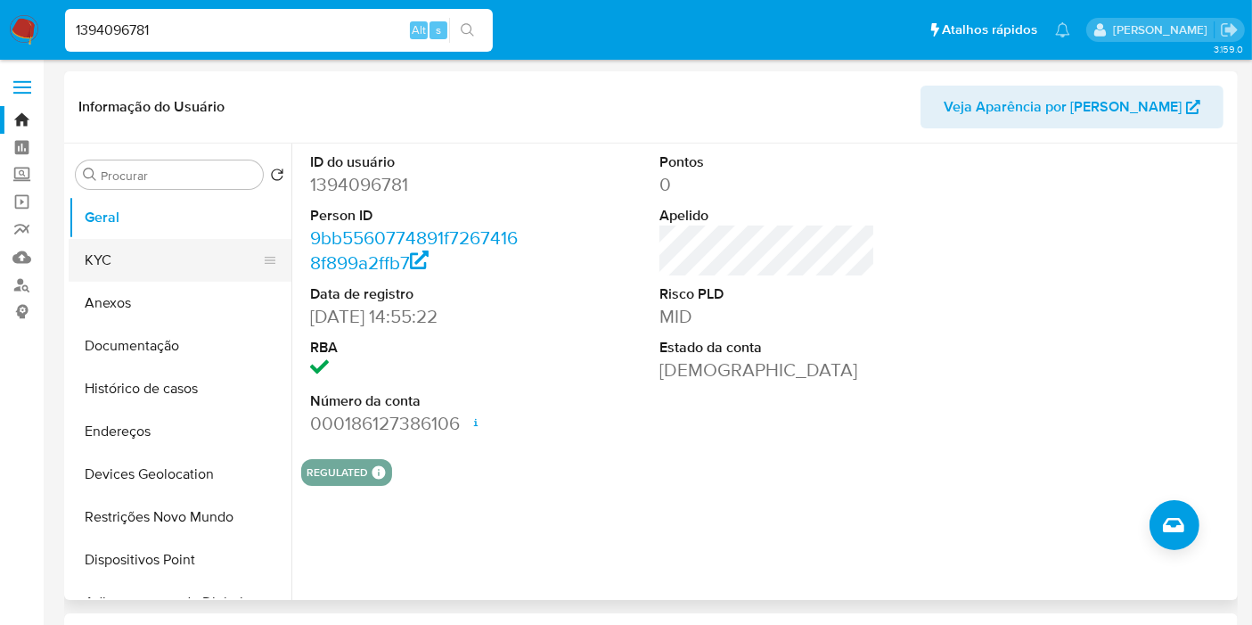
click at [133, 252] on button "KYC" at bounding box center [173, 260] width 209 height 43
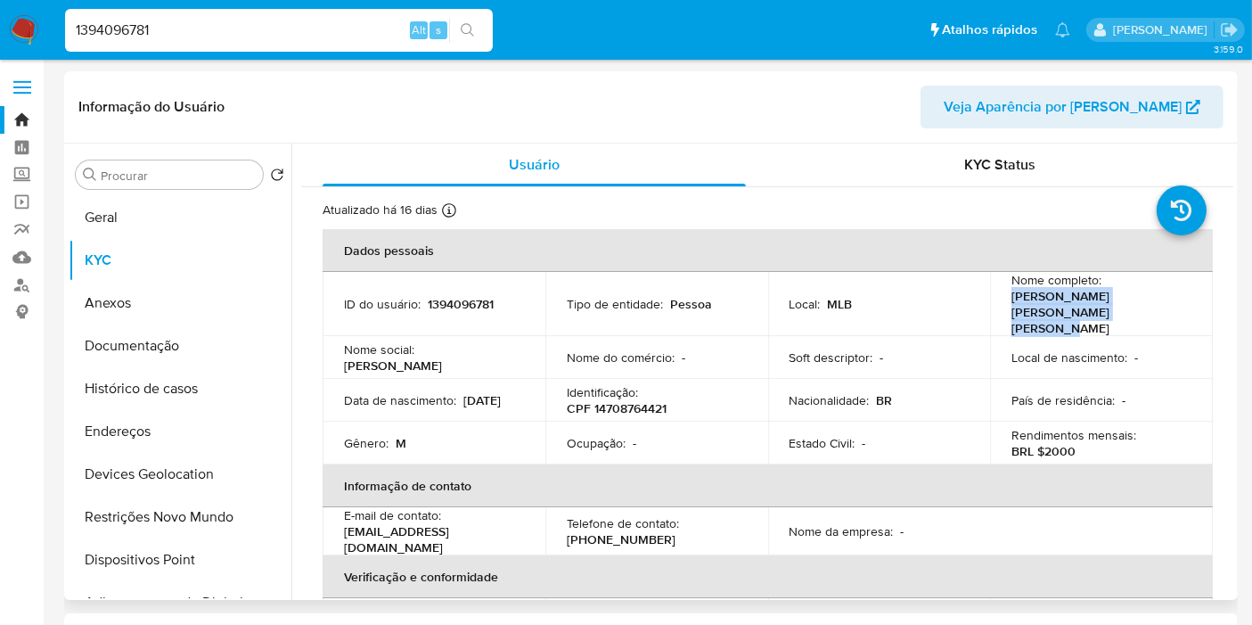
drag, startPoint x: 1008, startPoint y: 294, endPoint x: 1069, endPoint y: 307, distance: 62.9
click at [1069, 307] on p "Jose Leonardo Araujo Moreira de Paiva" at bounding box center [1098, 312] width 173 height 48
copy p "Jose Leonardo Araujo Moreira de Paiva"
click at [623, 400] on p "CPF 14708764421" at bounding box center [617, 408] width 100 height 16
click at [624, 400] on p "CPF 14708764421" at bounding box center [617, 408] width 100 height 16
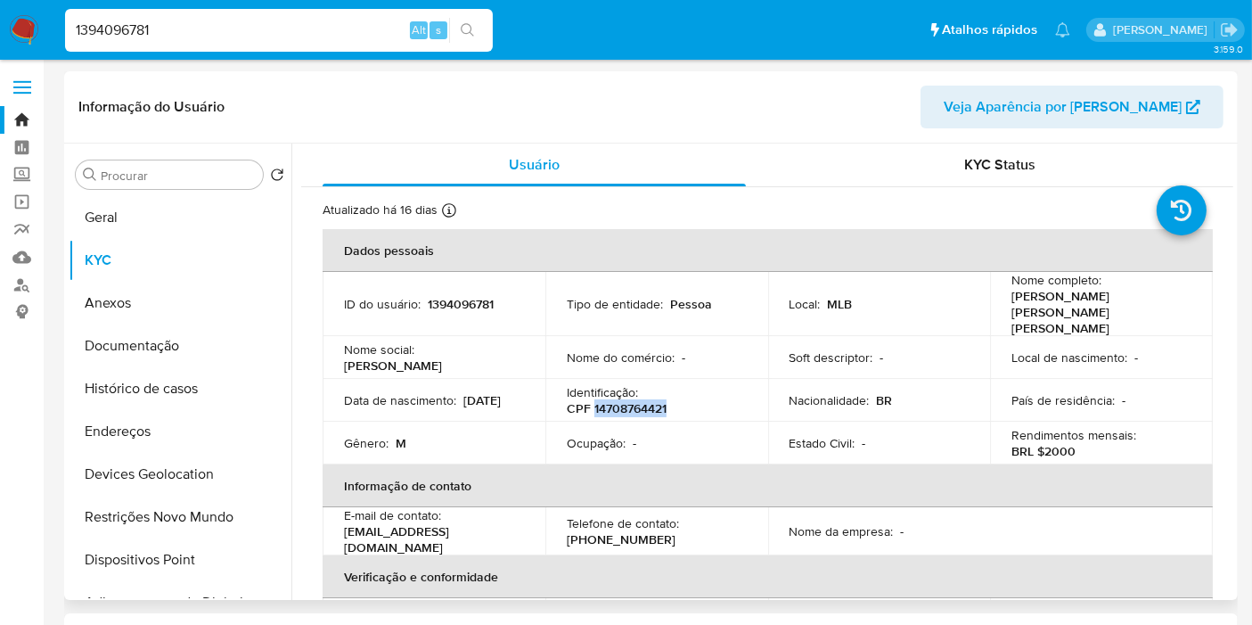
copy p "14708764421"
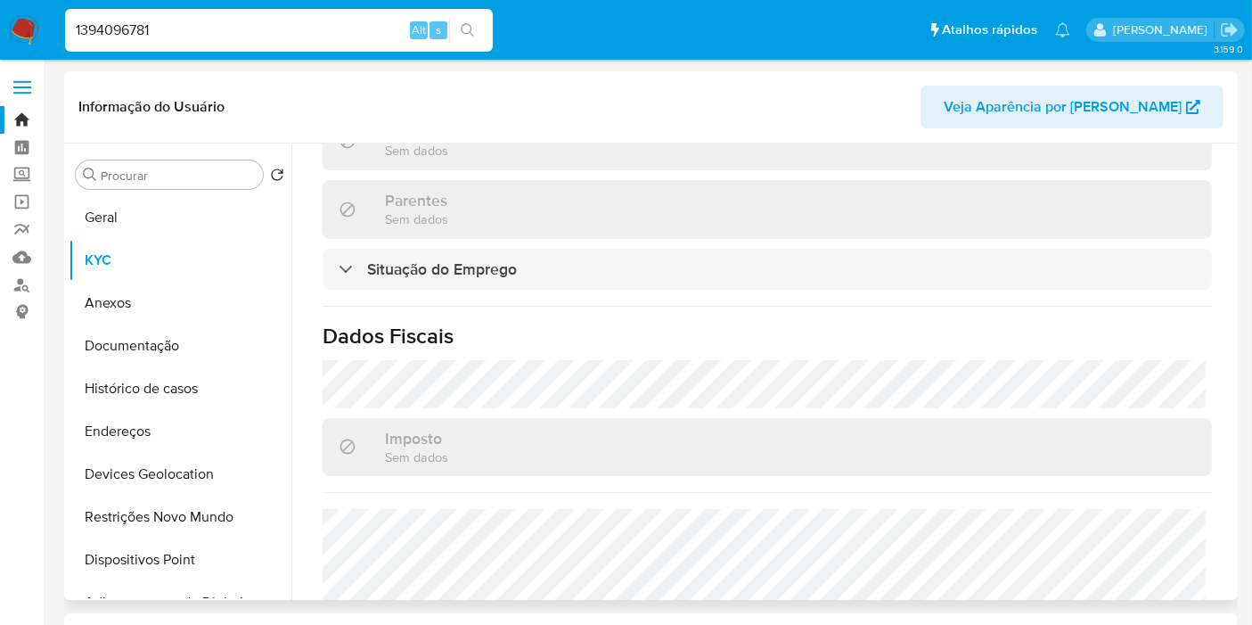
scroll to position [849, 0]
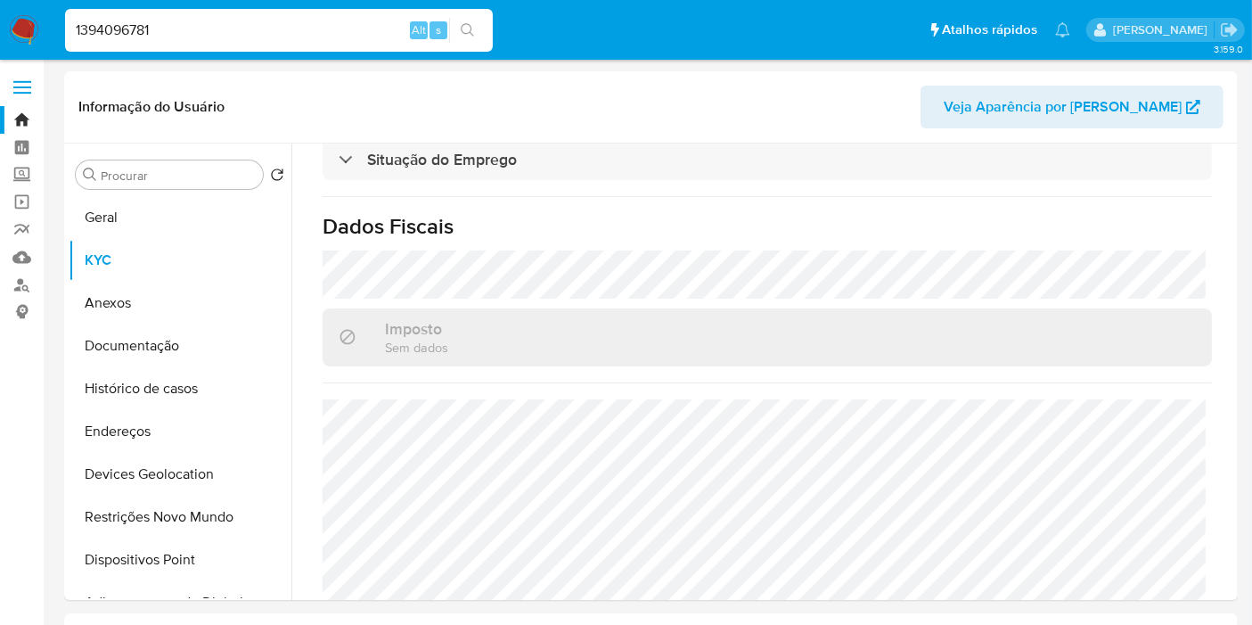
click at [231, 26] on input "1394096781" at bounding box center [279, 30] width 428 height 23
click at [229, 25] on input "1394096781" at bounding box center [279, 30] width 428 height 23
paste input "604489155"
type input "1604489155"
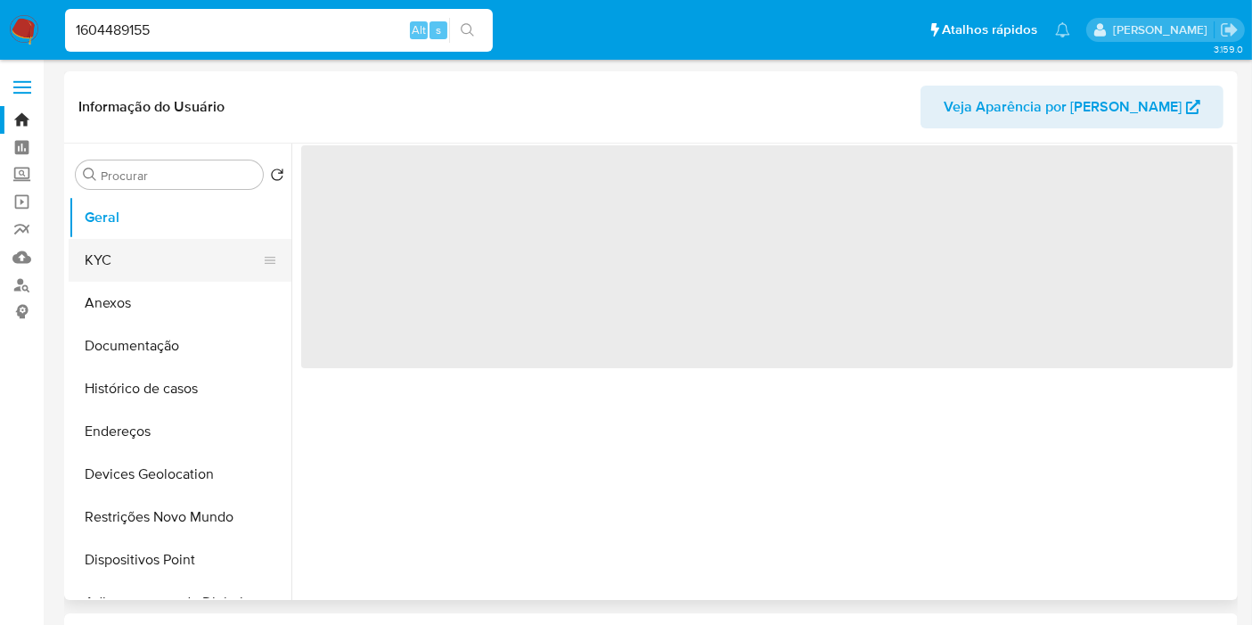
click at [186, 250] on button "KYC" at bounding box center [173, 260] width 209 height 43
select select "10"
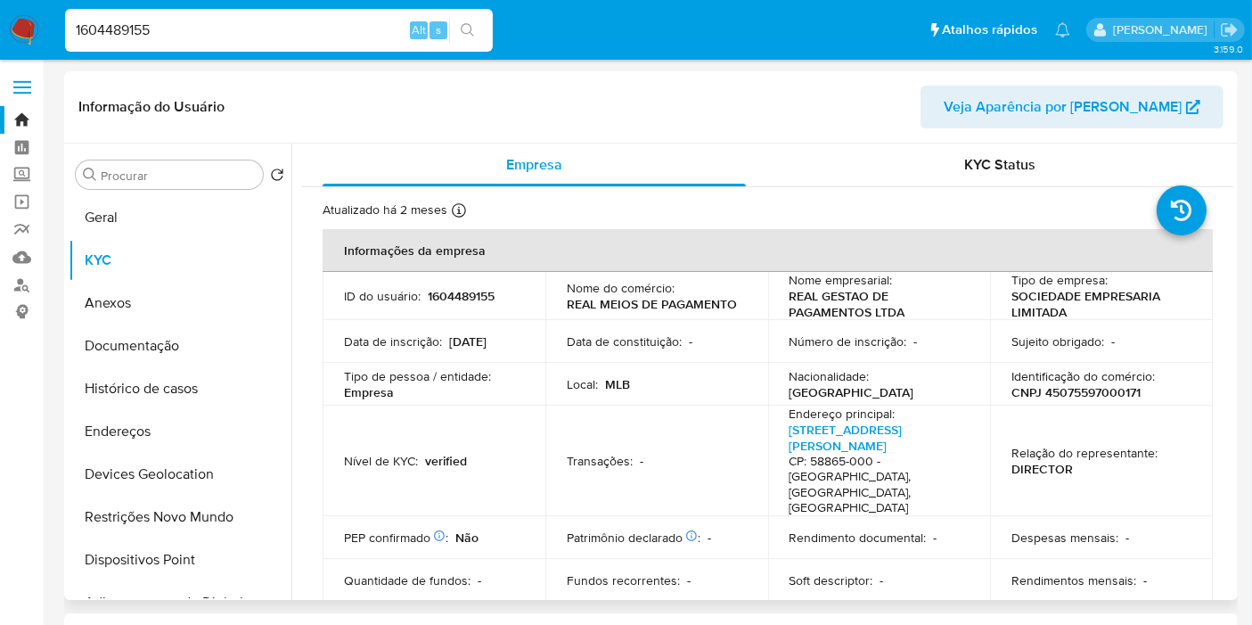
click at [1012, 296] on p "SOCIEDADE EMPRESARIA LIMITADA" at bounding box center [1098, 304] width 173 height 32
click at [1084, 389] on p "CNPJ 45075597000171" at bounding box center [1076, 392] width 129 height 16
copy p "45075597000171"
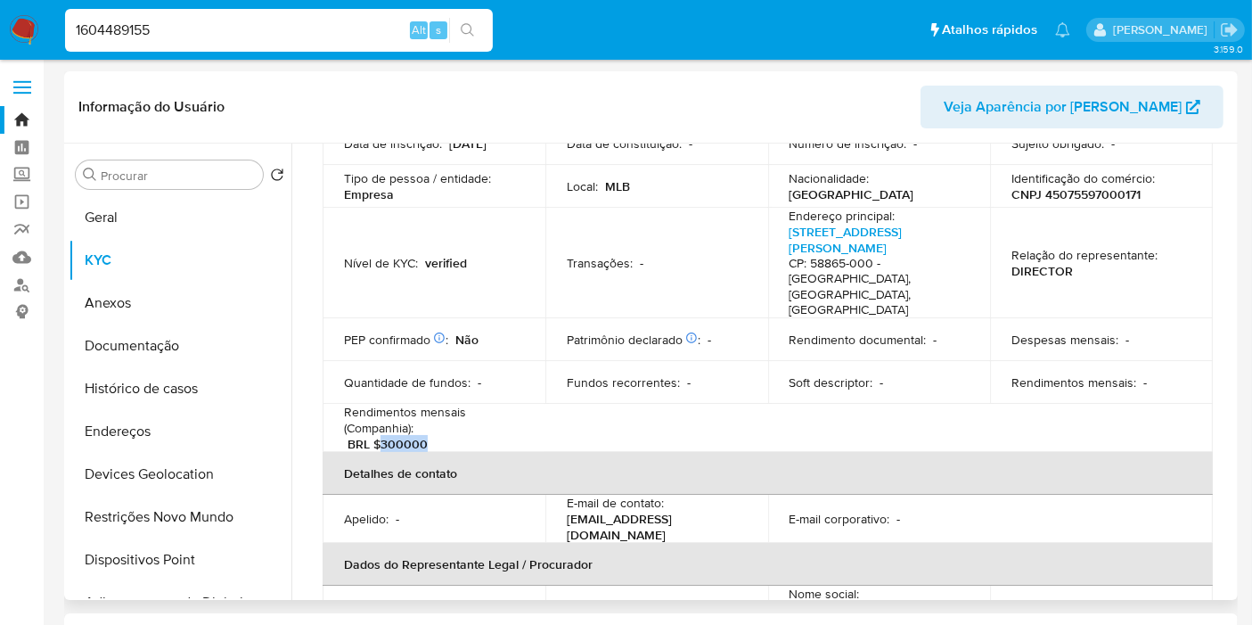
drag, startPoint x: 383, startPoint y: 413, endPoint x: 483, endPoint y: 413, distance: 99.8
click at [483, 413] on div "Rendimentos mensais (Companhia) : BRL $300000" at bounding box center [434, 428] width 180 height 48
copy p "300000"
click at [178, 350] on button "Documentação" at bounding box center [173, 345] width 209 height 43
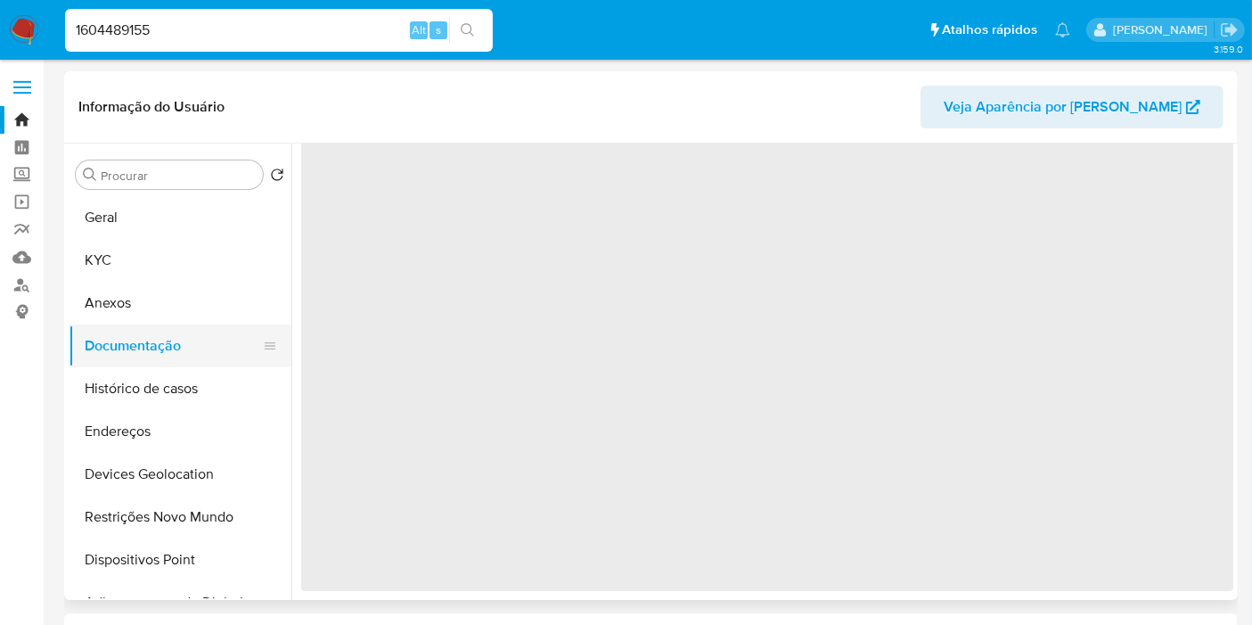
scroll to position [0, 0]
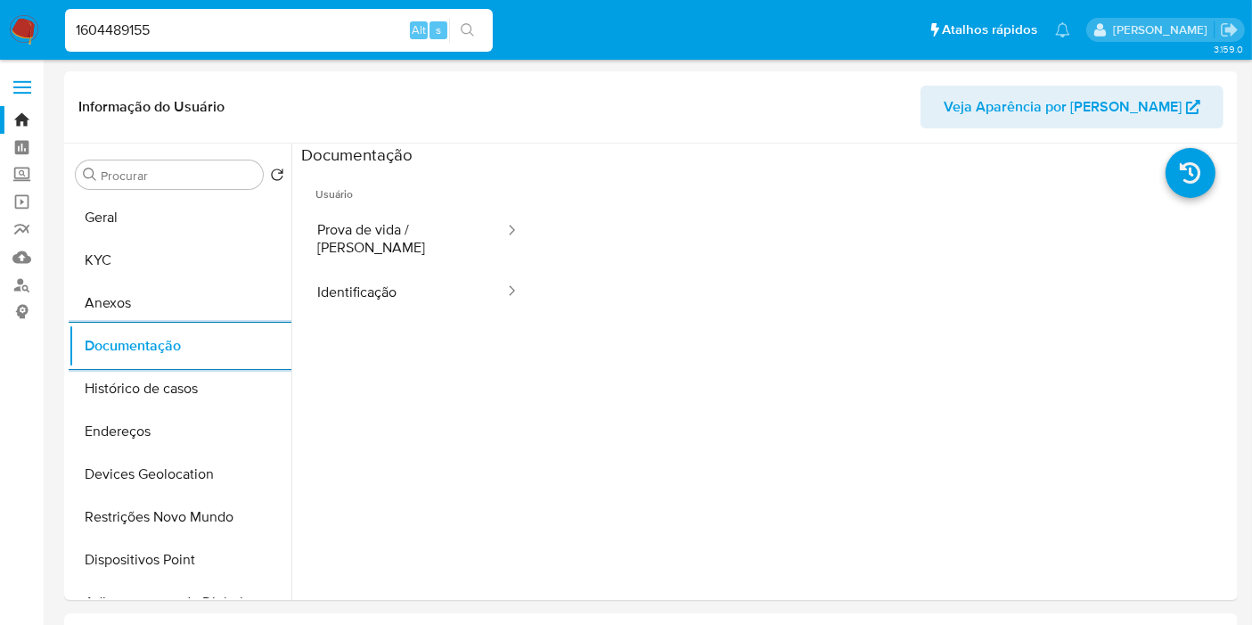
click at [219, 31] on input "1604489155" at bounding box center [279, 30] width 428 height 23
paste input "6108276"
type input "1661082765"
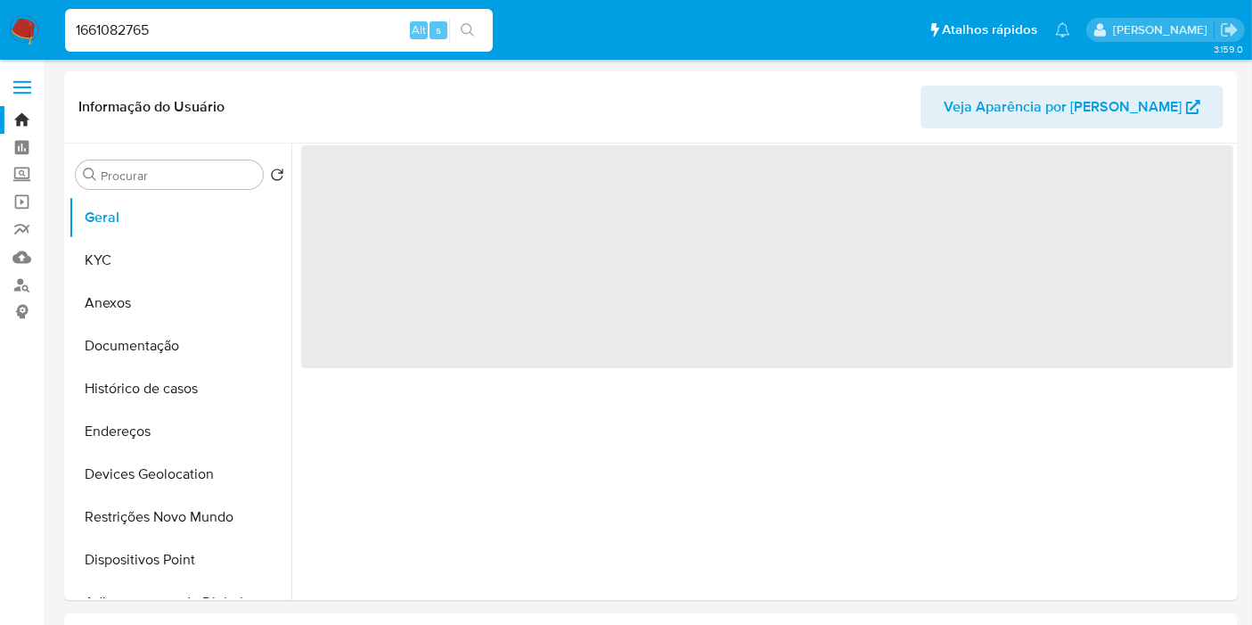
select select "10"
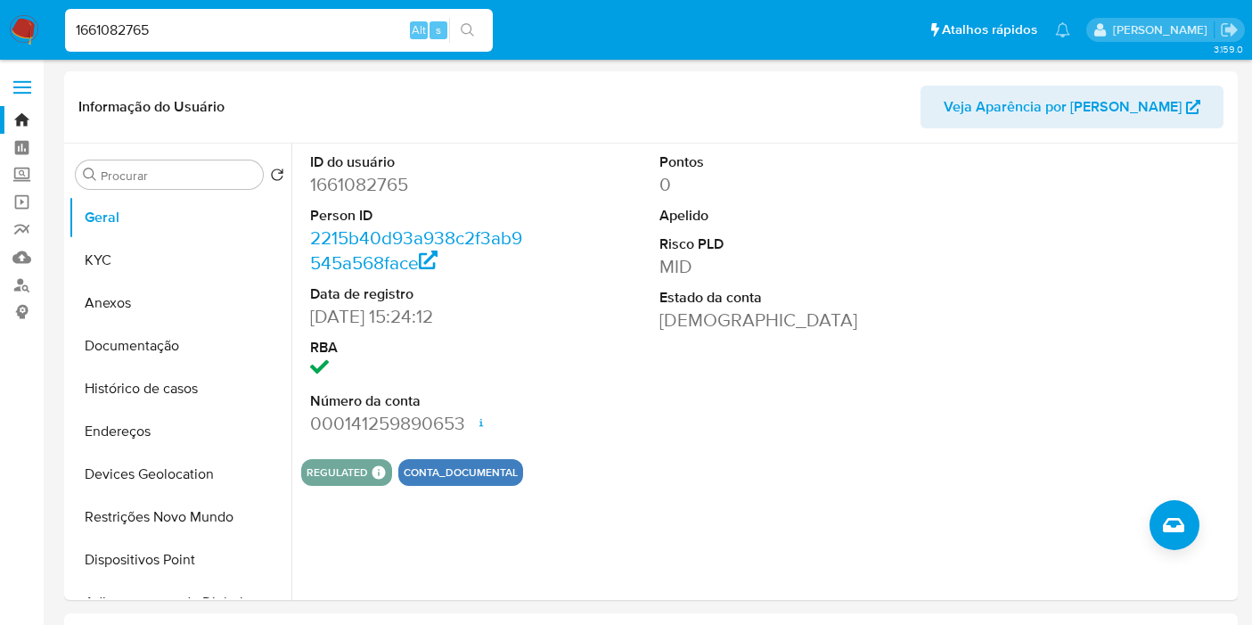
select select "10"
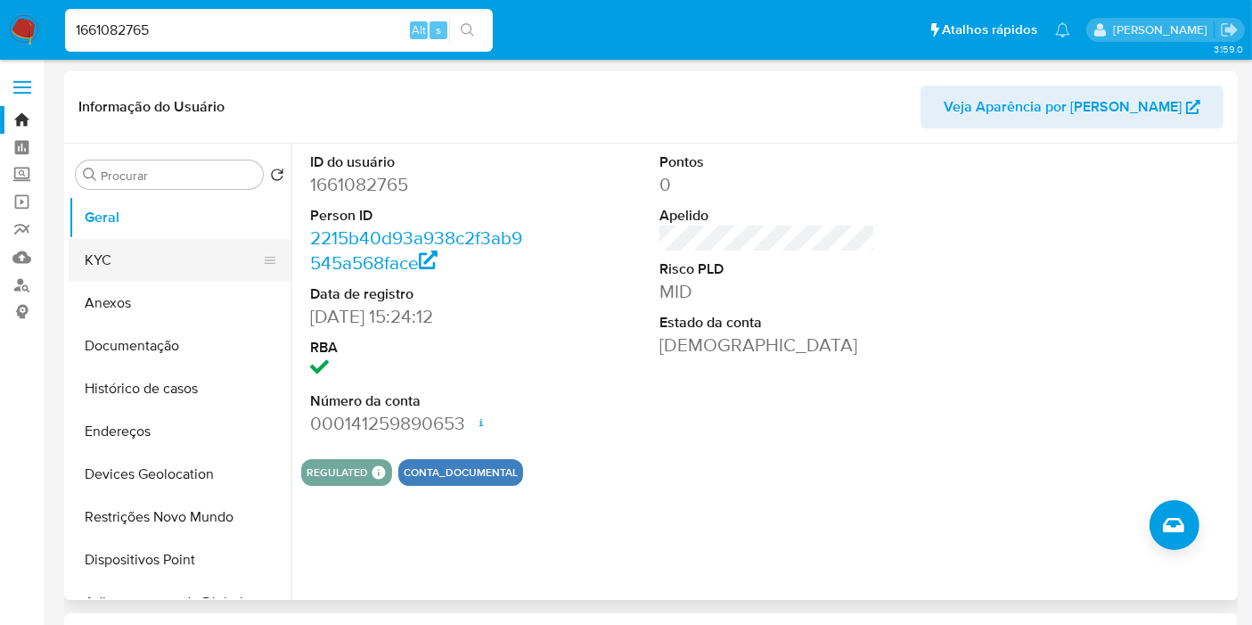
drag, startPoint x: 0, startPoint y: 0, endPoint x: 155, endPoint y: 260, distance: 302.9
click at [158, 260] on button "KYC" at bounding box center [173, 260] width 209 height 43
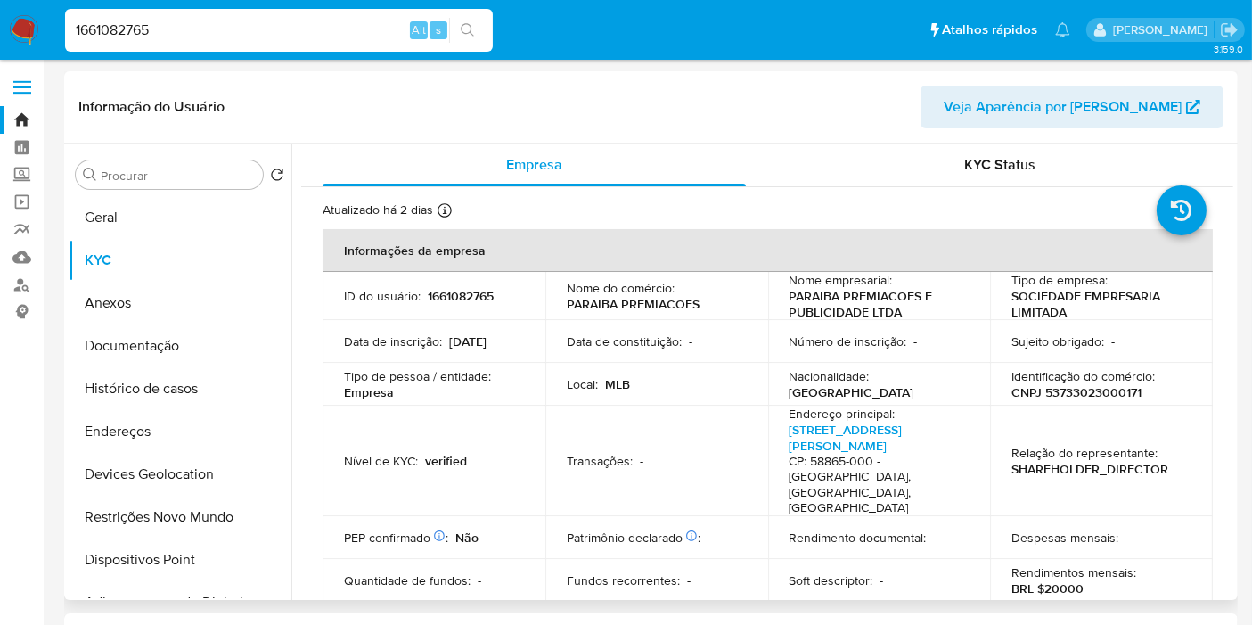
click at [1063, 393] on p "CNPJ 53733023000171" at bounding box center [1077, 392] width 130 height 16
copy p "53733023000171"
click at [170, 27] on input "1661082765" at bounding box center [279, 30] width 428 height 23
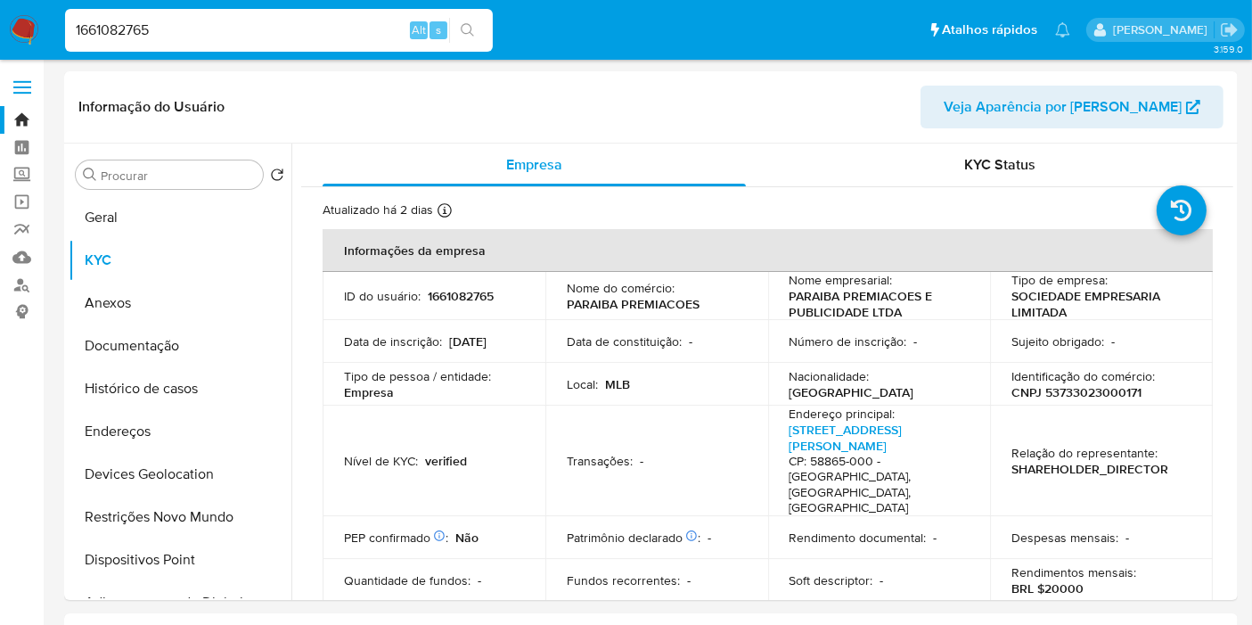
click at [170, 27] on input "1661082765" at bounding box center [279, 30] width 428 height 23
click at [142, 27] on input "1661082765" at bounding box center [279, 30] width 428 height 23
paste input "0448915"
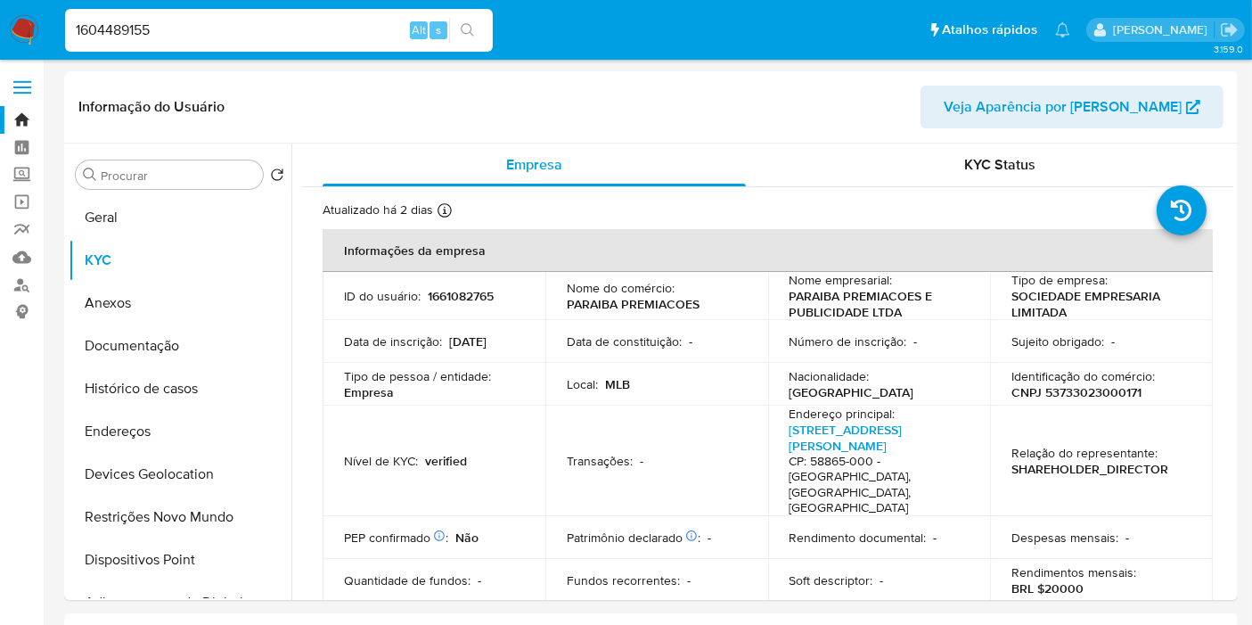
type input "1604489155"
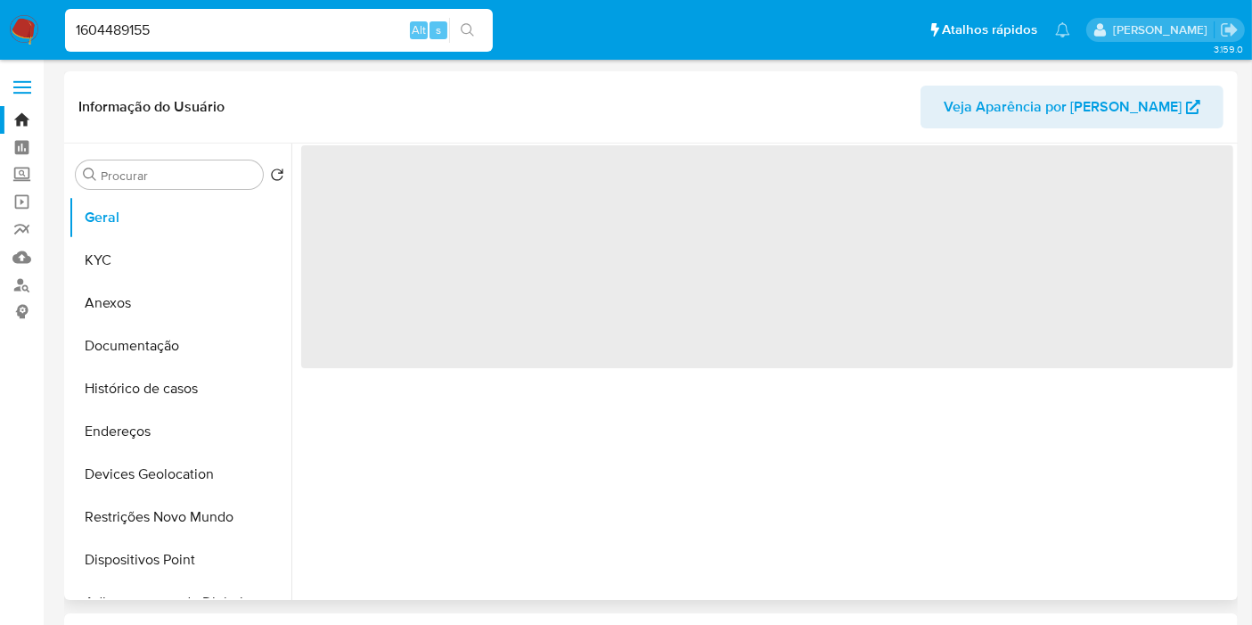
select select "10"
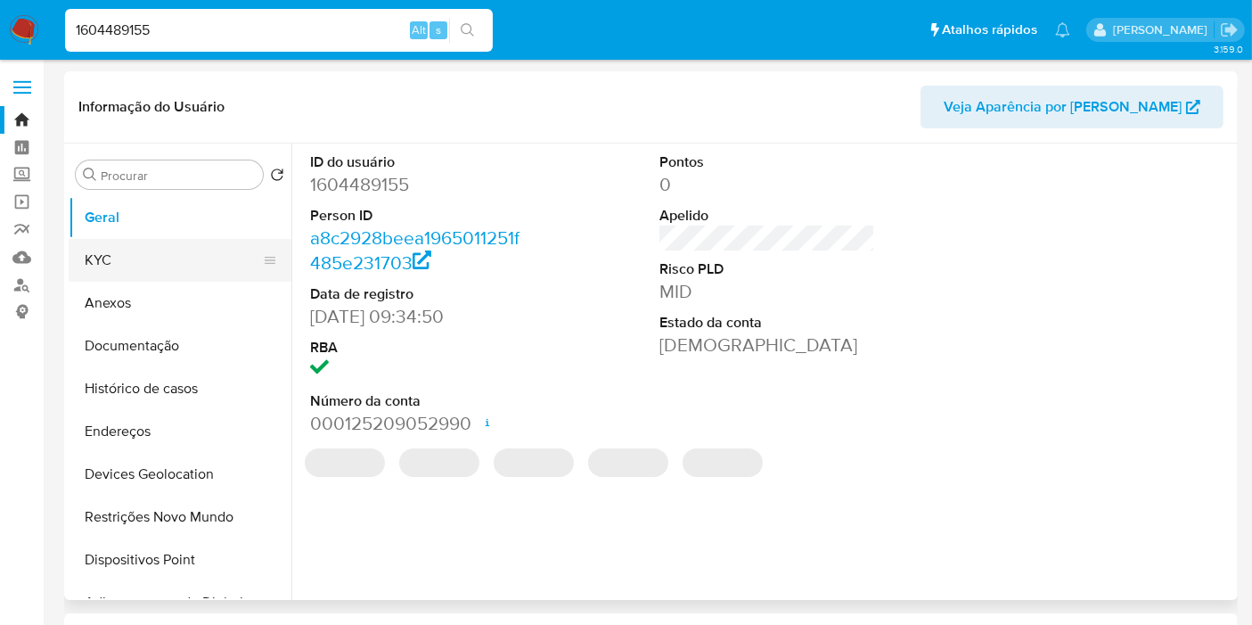
click at [132, 260] on button "KYC" at bounding box center [173, 260] width 209 height 43
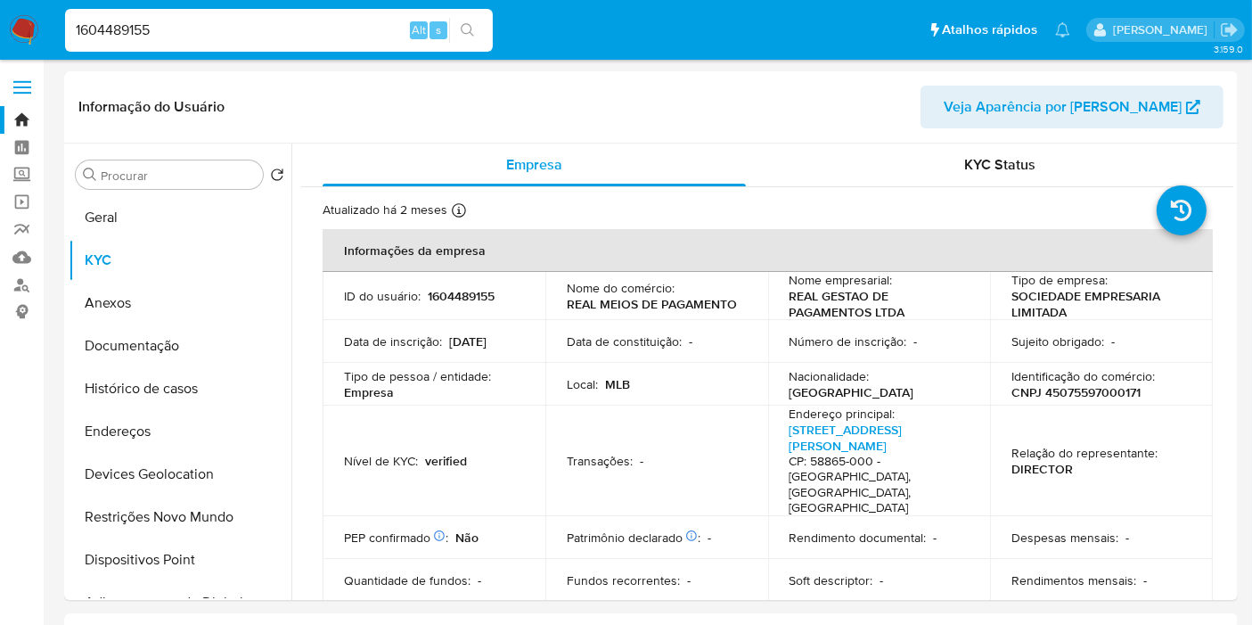
click at [160, 30] on input "1604489155" at bounding box center [279, 30] width 428 height 23
click at [192, 30] on input "1604489155" at bounding box center [279, 30] width 428 height 23
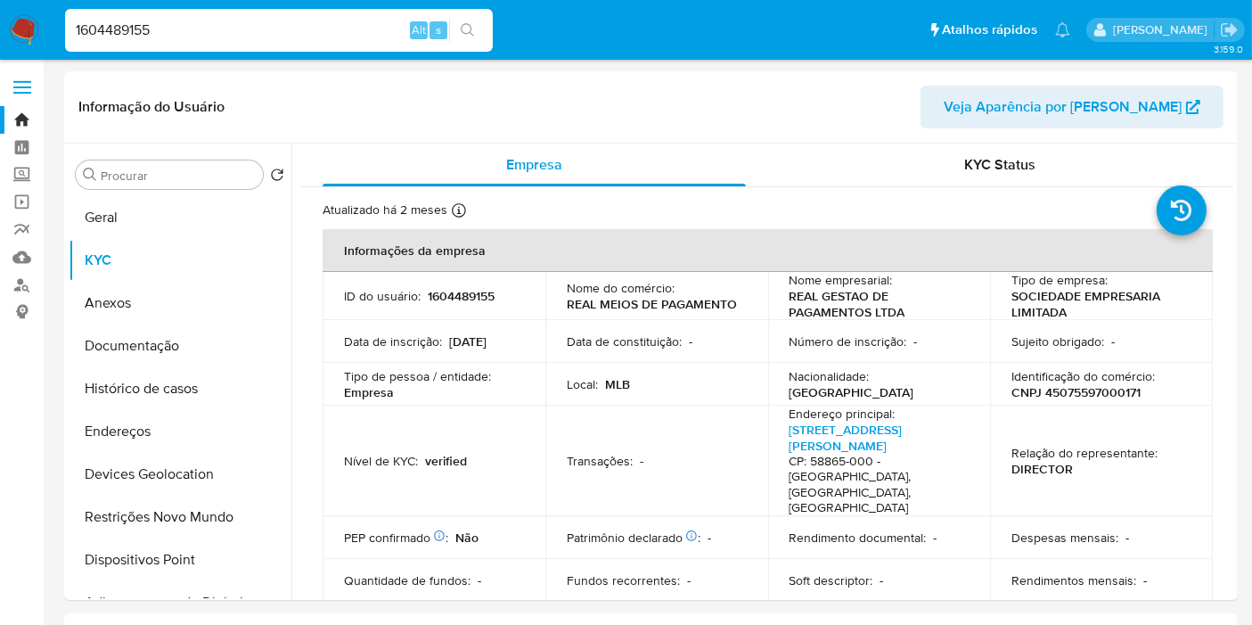
paste input "6108276"
type input "1661082765"
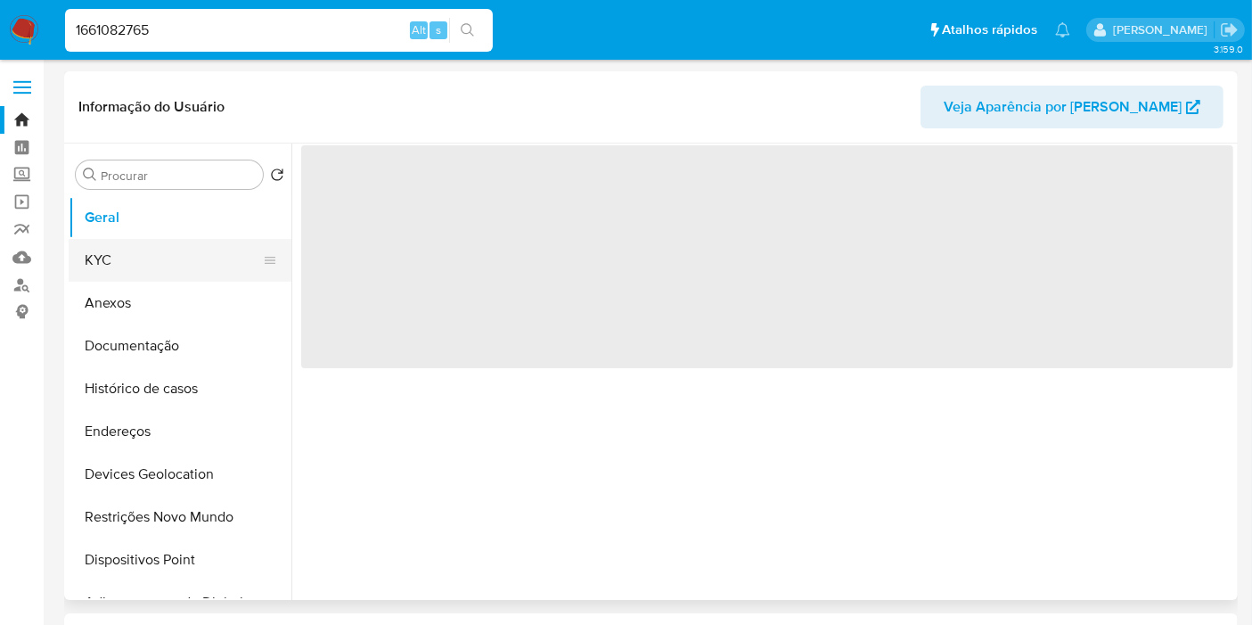
select select "10"
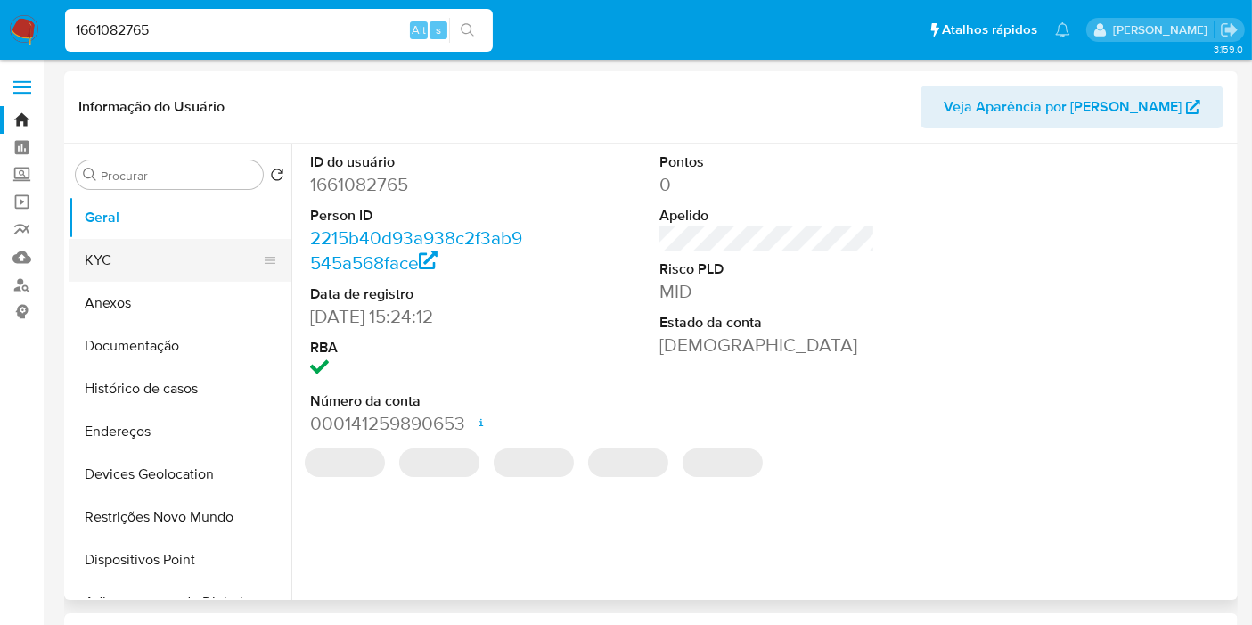
click at [111, 267] on button "KYC" at bounding box center [173, 260] width 209 height 43
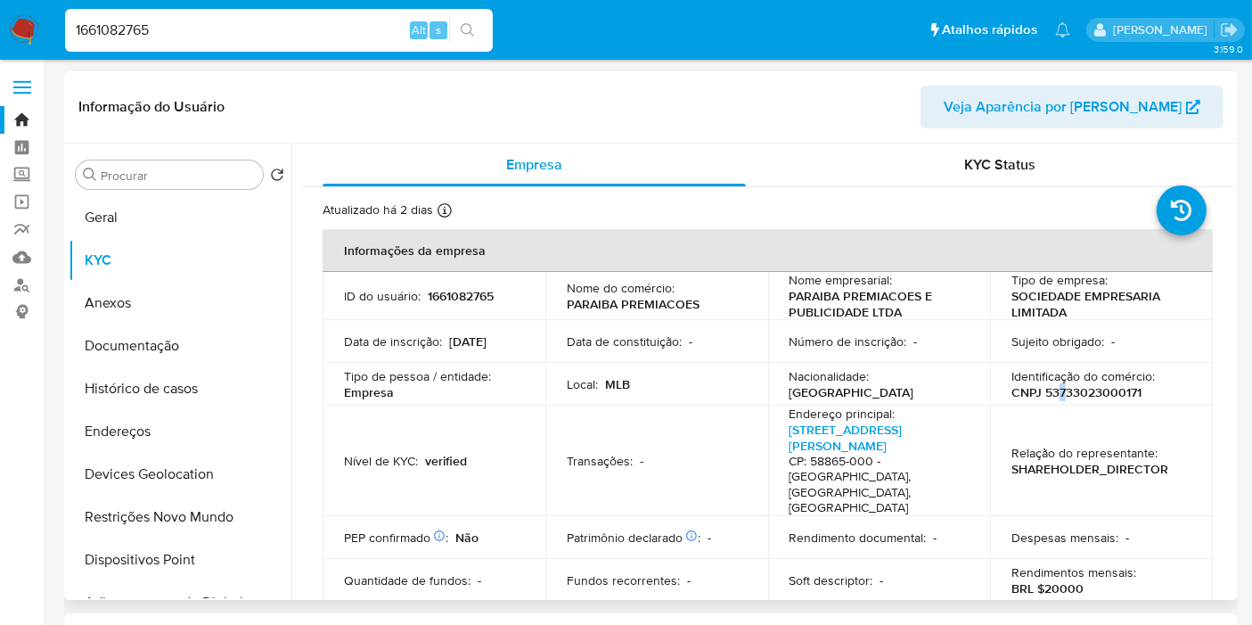
click at [1058, 393] on p "CNPJ 53733023000171" at bounding box center [1077, 392] width 130 height 16
click at [1092, 393] on p "CNPJ 53733023000171" at bounding box center [1077, 392] width 130 height 16
click at [1090, 393] on p "CNPJ 53733023000171" at bounding box center [1077, 392] width 130 height 16
click at [1082, 393] on p "CNPJ 53733023000171" at bounding box center [1077, 392] width 130 height 16
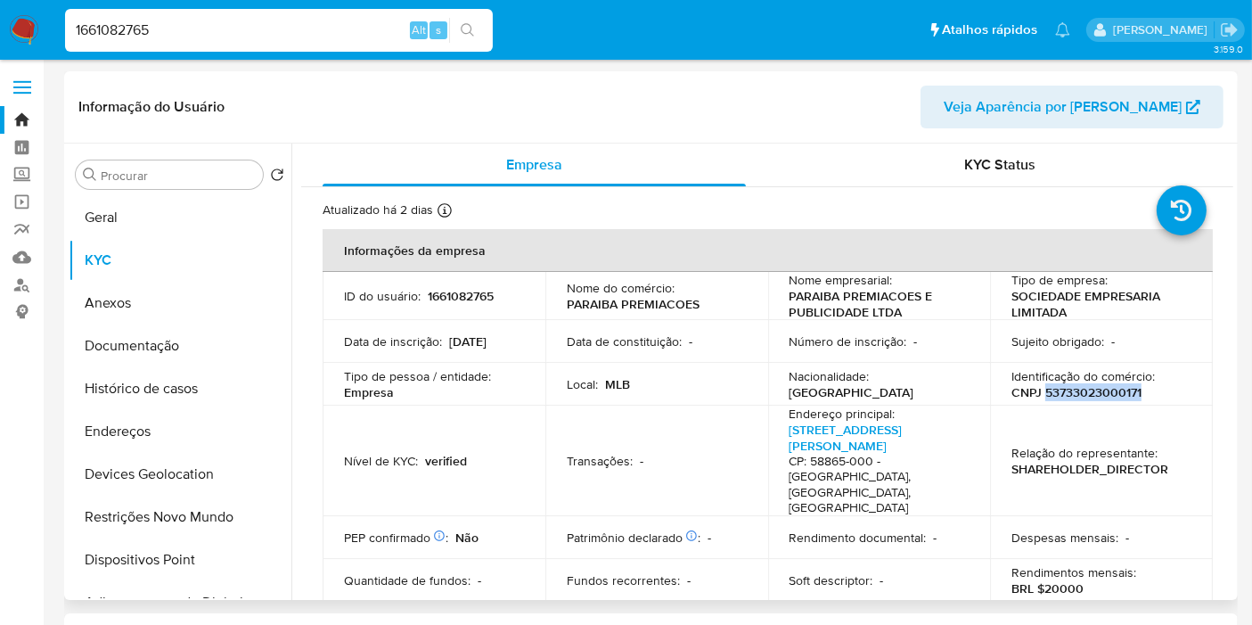
click at [1082, 393] on p "CNPJ 53733023000171" at bounding box center [1077, 392] width 130 height 16
copy p "53733023000171"
click at [483, 301] on p "1661082765" at bounding box center [461, 296] width 66 height 16
click at [484, 300] on p "1661082765" at bounding box center [461, 296] width 66 height 16
click at [458, 291] on p "1661082765" at bounding box center [461, 296] width 66 height 16
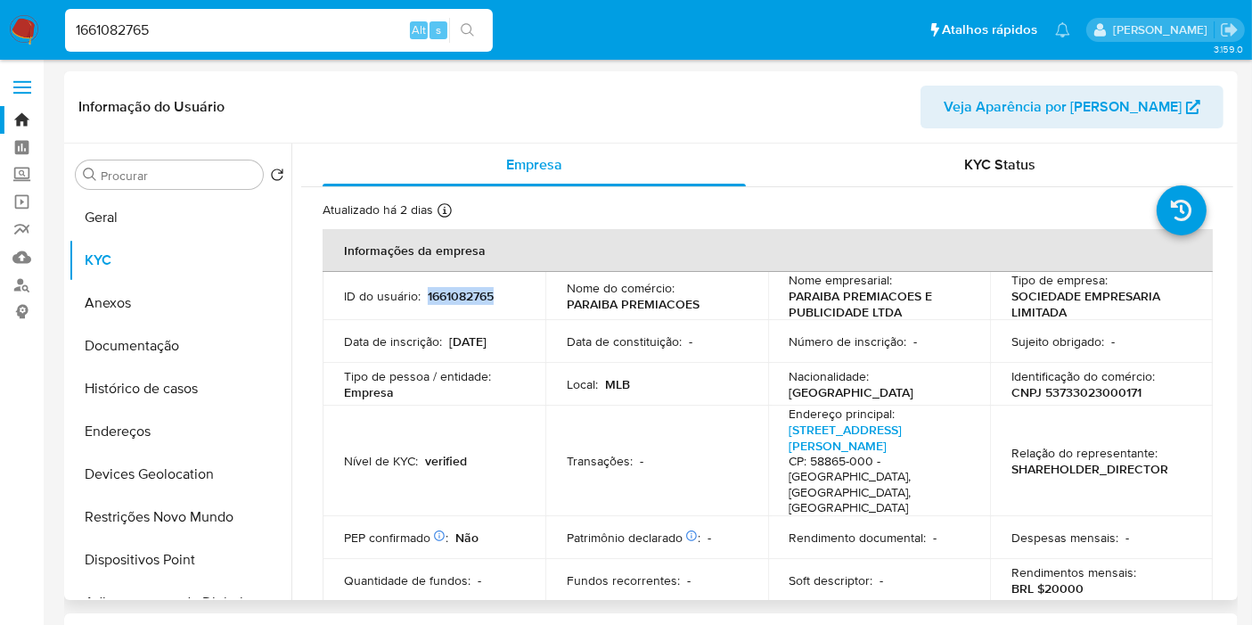
click at [458, 291] on p "1661082765" at bounding box center [461, 296] width 66 height 16
copy p "1661082765"
click at [131, 35] on input "1661082765" at bounding box center [279, 30] width 428 height 23
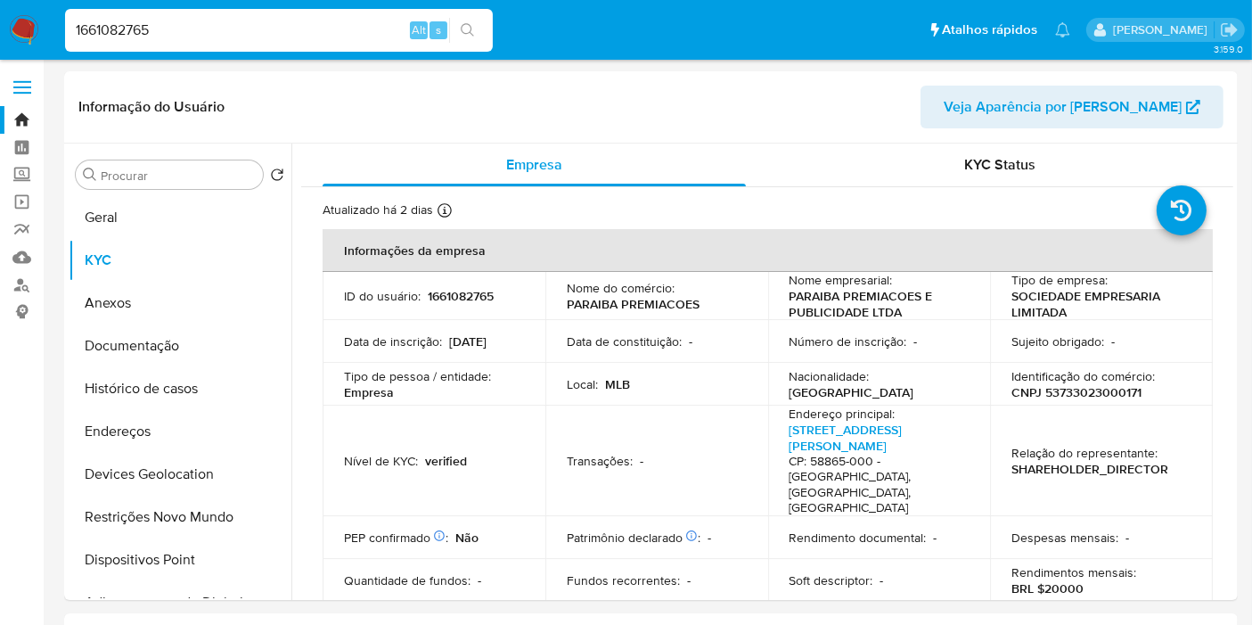
paste input "2087036592"
type input "2087036592"
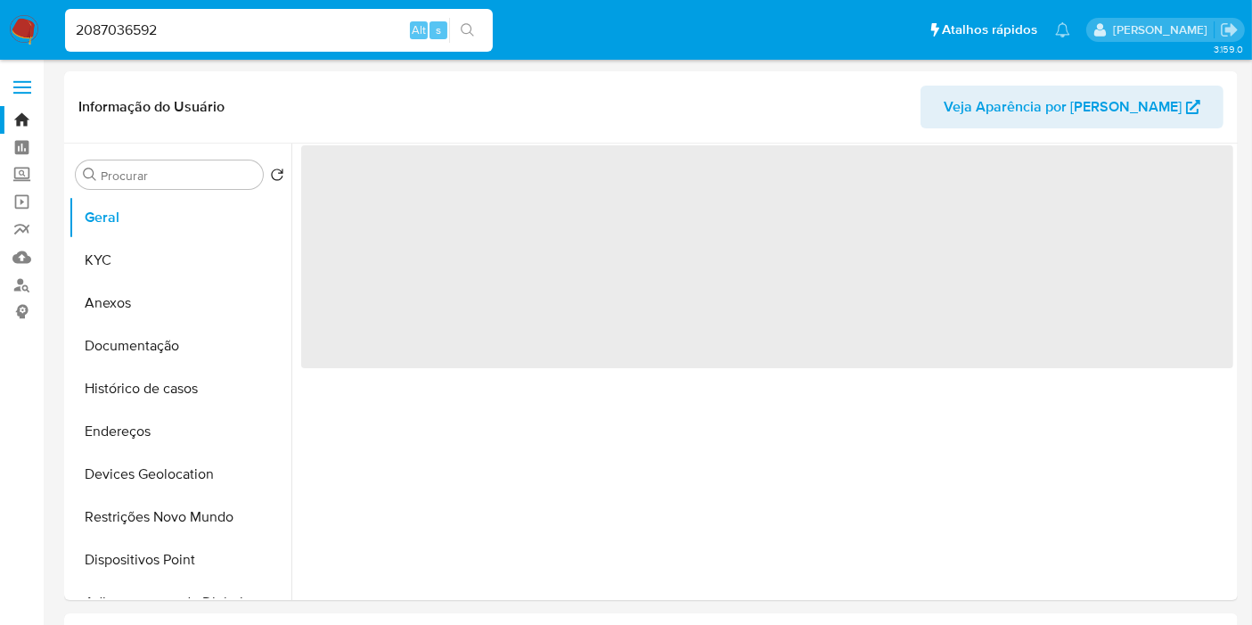
select select "10"
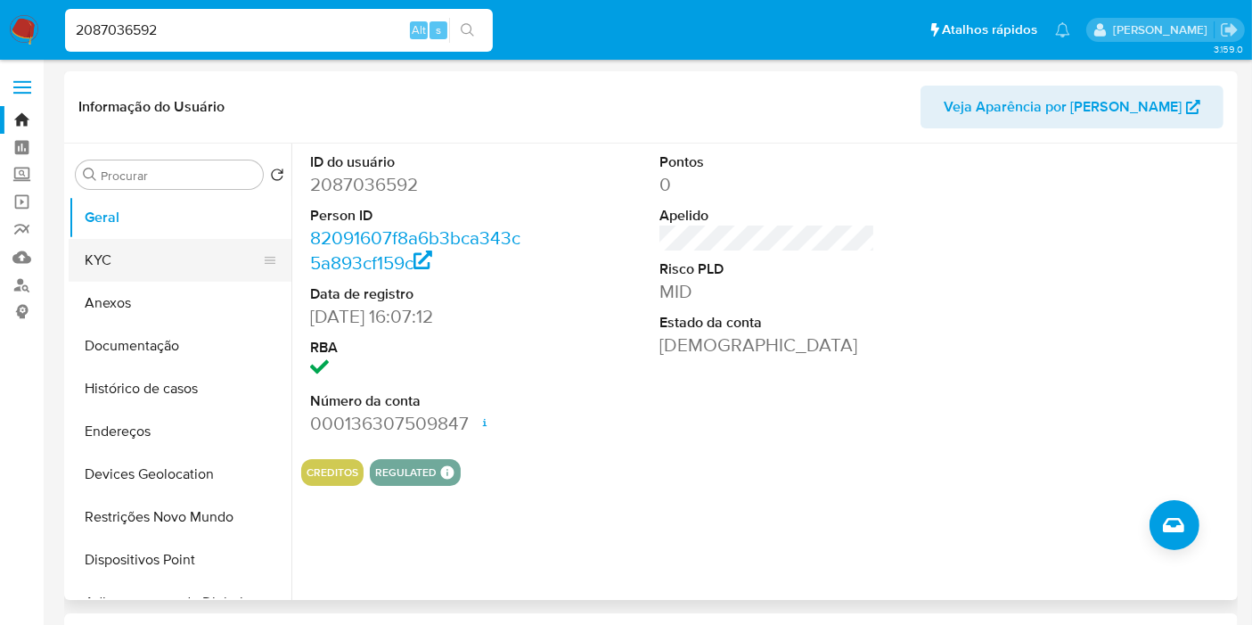
click at [140, 268] on button "KYC" at bounding box center [173, 260] width 209 height 43
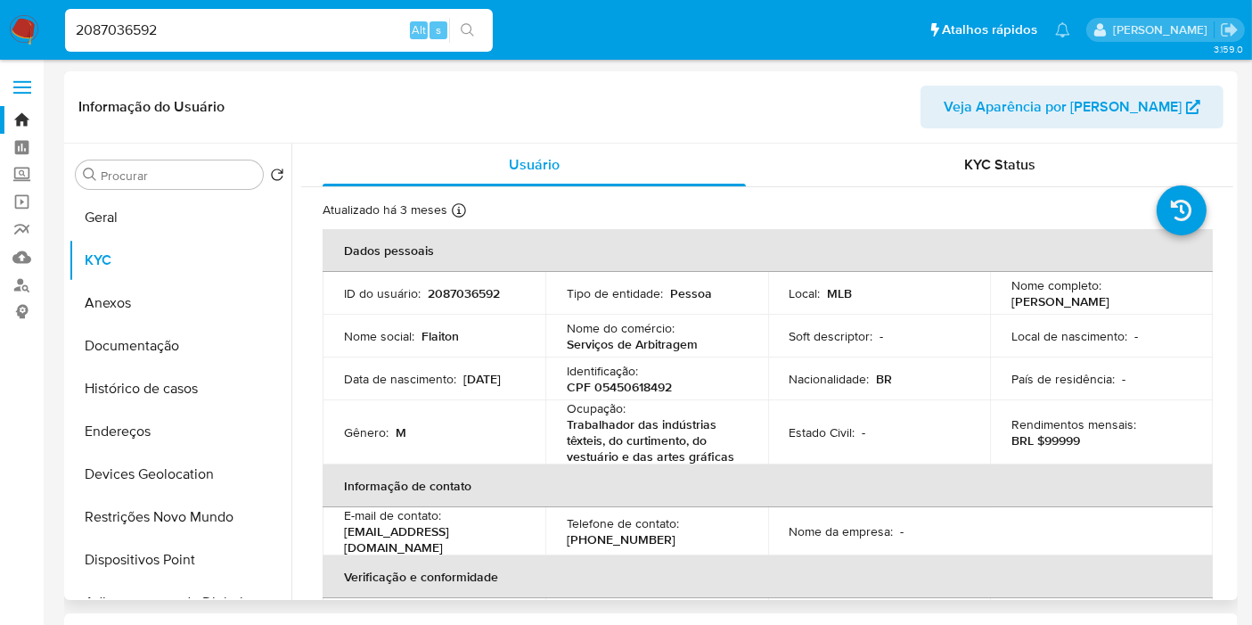
drag, startPoint x: 1006, startPoint y: 301, endPoint x: 1123, endPoint y: 301, distance: 116.8
click at [1145, 301] on td "Nome completo : [PERSON_NAME]" at bounding box center [1101, 293] width 223 height 43
copy p "[PERSON_NAME]"
click at [626, 386] on p "CPF 05450618492" at bounding box center [619, 387] width 105 height 16
click at [626, 385] on p "CPF 05450618492" at bounding box center [619, 387] width 105 height 16
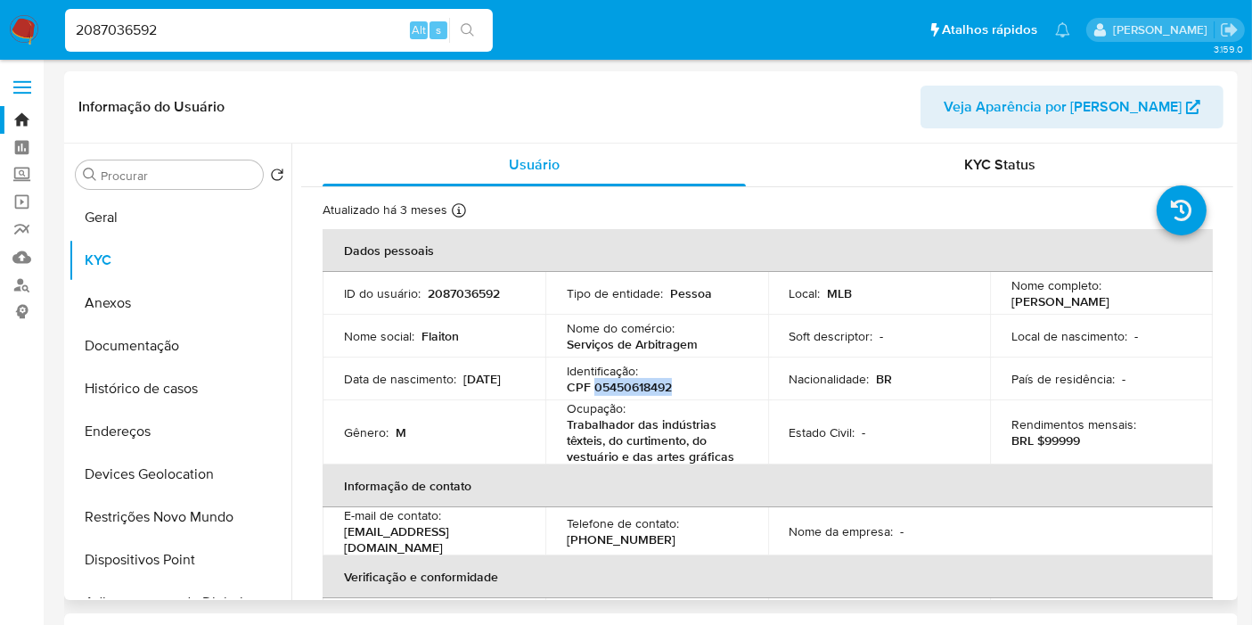
copy p "05450618492"
click at [638, 384] on p "CPF 05450618492" at bounding box center [619, 387] width 105 height 16
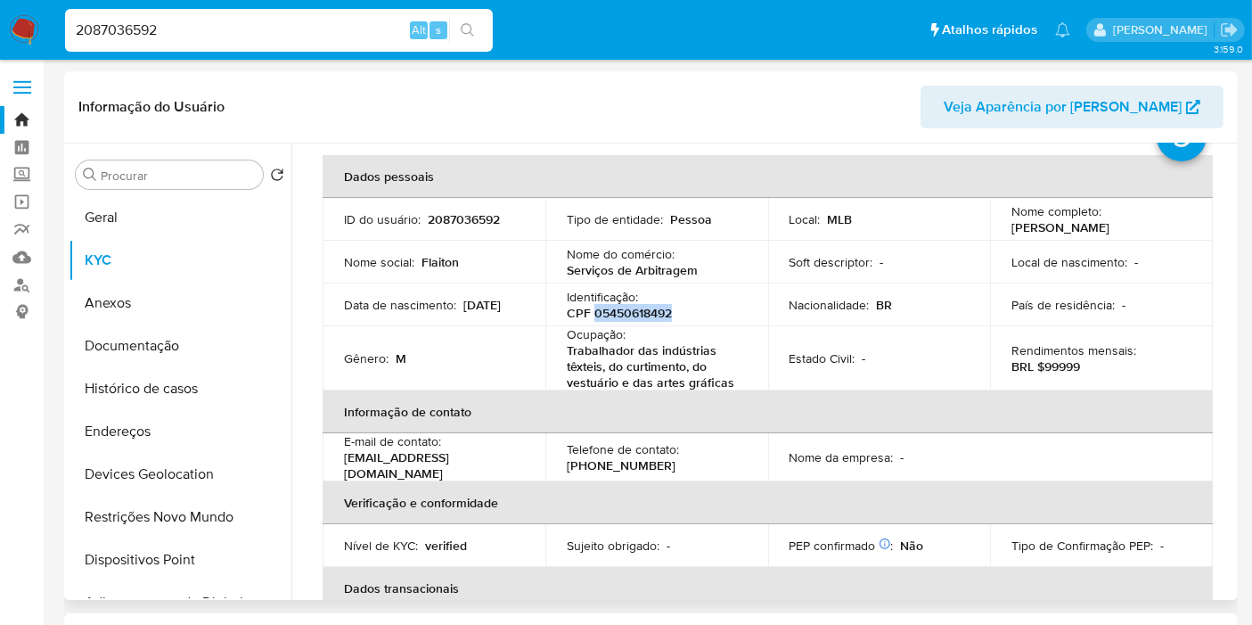
scroll to position [99, 0]
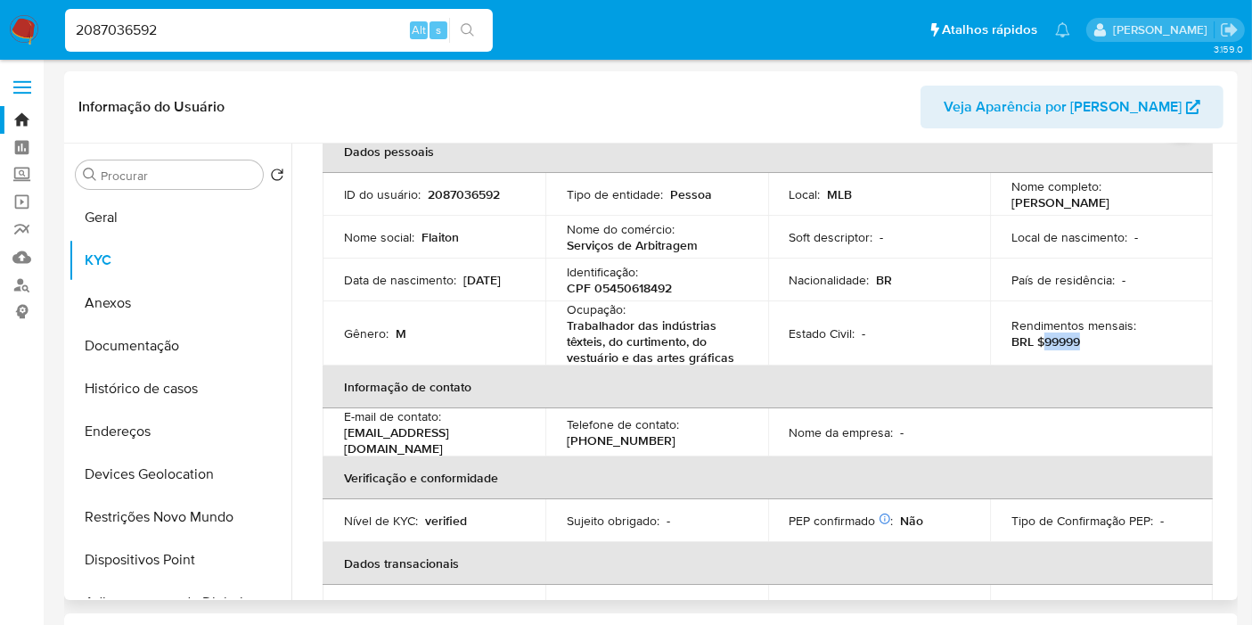
drag, startPoint x: 1040, startPoint y: 340, endPoint x: 1078, endPoint y: 338, distance: 37.5
click at [1078, 338] on div "Rendimentos mensais : BRL $99999" at bounding box center [1102, 333] width 180 height 32
click at [1047, 365] on th "Informação de contato" at bounding box center [768, 386] width 890 height 43
click at [137, 349] on button "Documentação" at bounding box center [173, 345] width 209 height 43
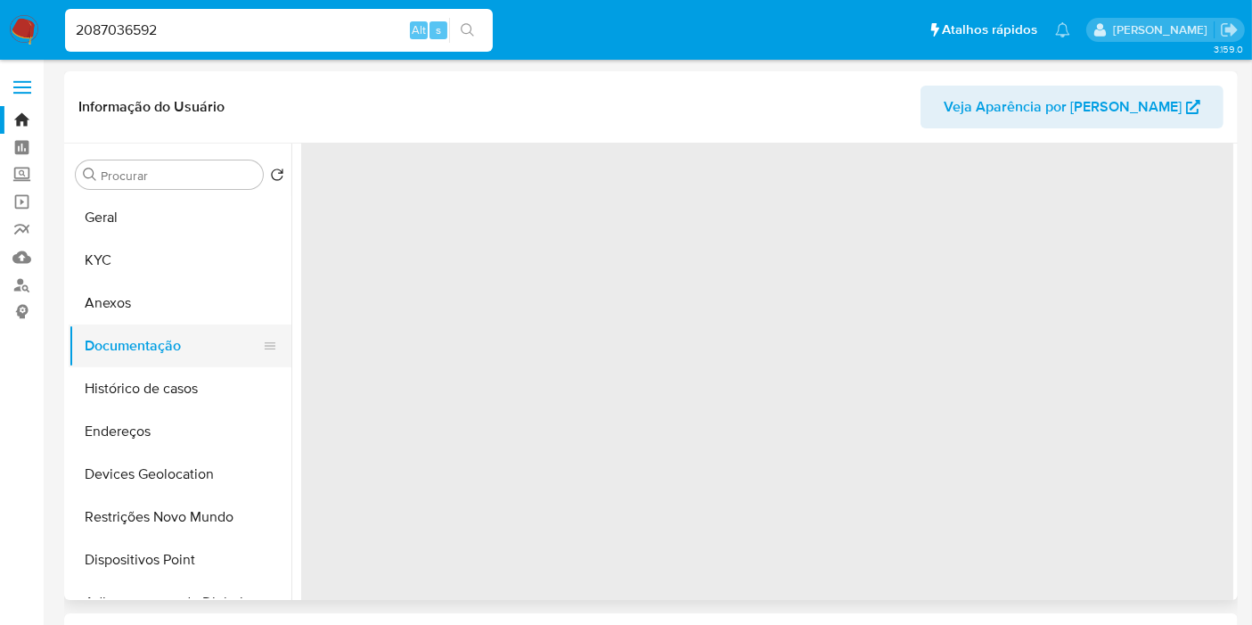
scroll to position [0, 0]
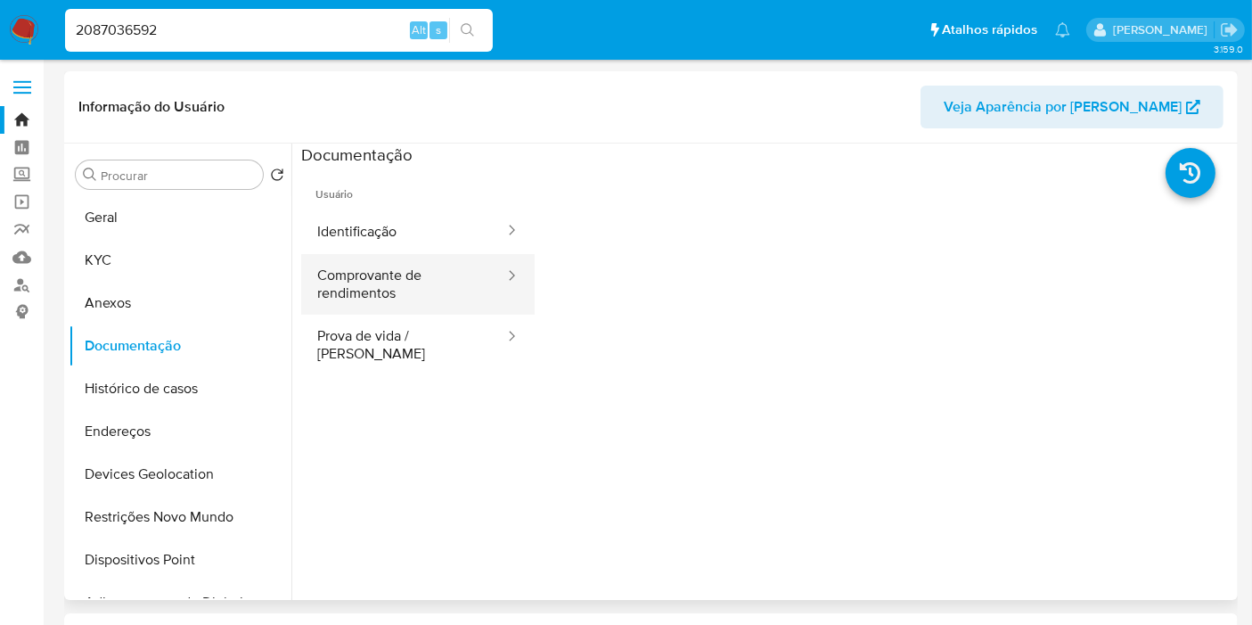
click at [468, 286] on button "Comprovante de rendimentos" at bounding box center [403, 284] width 205 height 61
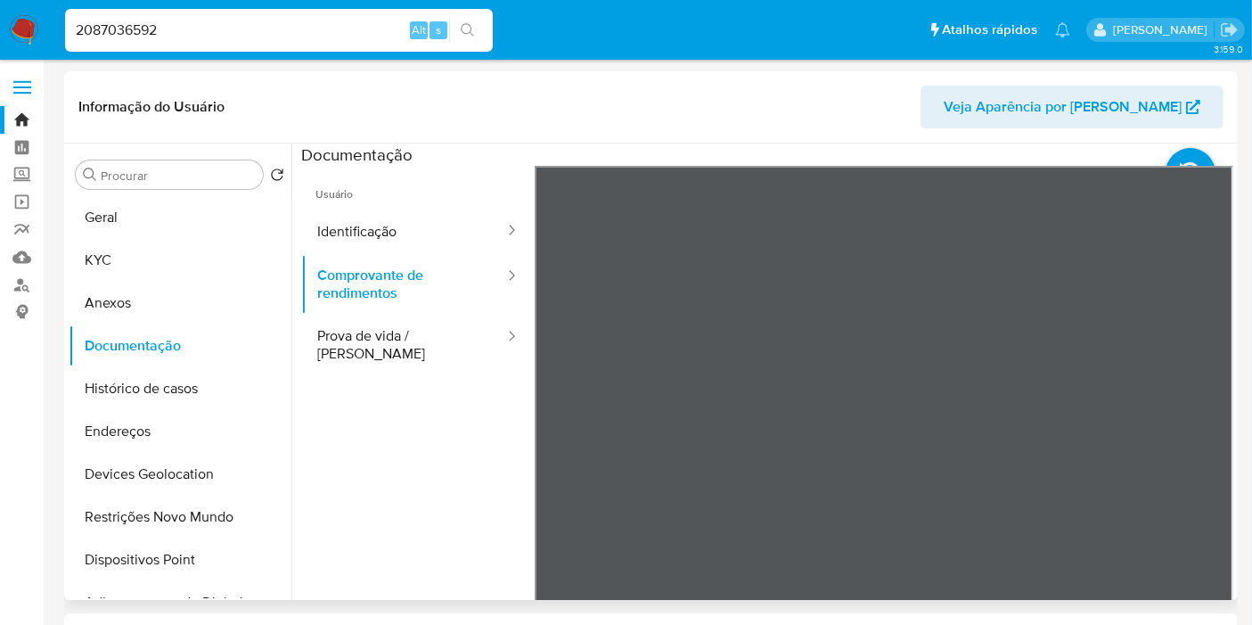
click at [512, 180] on div "Usuário Identificação Comprovante de rendimentos Prova de vida / Selfie" at bounding box center [767, 451] width 932 height 570
click at [104, 255] on button "KYC" at bounding box center [173, 260] width 209 height 43
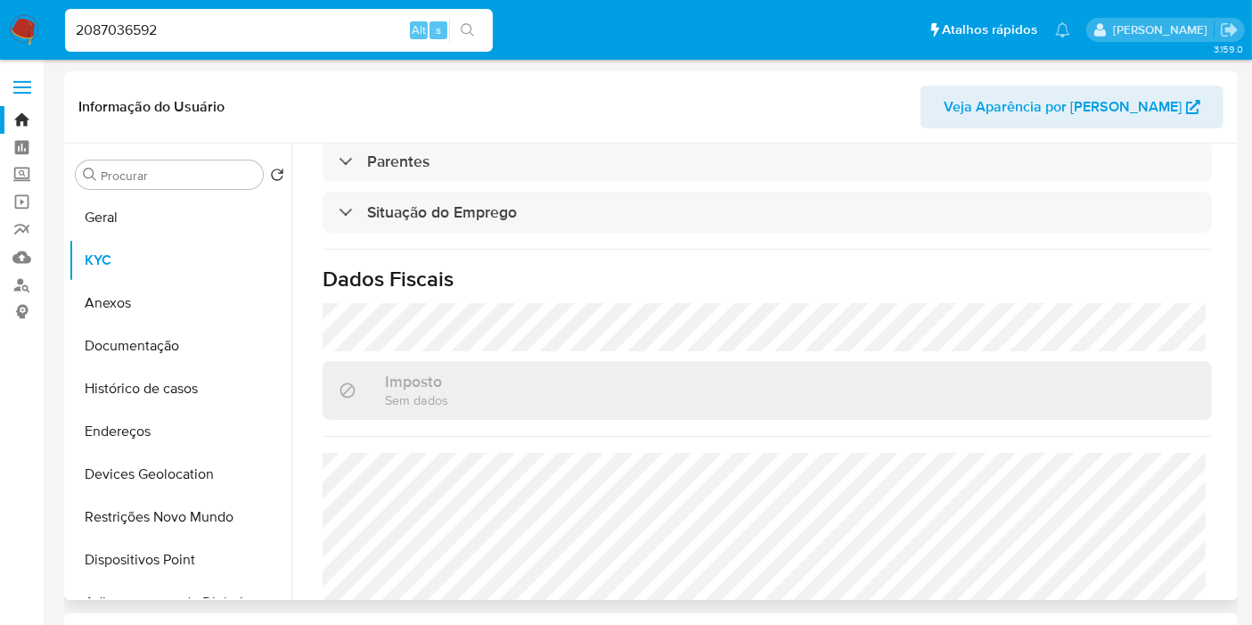
scroll to position [848, 0]
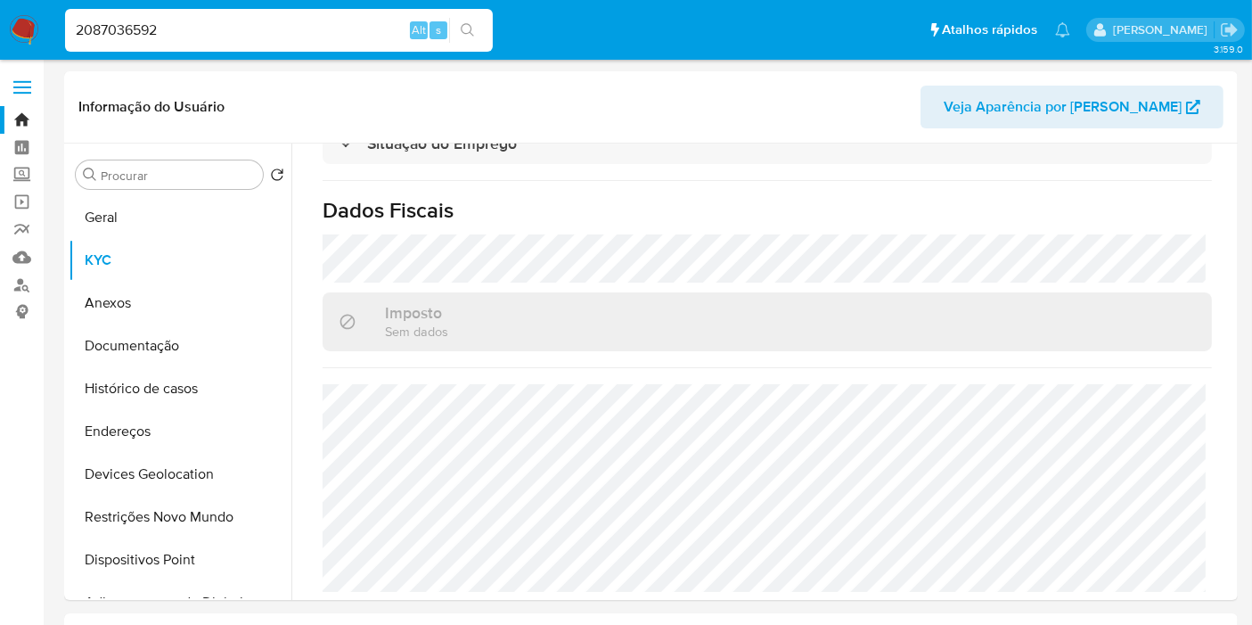
click at [210, 39] on input "2087036592" at bounding box center [279, 30] width 428 height 23
paste input "347159785"
type input "2347159785"
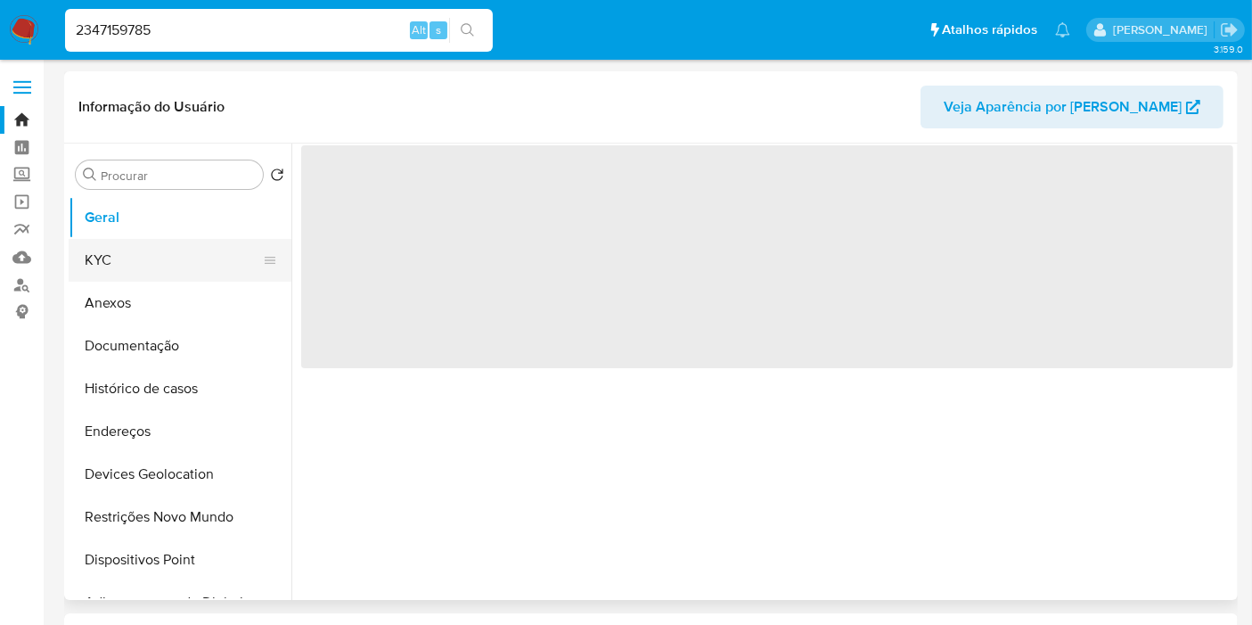
select select "10"
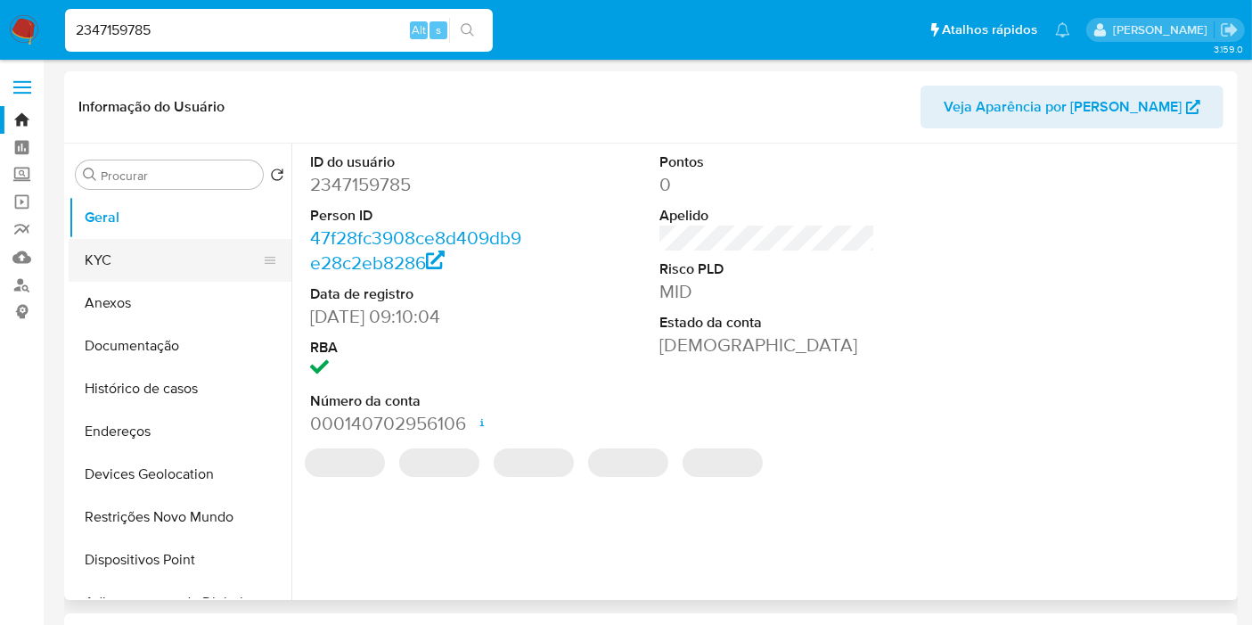
click at [123, 268] on button "KYC" at bounding box center [173, 260] width 209 height 43
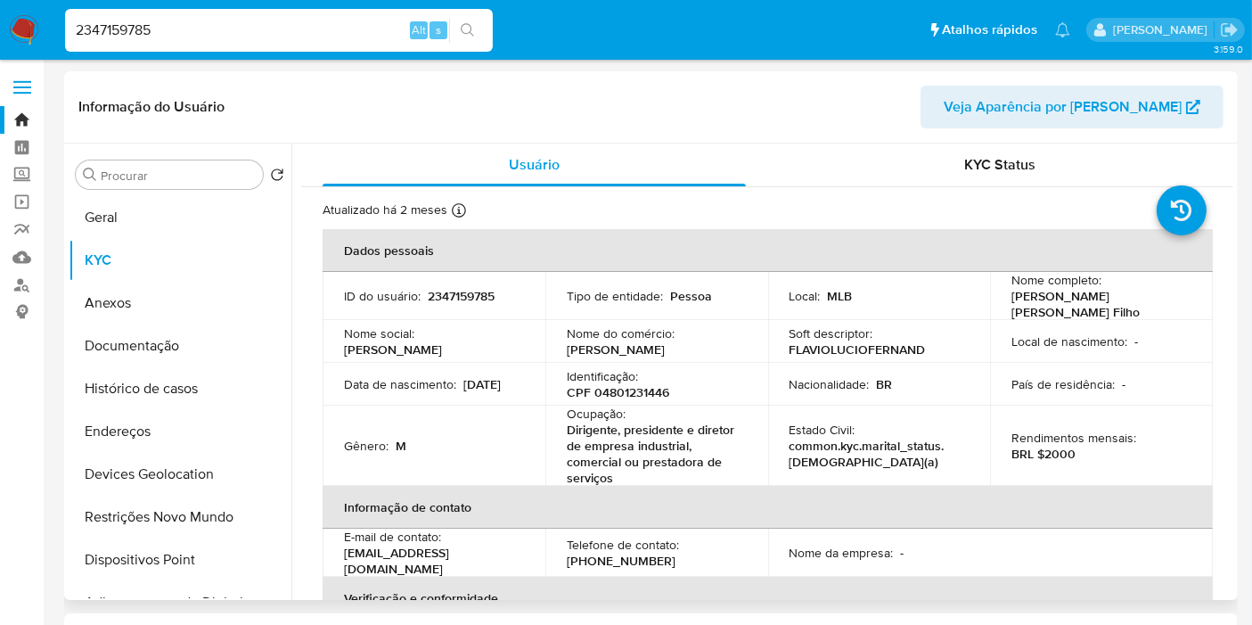
drag, startPoint x: 1008, startPoint y: 293, endPoint x: 1124, endPoint y: 307, distance: 116.6
click at [1124, 307] on p "[PERSON_NAME] [PERSON_NAME] Filho" at bounding box center [1098, 304] width 173 height 32
copy p "[PERSON_NAME] [PERSON_NAME] Filho"
click at [613, 389] on p "CPF 04801231446" at bounding box center [618, 392] width 102 height 16
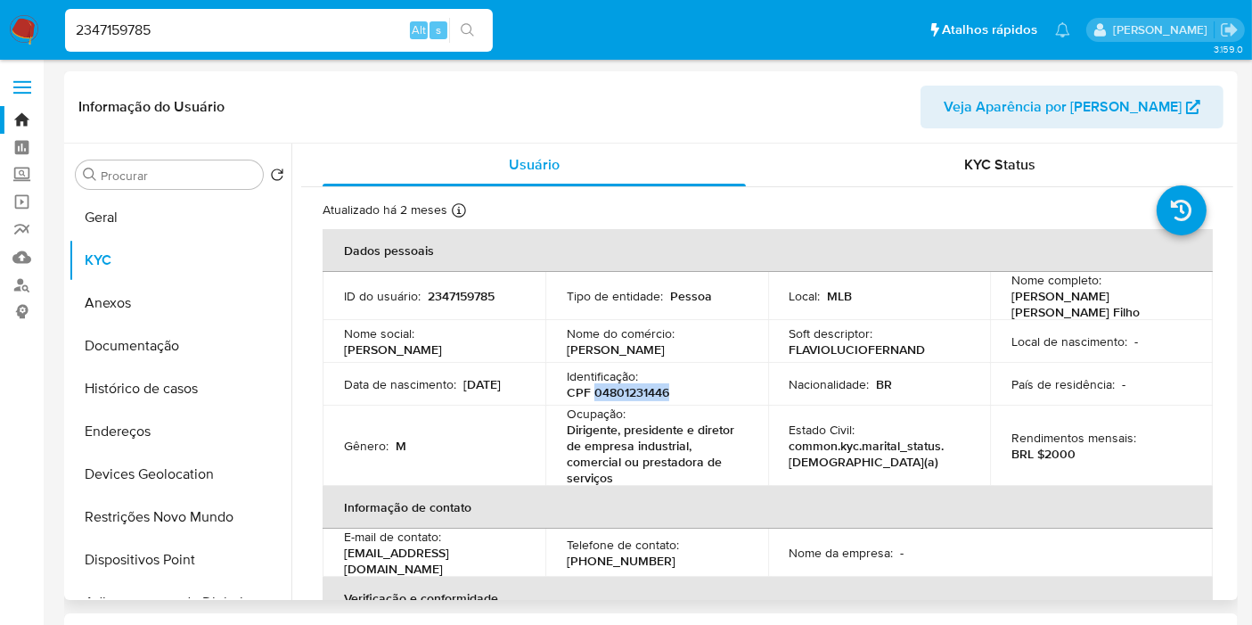
copy p "04801231446"
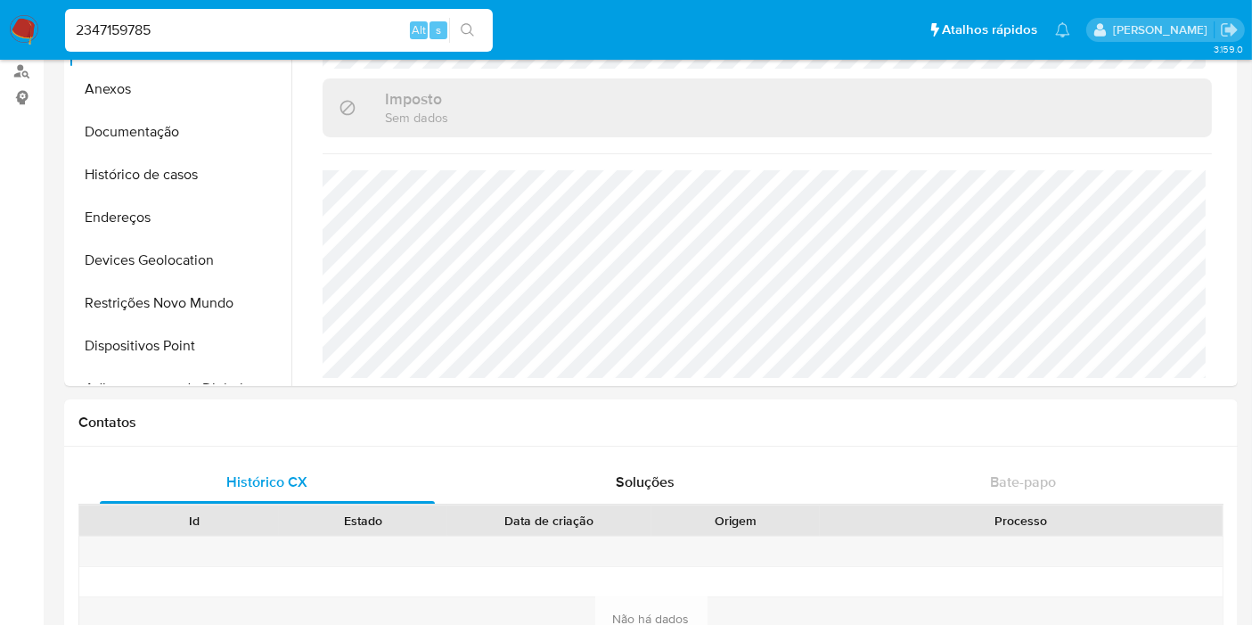
scroll to position [99, 0]
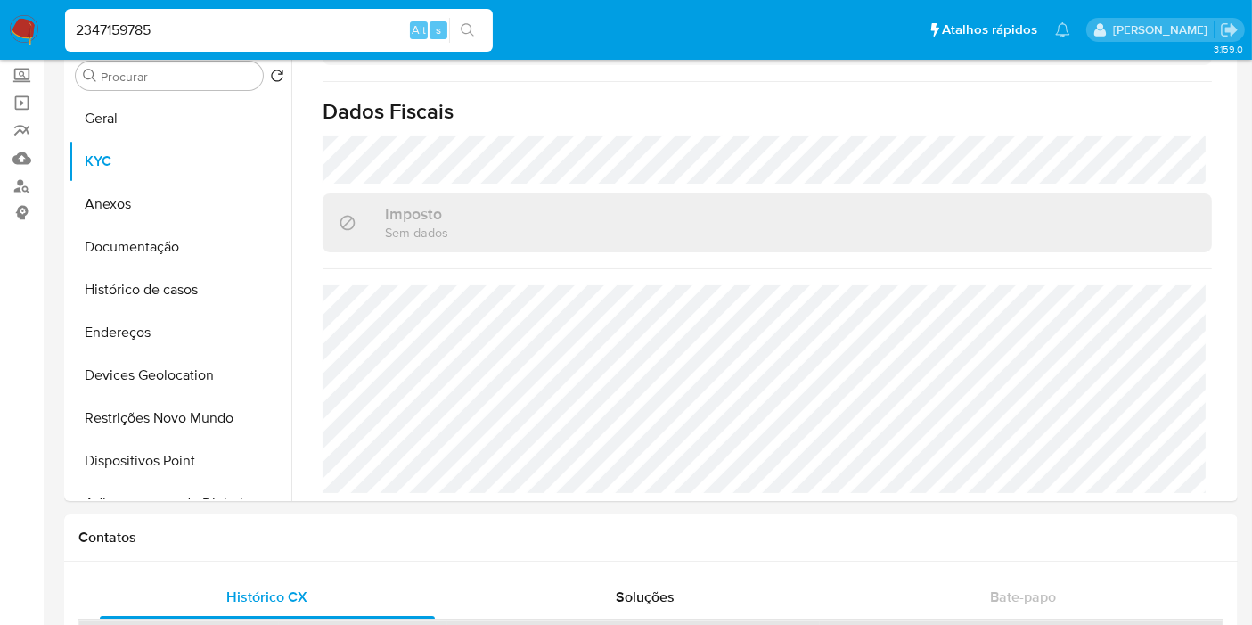
click at [176, 28] on input "2347159785" at bounding box center [279, 30] width 428 height 23
paste input "92335"
type input "2392335785"
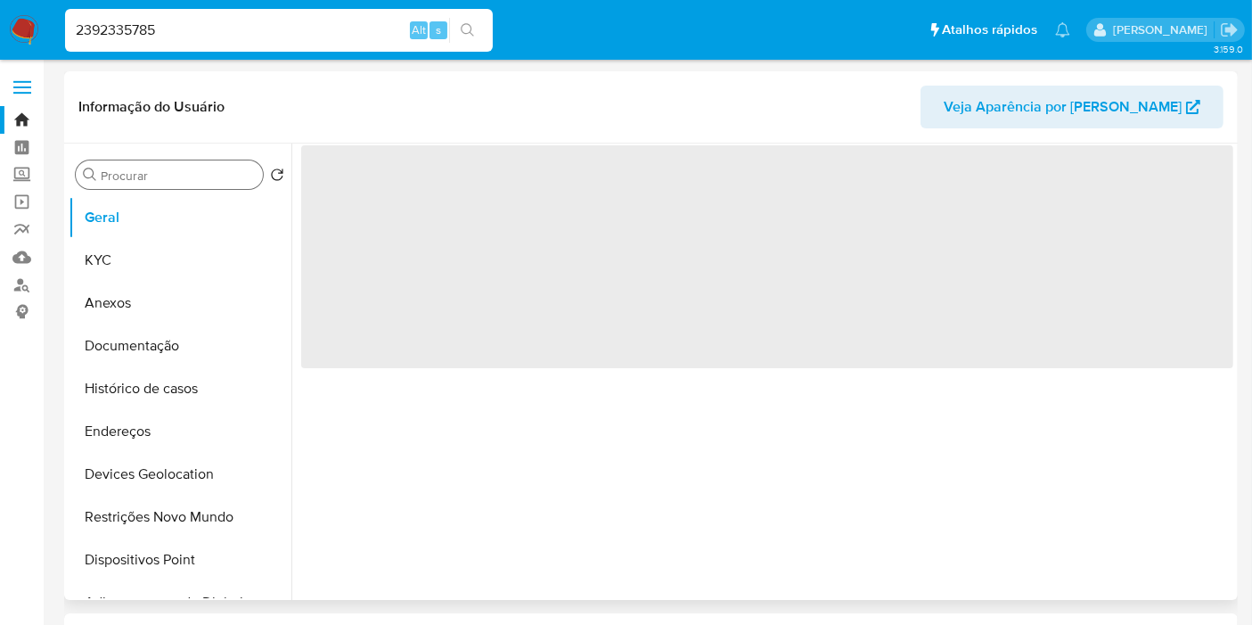
select select "10"
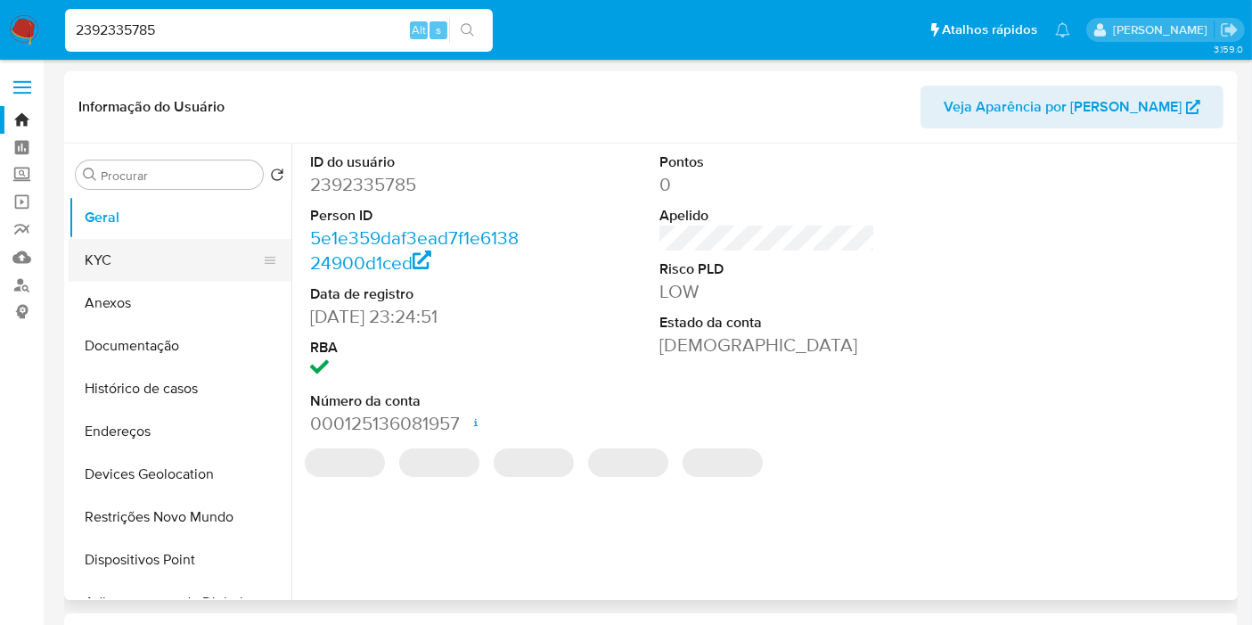
click at [111, 262] on button "KYC" at bounding box center [173, 260] width 209 height 43
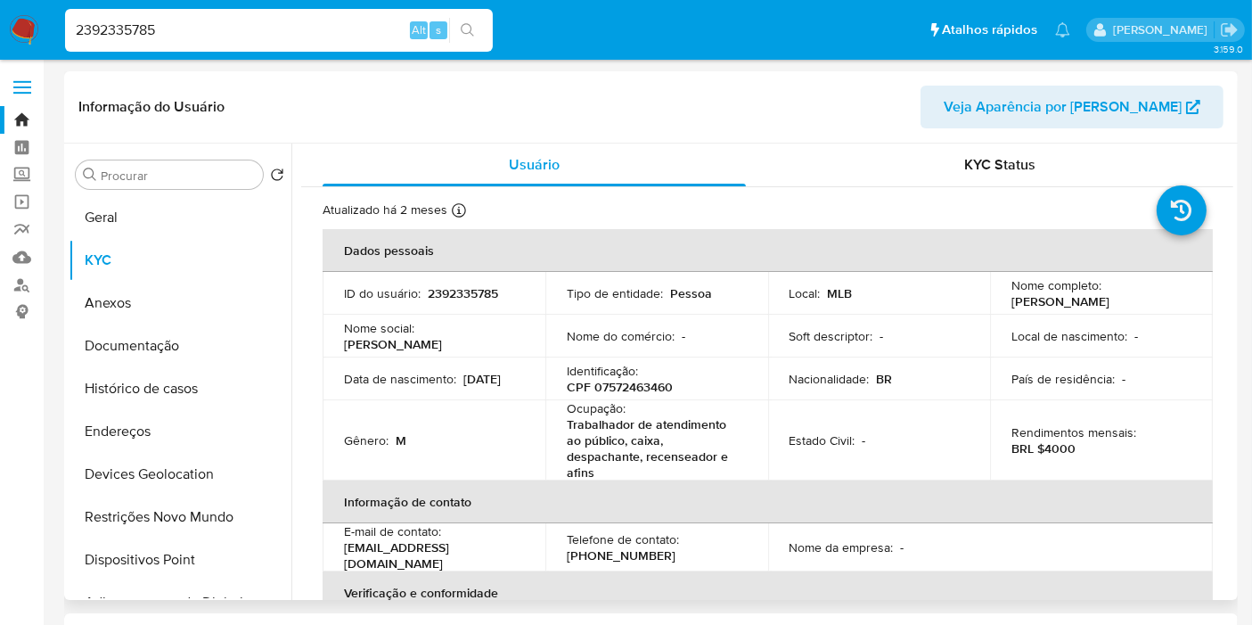
drag, startPoint x: 1004, startPoint y: 304, endPoint x: 1160, endPoint y: 304, distance: 156.0
click at [1160, 304] on td "Nome completo : Abel Farias de Araujo" at bounding box center [1101, 293] width 223 height 43
copy p "Abel Farias de Araujo"
click at [627, 385] on p "CPF 07572463460" at bounding box center [620, 387] width 106 height 16
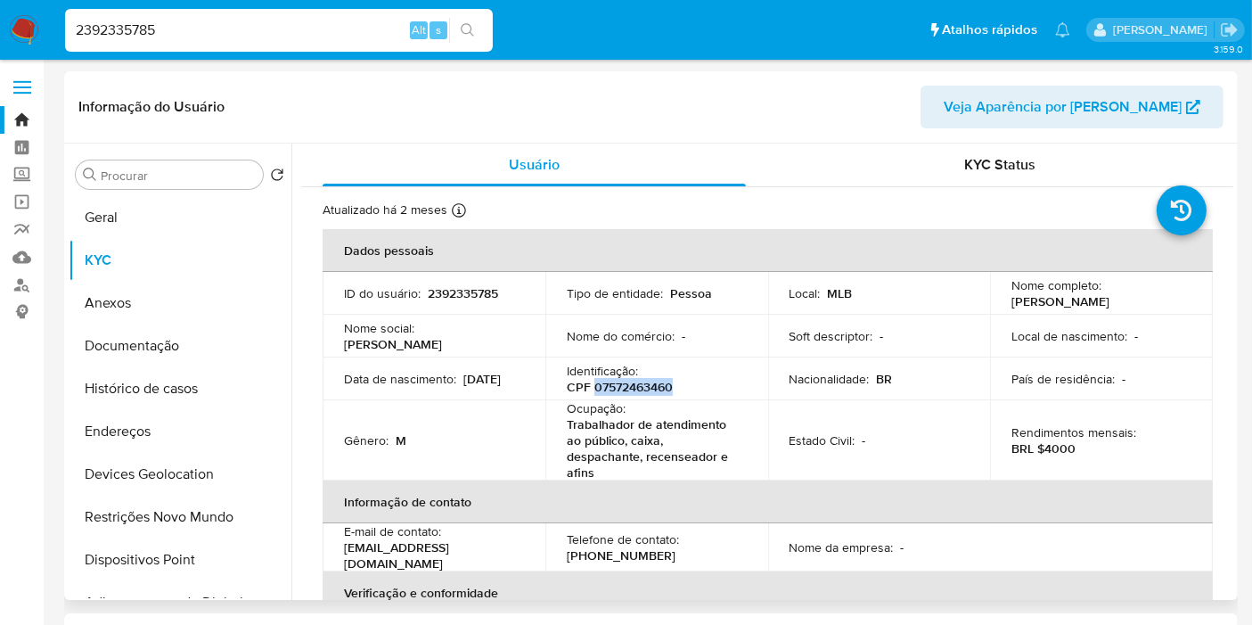
click at [627, 385] on p "CPF 07572463460" at bounding box center [620, 387] width 106 height 16
copy p "07572463460"
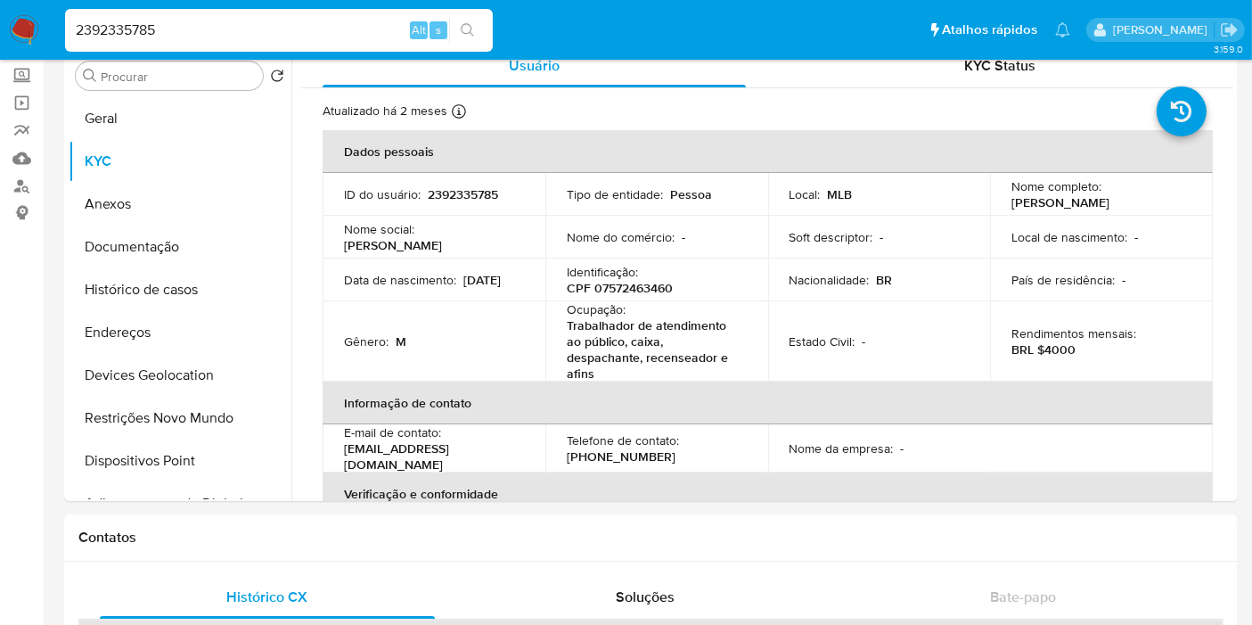
click at [207, 32] on input "2392335785" at bounding box center [279, 30] width 428 height 23
paste input "9997180"
type input "2399997180"
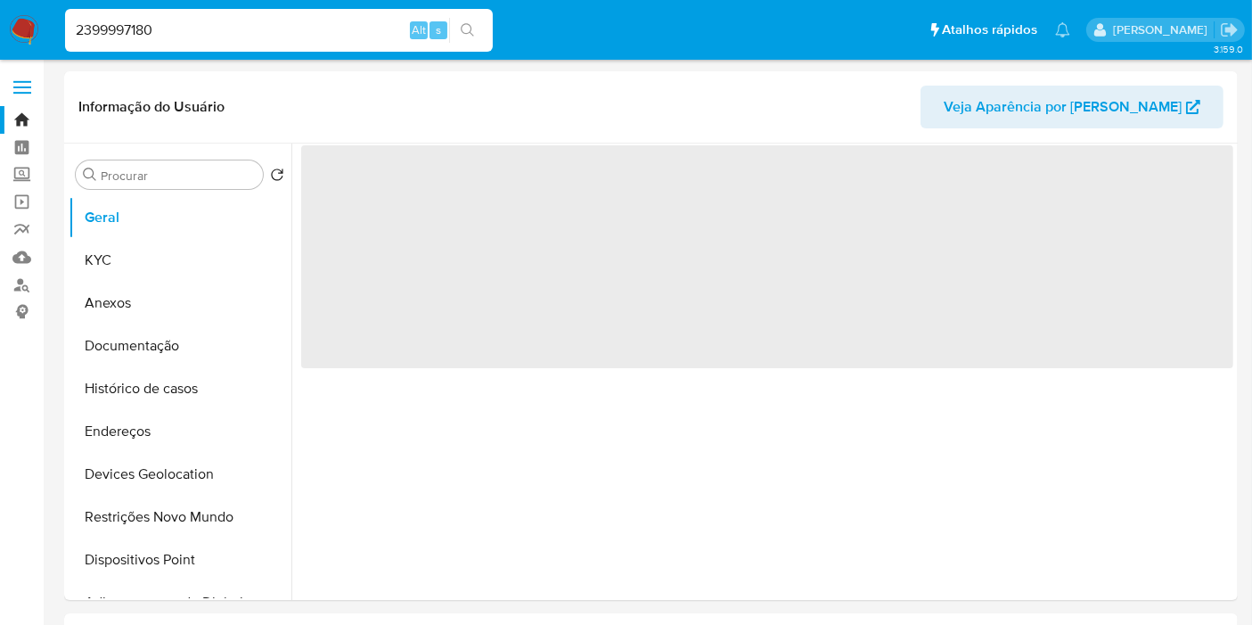
select select "10"
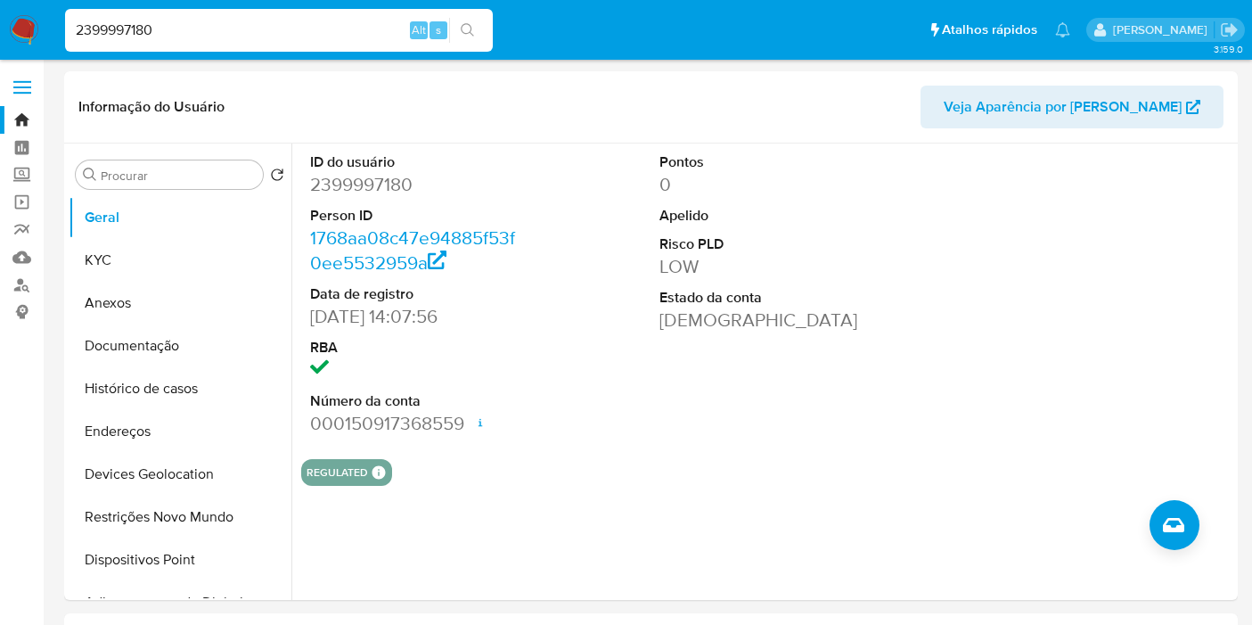
select select "10"
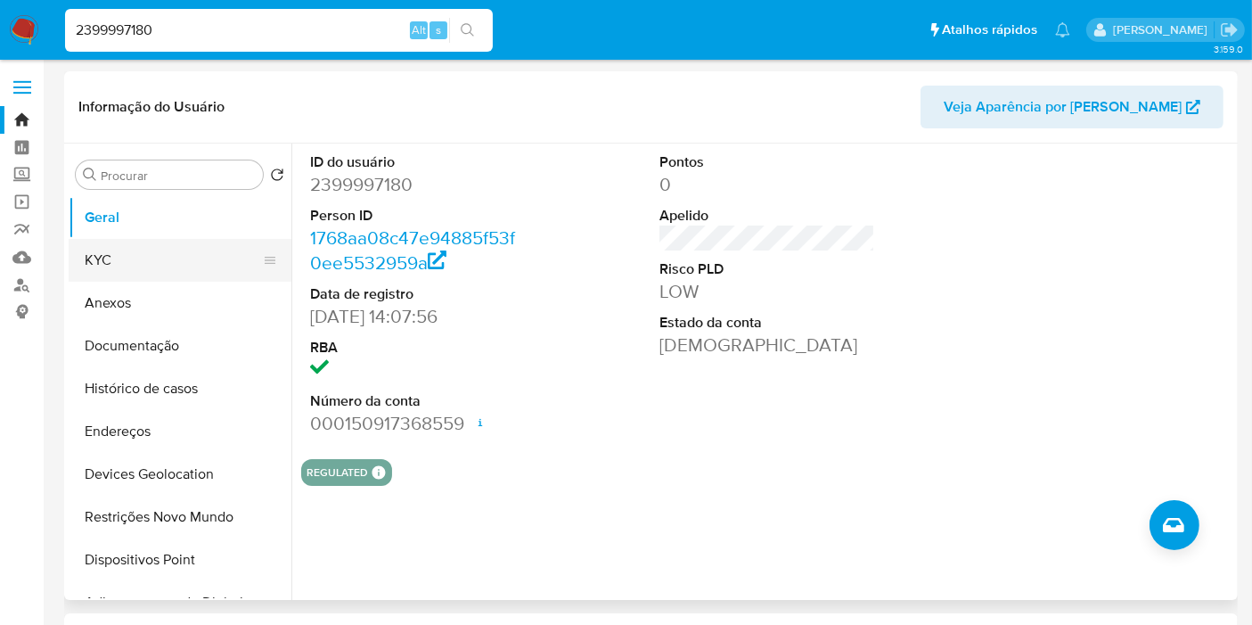
click at [148, 259] on button "KYC" at bounding box center [173, 260] width 209 height 43
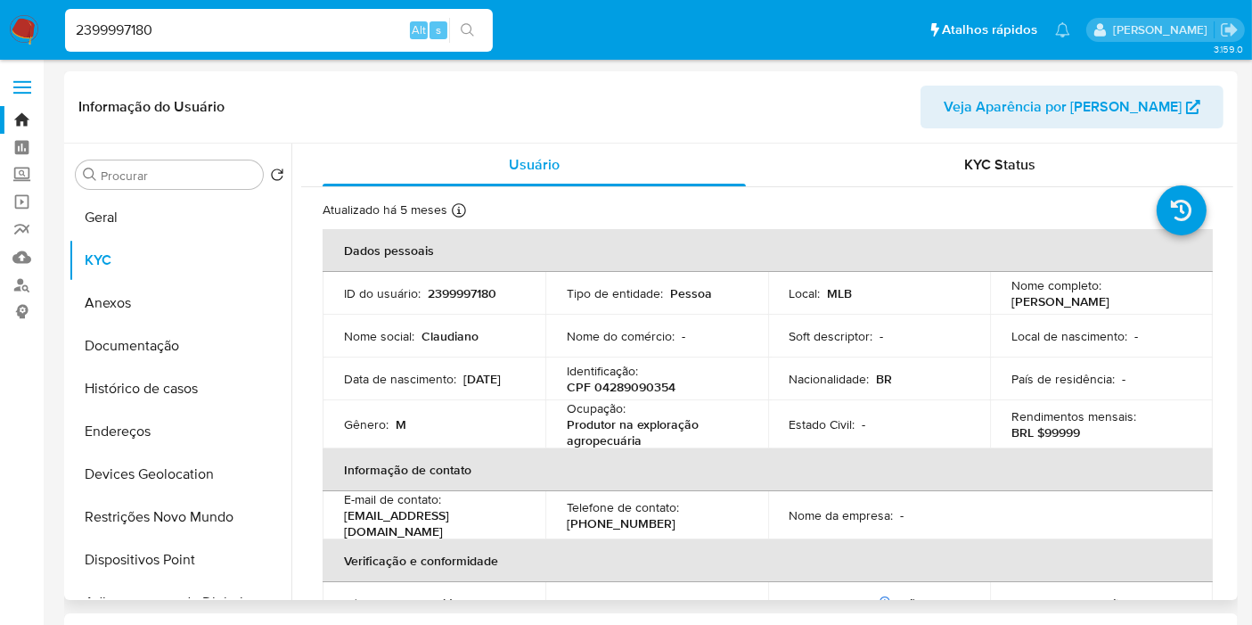
drag, startPoint x: 1009, startPoint y: 303, endPoint x: 1148, endPoint y: 305, distance: 139.0
click at [1154, 301] on div "Nome completo : Claudiano Joao Nunes" at bounding box center [1102, 293] width 180 height 32
copy p "Claudiano Joao Nunes"
click at [626, 375] on p "Identificação :" at bounding box center [602, 371] width 71 height 16
click at [625, 389] on p "CPF 04289090354" at bounding box center [621, 387] width 109 height 16
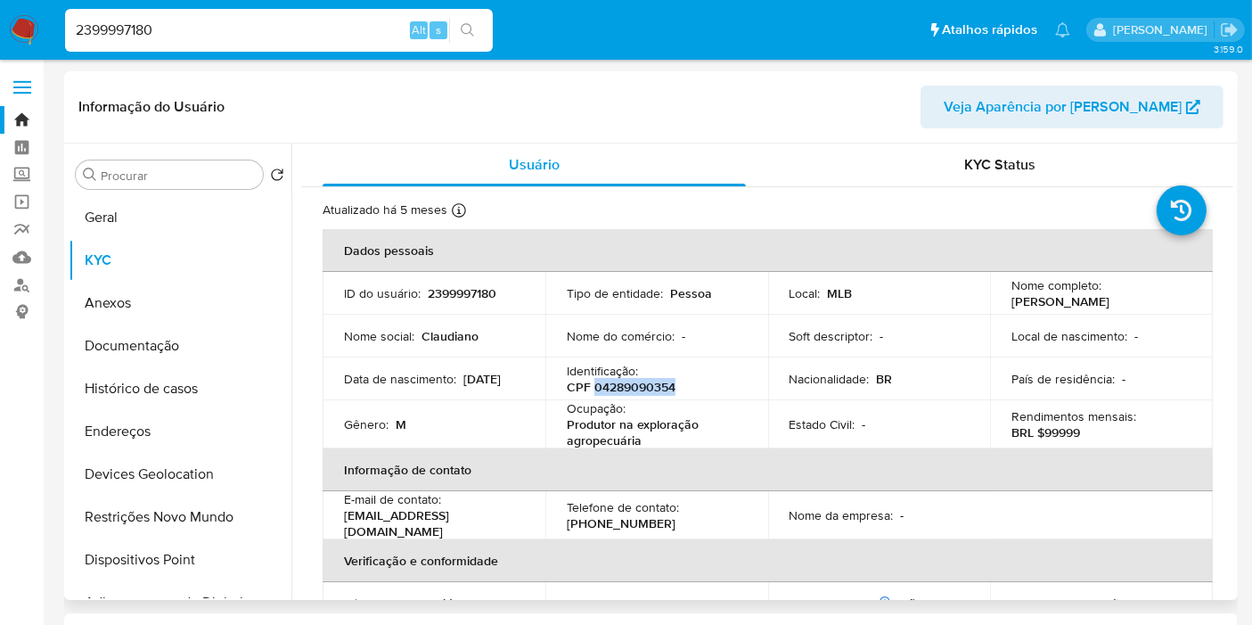
click at [625, 389] on p "CPF 04289090354" at bounding box center [621, 387] width 109 height 16
copy p "04289090354"
click at [179, 346] on button "Documentação" at bounding box center [173, 345] width 209 height 43
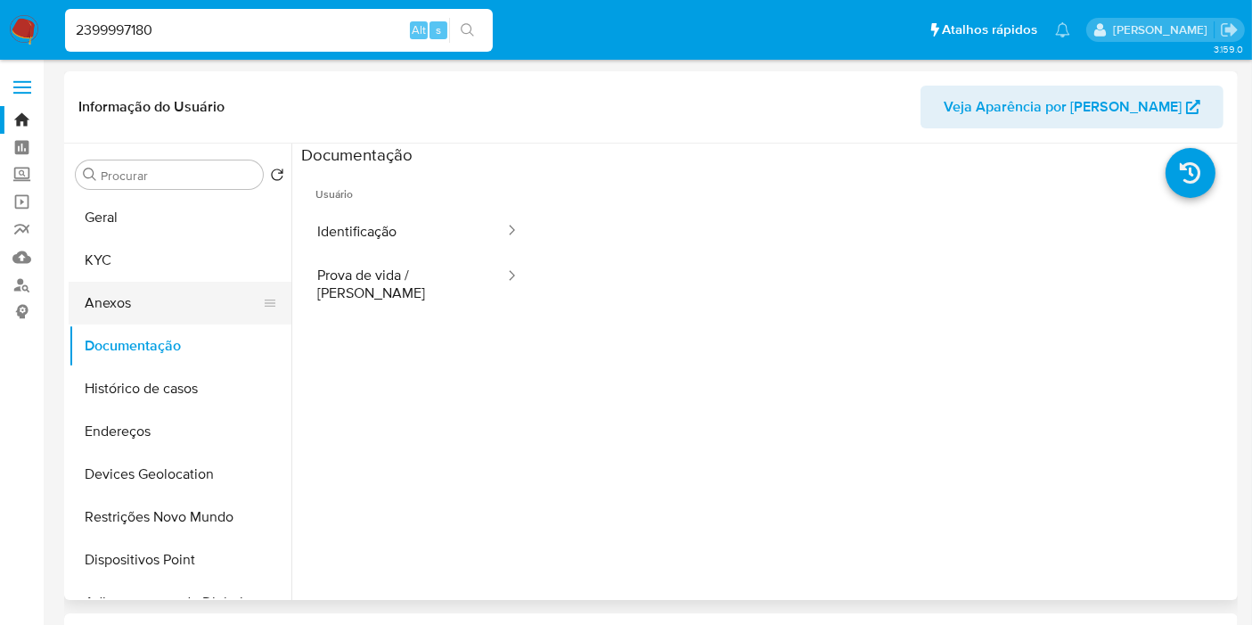
click at [126, 290] on button "Anexos" at bounding box center [173, 303] width 209 height 43
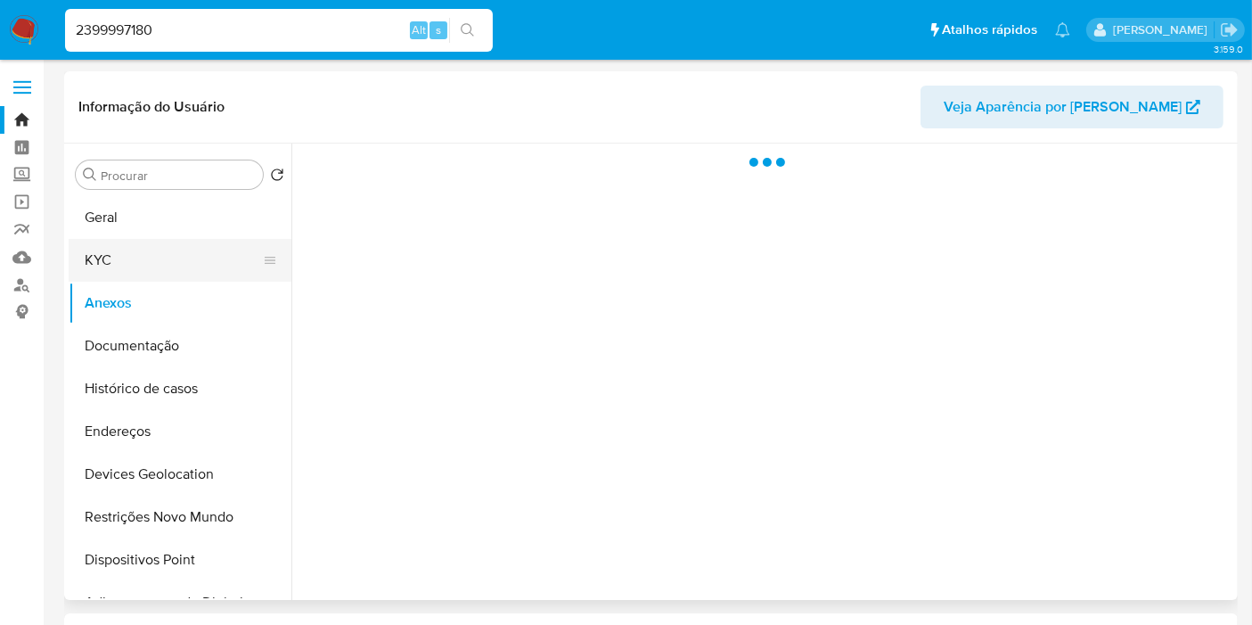
click at [111, 260] on button "KYC" at bounding box center [173, 260] width 209 height 43
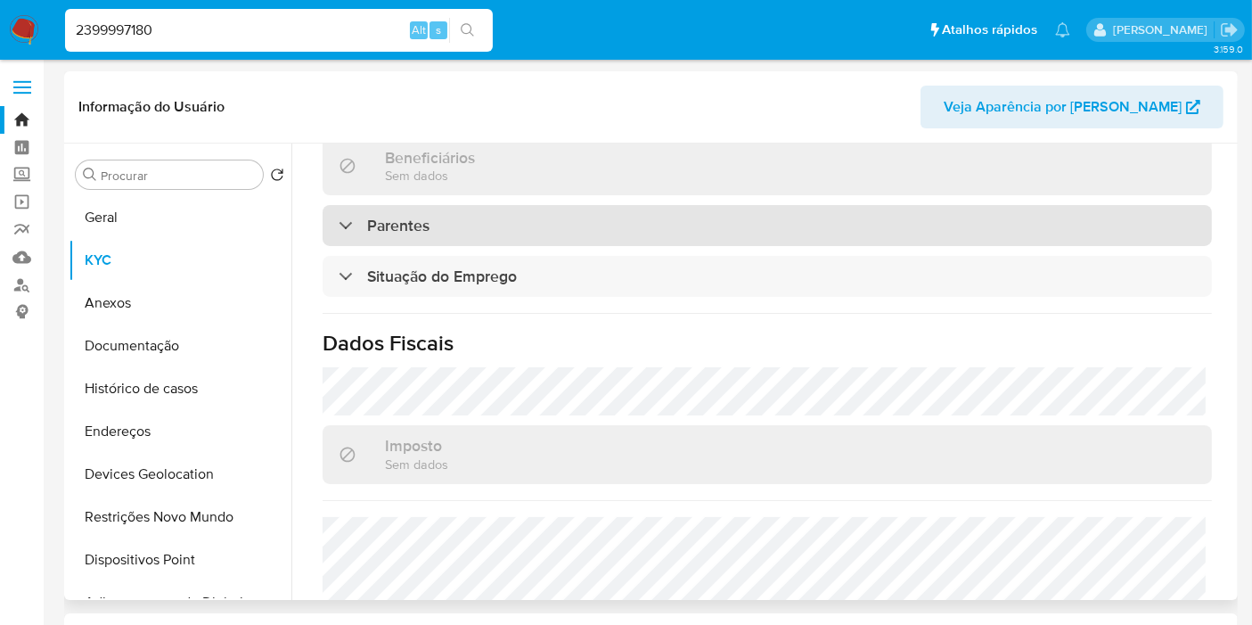
scroll to position [832, 0]
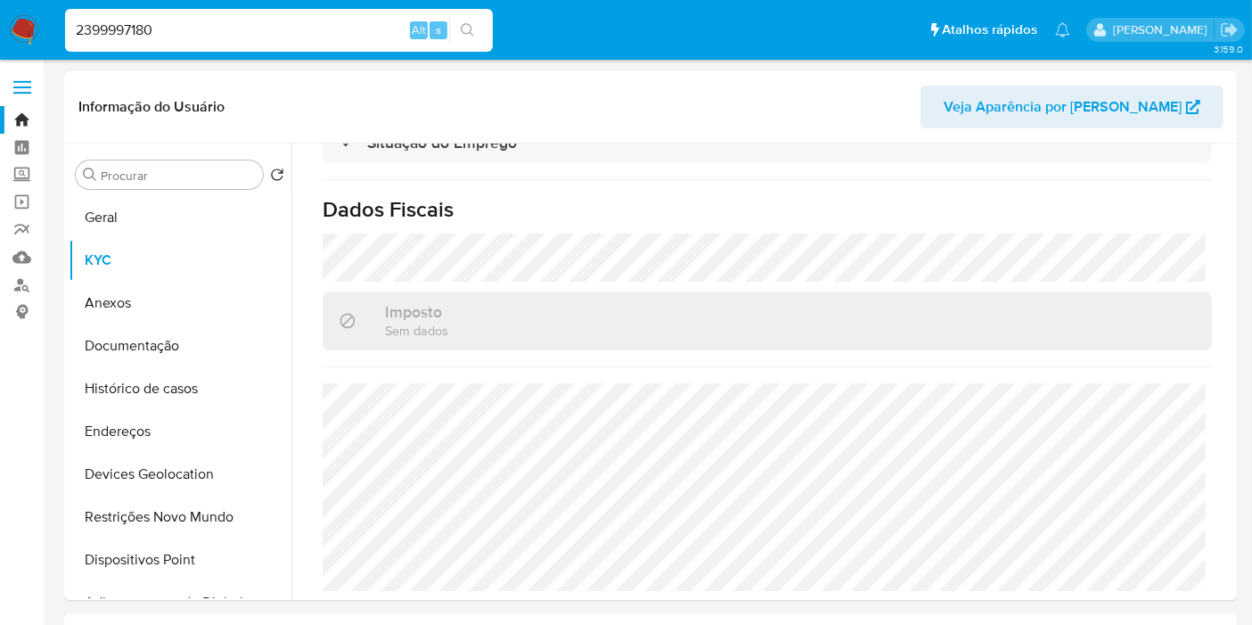
click at [144, 36] on input "2399997180" at bounding box center [279, 30] width 428 height 23
paste input "560179563"
type input "2560179563"
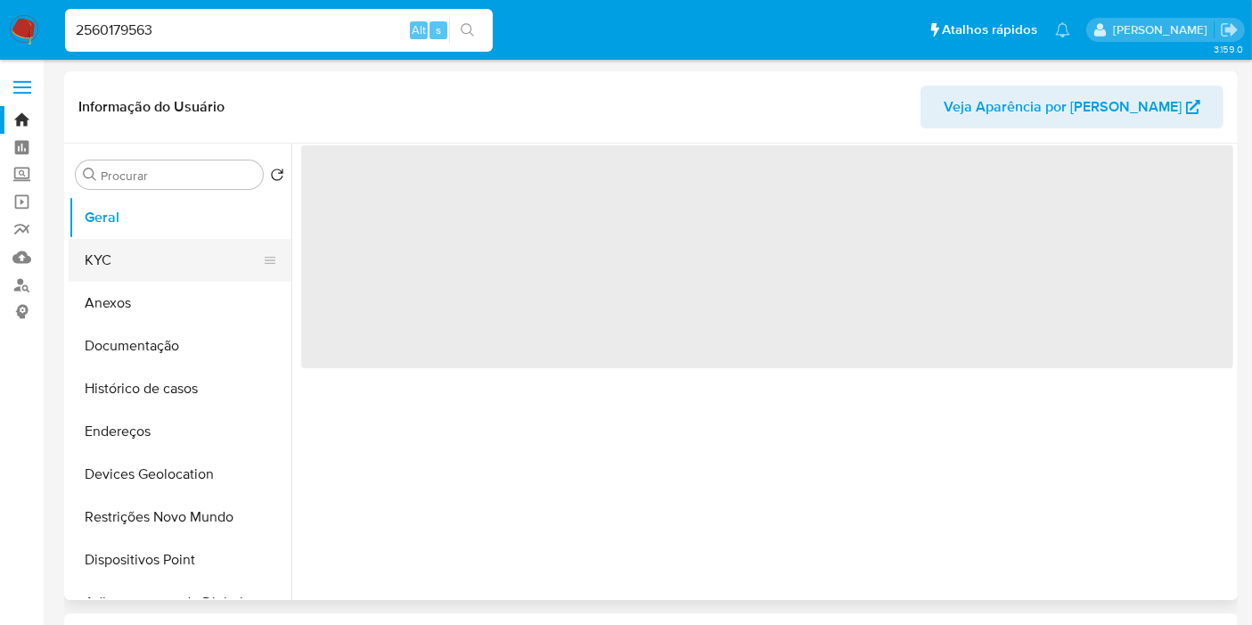
click at [133, 260] on button "KYC" at bounding box center [173, 260] width 209 height 43
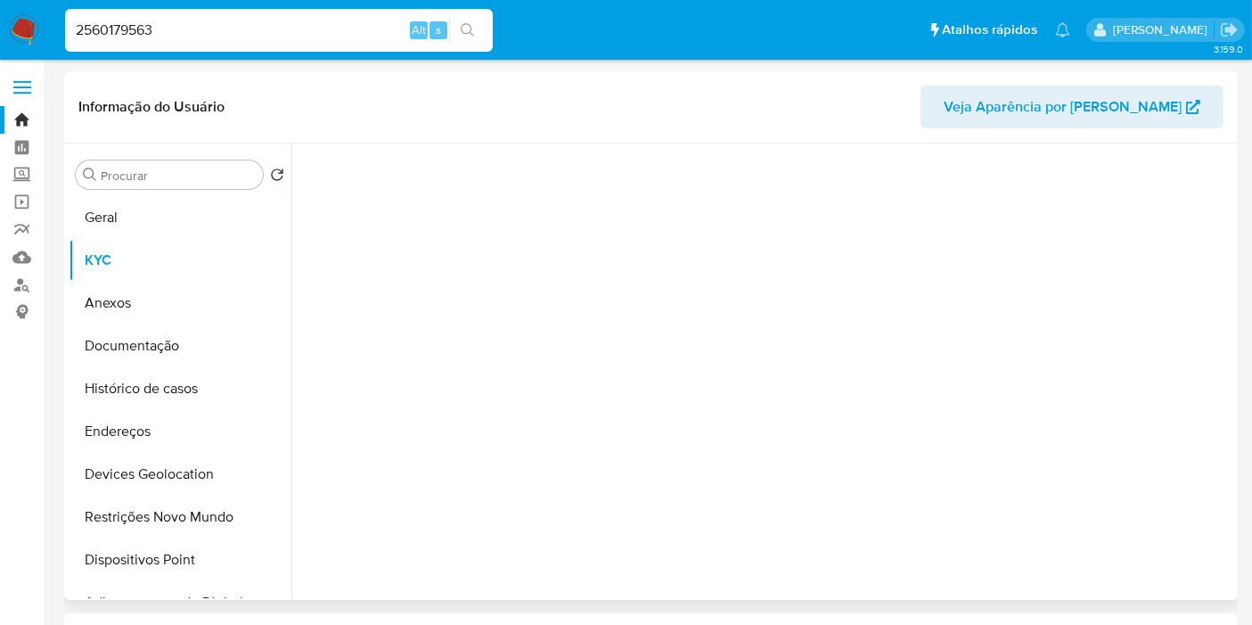
select select "10"
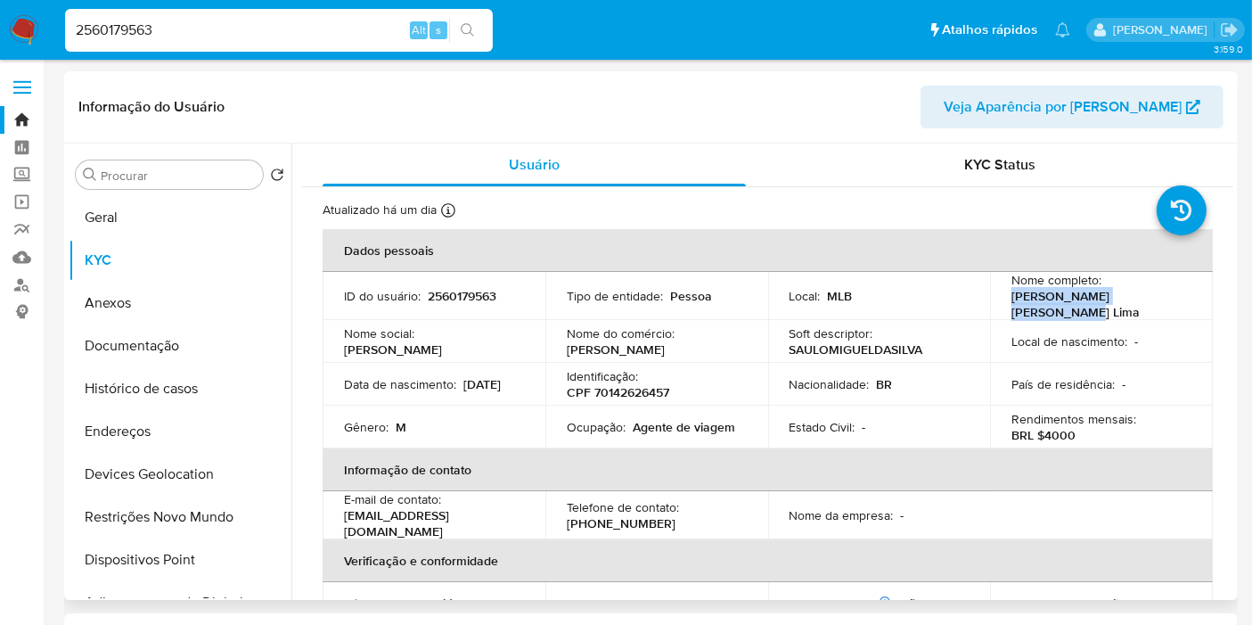
drag, startPoint x: 1007, startPoint y: 299, endPoint x: 1176, endPoint y: 304, distance: 169.4
click at [1176, 304] on div "Nome completo : Saulo Miguel da Silva Lima" at bounding box center [1102, 296] width 180 height 48
copy p "Saulo Miguel da Silva Lima"
click at [638, 384] on p "CPF 70142626457" at bounding box center [618, 392] width 102 height 16
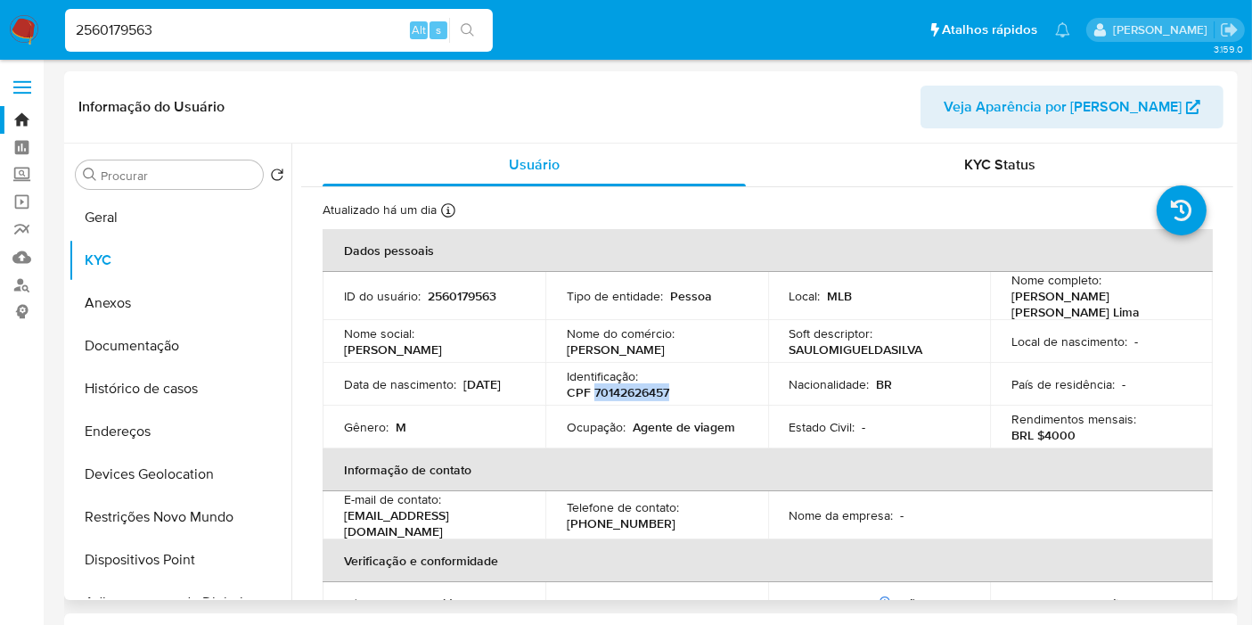
copy p "70142626457"
click at [460, 289] on p "2560179563" at bounding box center [462, 296] width 69 height 16
click at [219, 44] on div "2560179563 Alt s" at bounding box center [279, 30] width 428 height 43
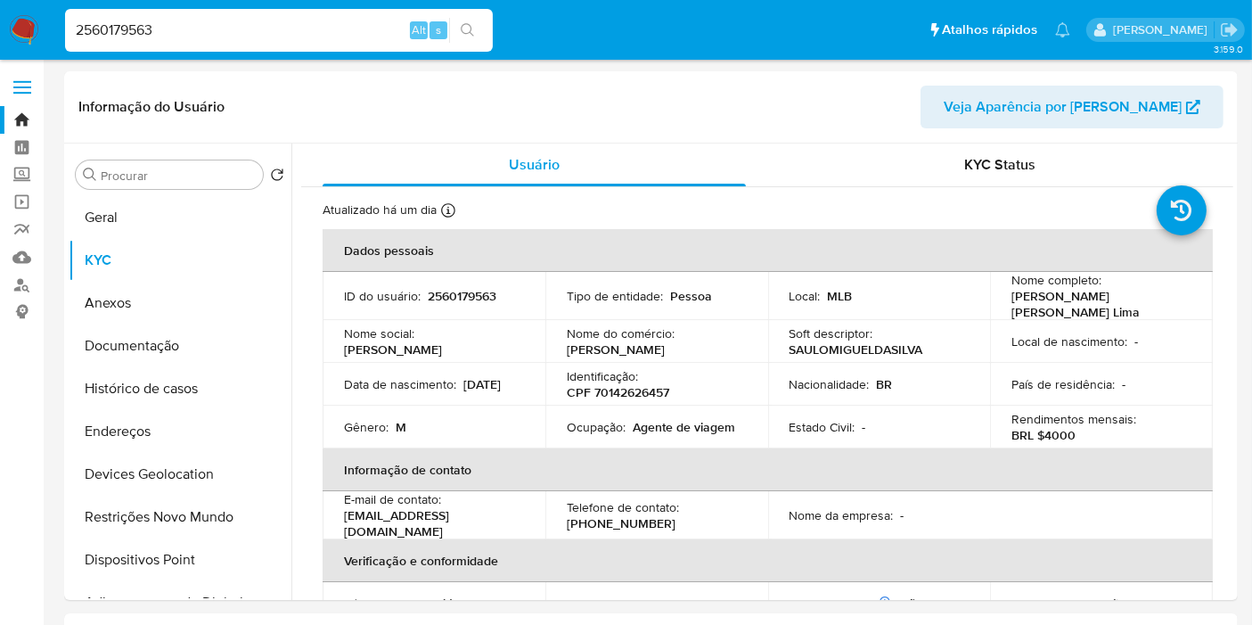
click at [207, 30] on input "2560179563" at bounding box center [279, 30] width 428 height 23
paste input "2374175"
type input "2562374175"
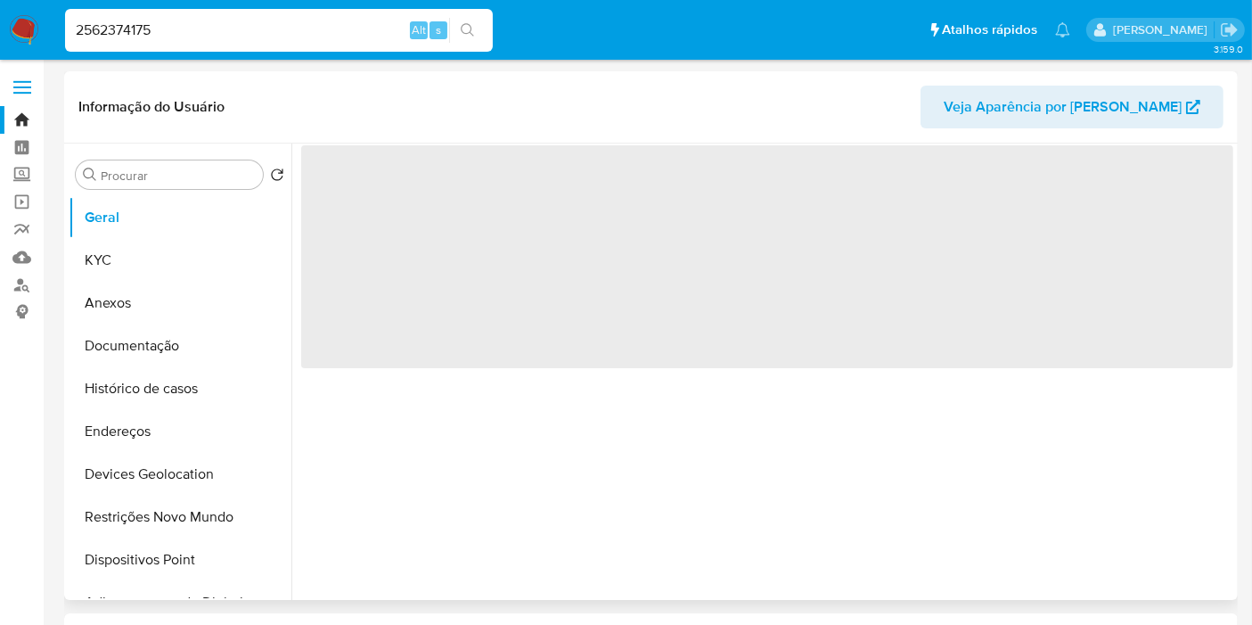
select select "10"
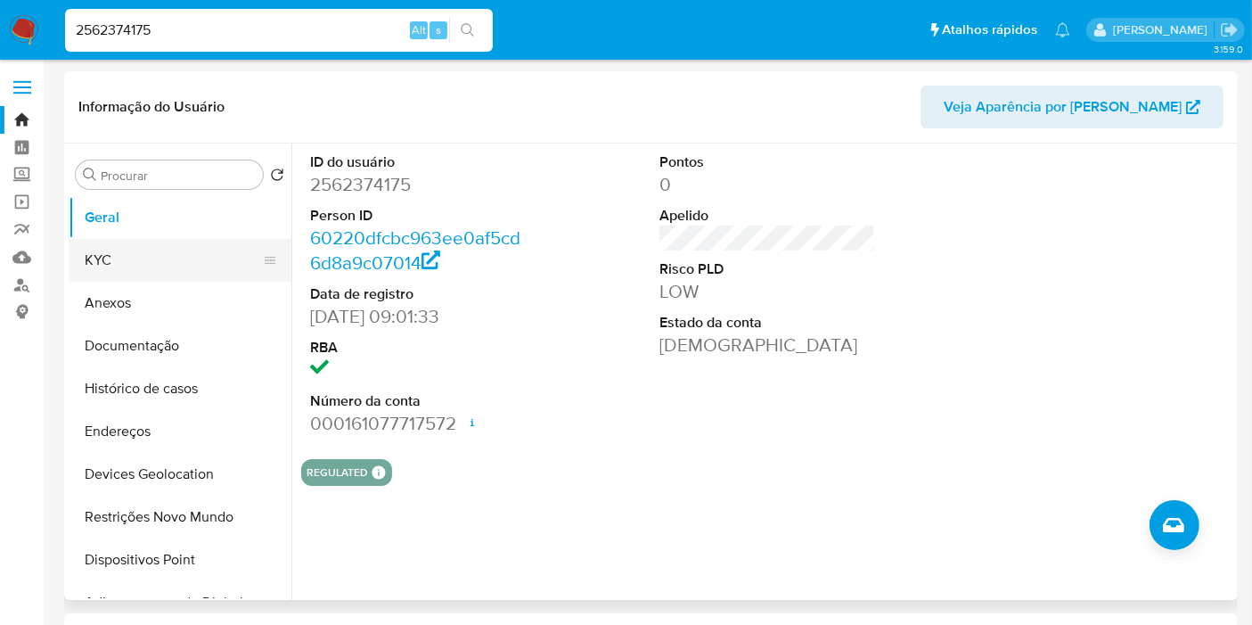
click at [109, 260] on button "KYC" at bounding box center [173, 260] width 209 height 43
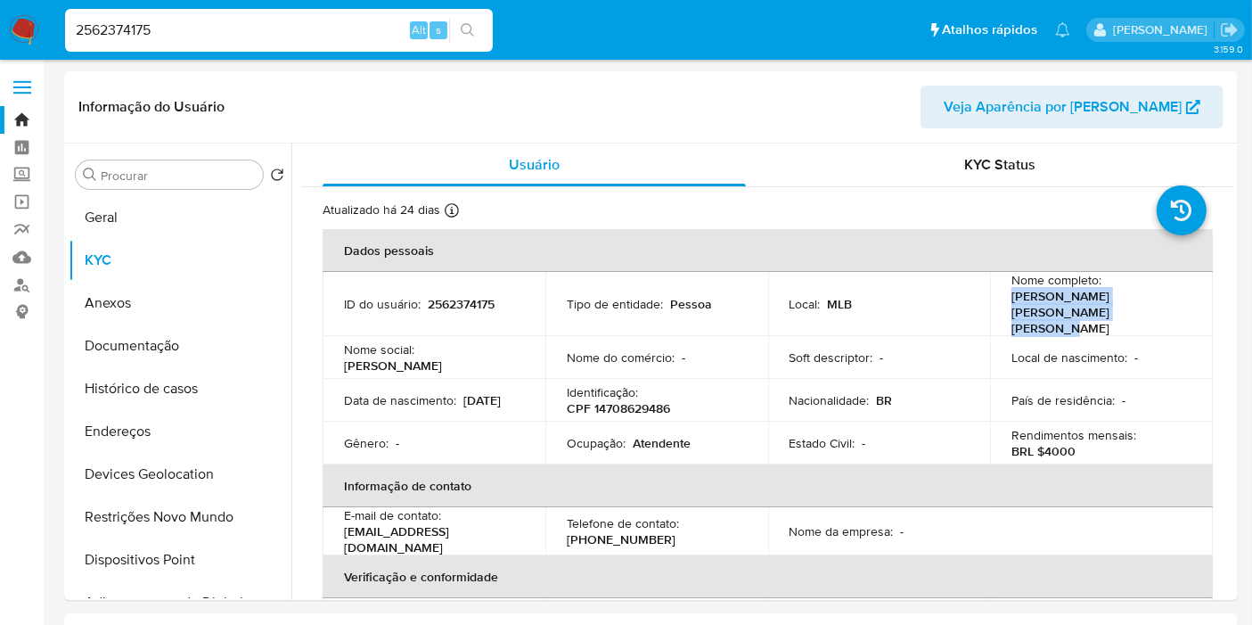
drag, startPoint x: 1004, startPoint y: 298, endPoint x: 1082, endPoint y: 313, distance: 79.0
click at [1082, 313] on td "Nome completo : Maria Rafaela Araujo Moreira de Paiva" at bounding box center [1101, 304] width 223 height 64
copy p "Maria Rafaela Araujo Moreira de Paiva"
click at [635, 400] on p "CPF 14708629486" at bounding box center [618, 408] width 103 height 16
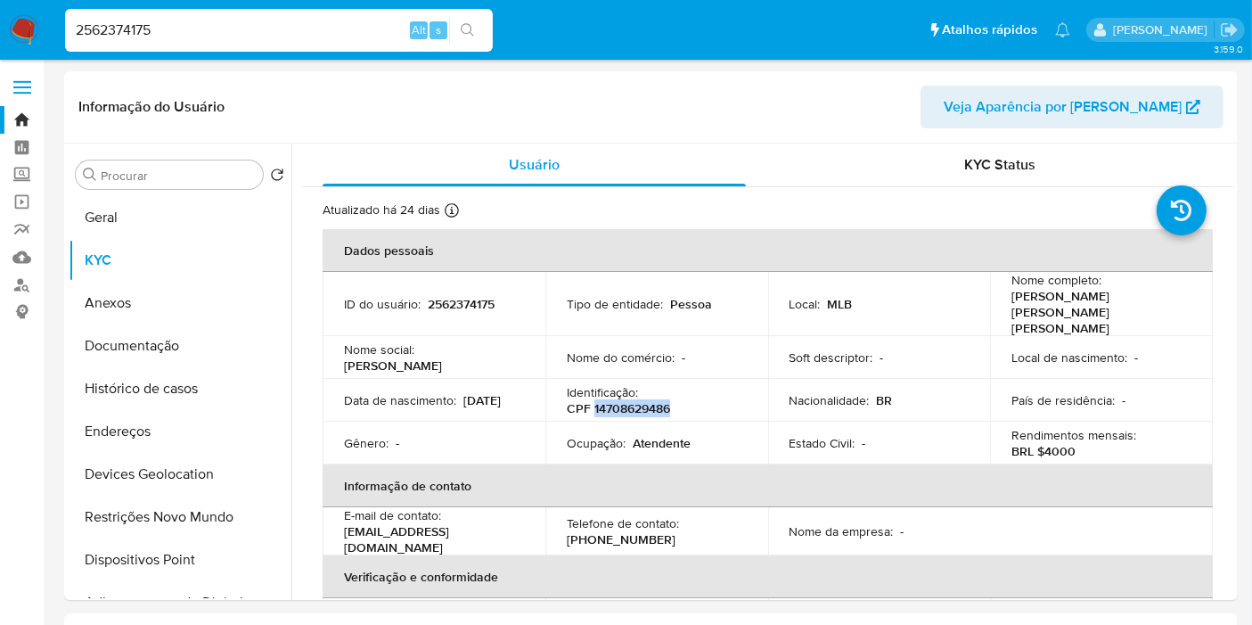
copy p "14708629486"
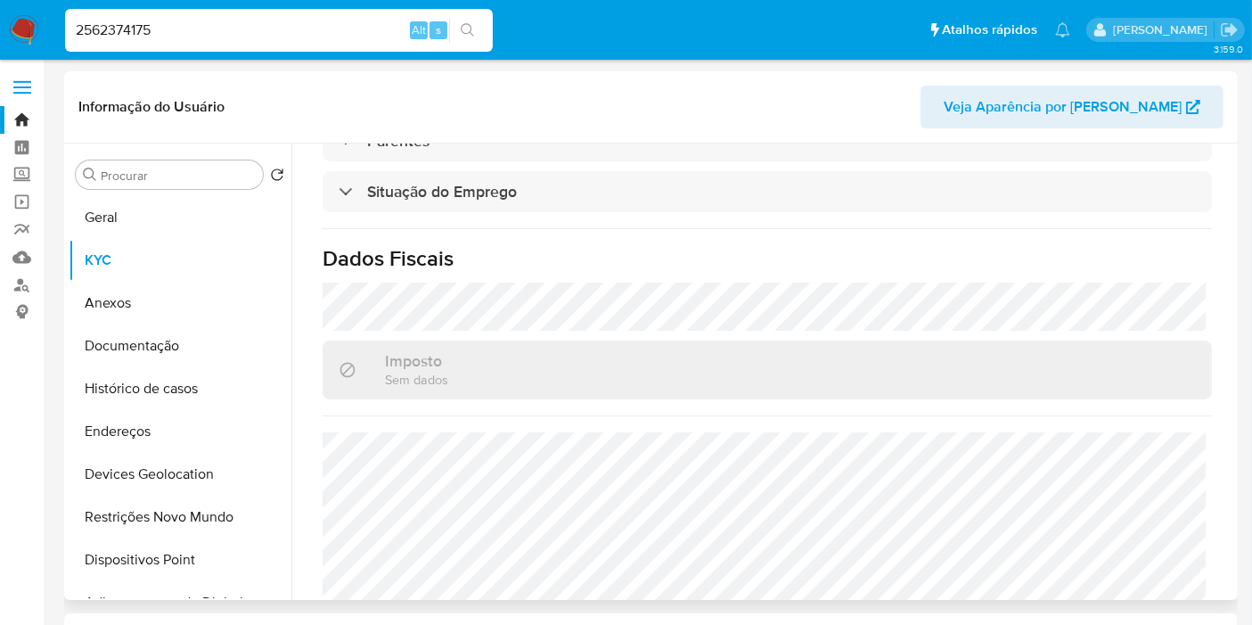
scroll to position [832, 0]
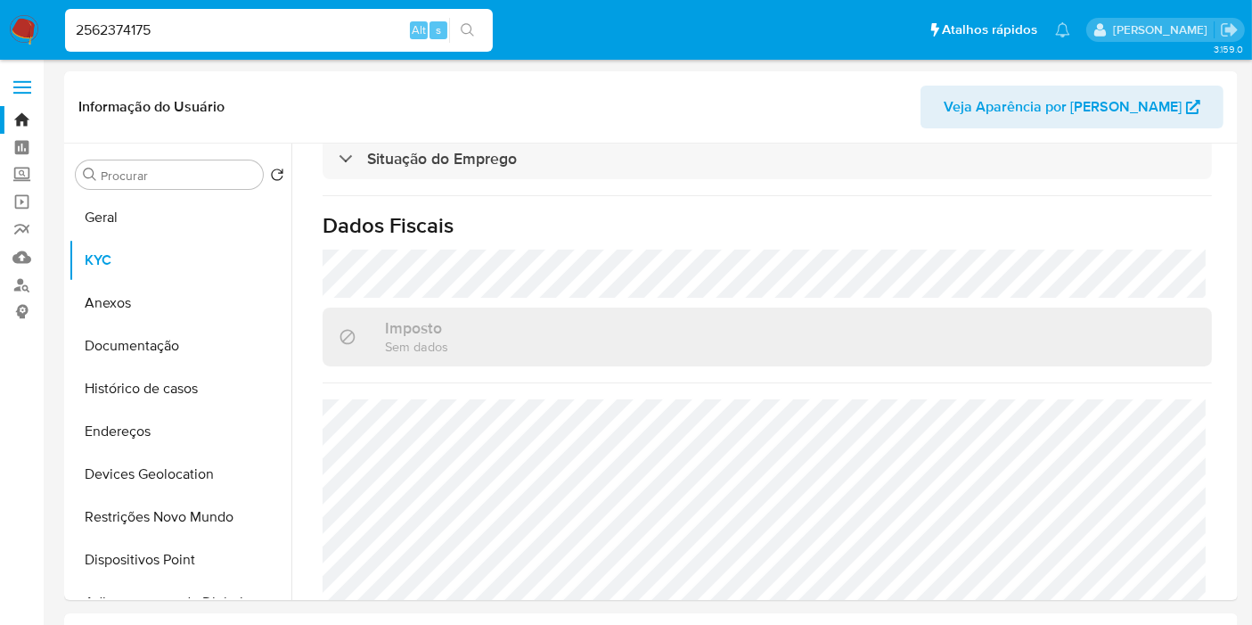
click at [168, 45] on div "2562374175 Alt s" at bounding box center [279, 30] width 428 height 43
click at [165, 34] on input "2562374175" at bounding box center [279, 30] width 428 height 23
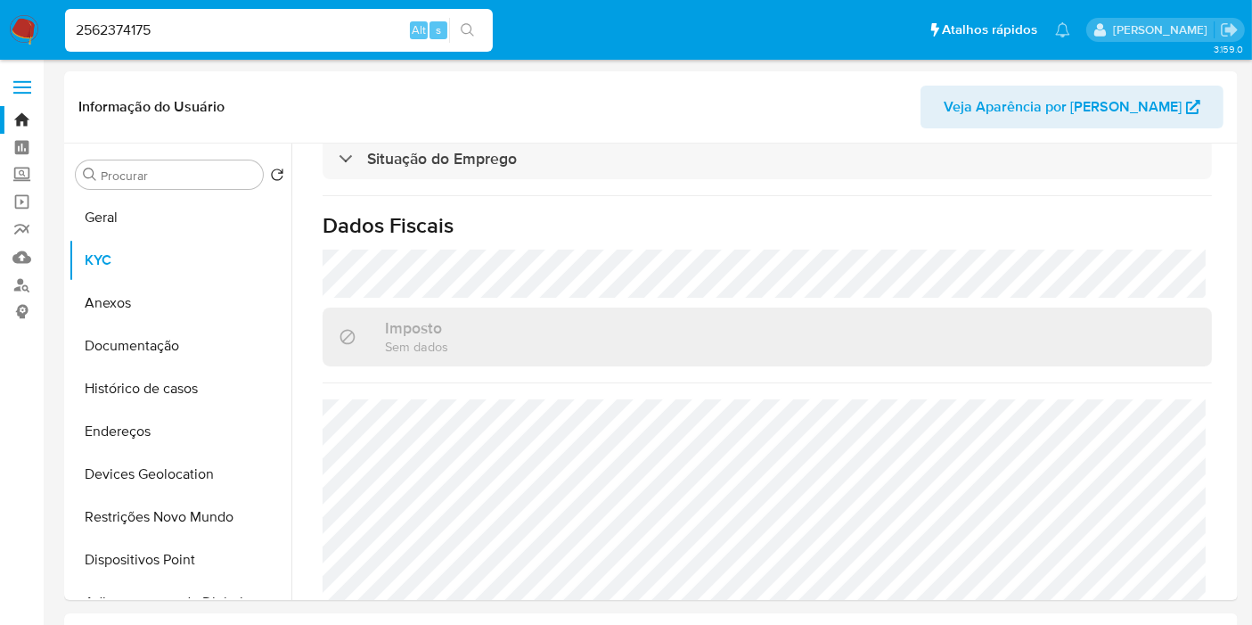
paste input "8216696"
type input "2568216696"
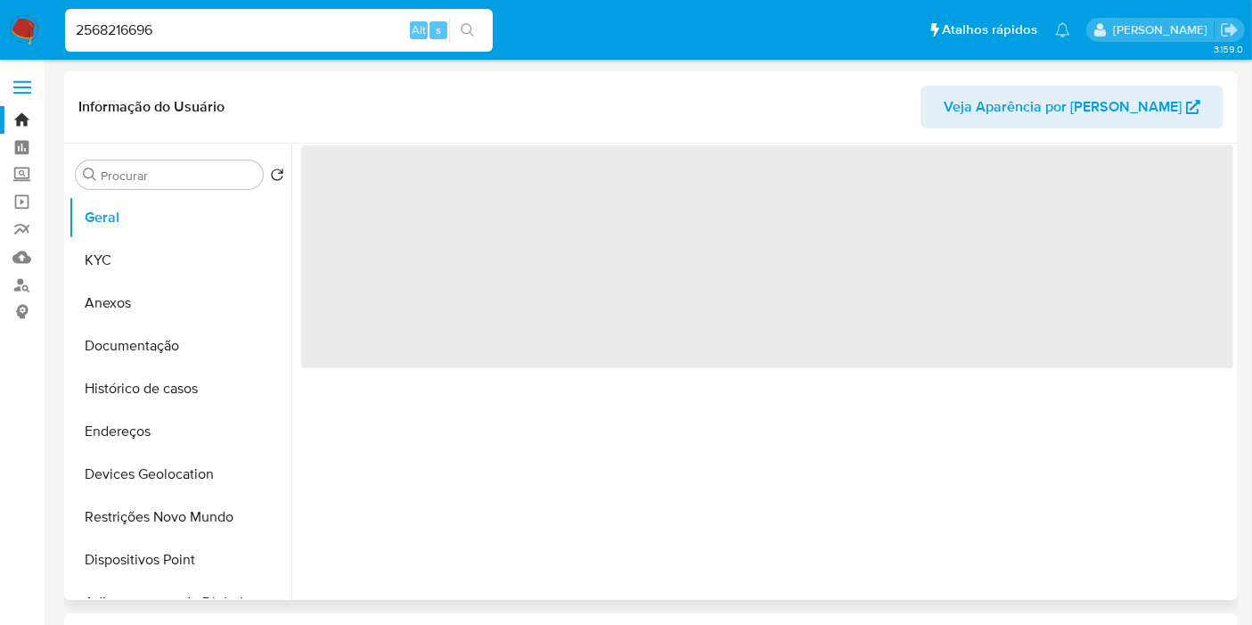
select select "10"
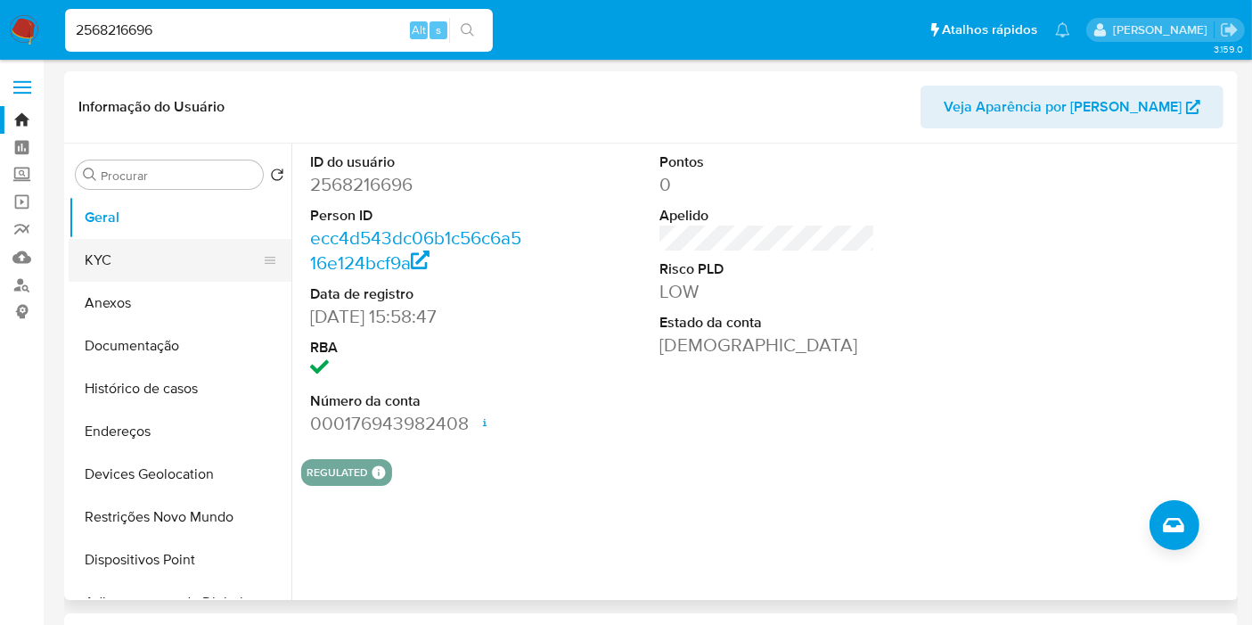
click at [109, 258] on button "KYC" at bounding box center [173, 260] width 209 height 43
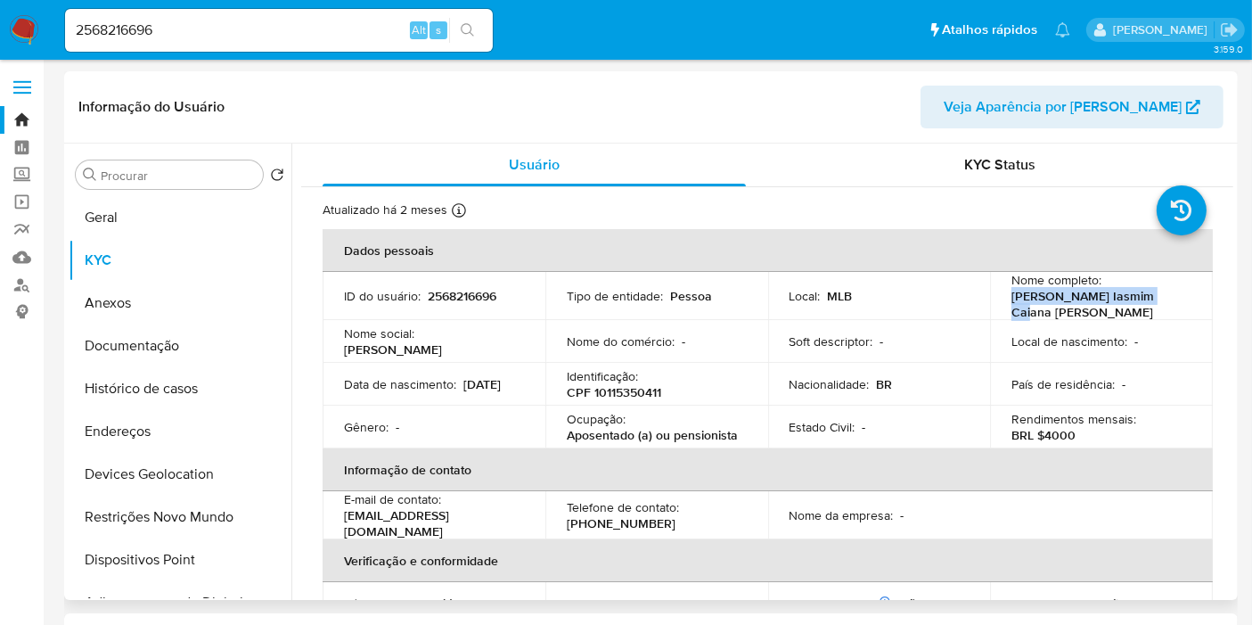
drag, startPoint x: 1008, startPoint y: 299, endPoint x: 1148, endPoint y: 299, distance: 139.9
click at [1148, 299] on div "Nome completo : Rita Iasmim Caiana Alves" at bounding box center [1102, 296] width 180 height 48
copy p "Rita Iasmim Caiana Alves"
click at [628, 384] on p "CPF 10115350411" at bounding box center [614, 392] width 94 height 16
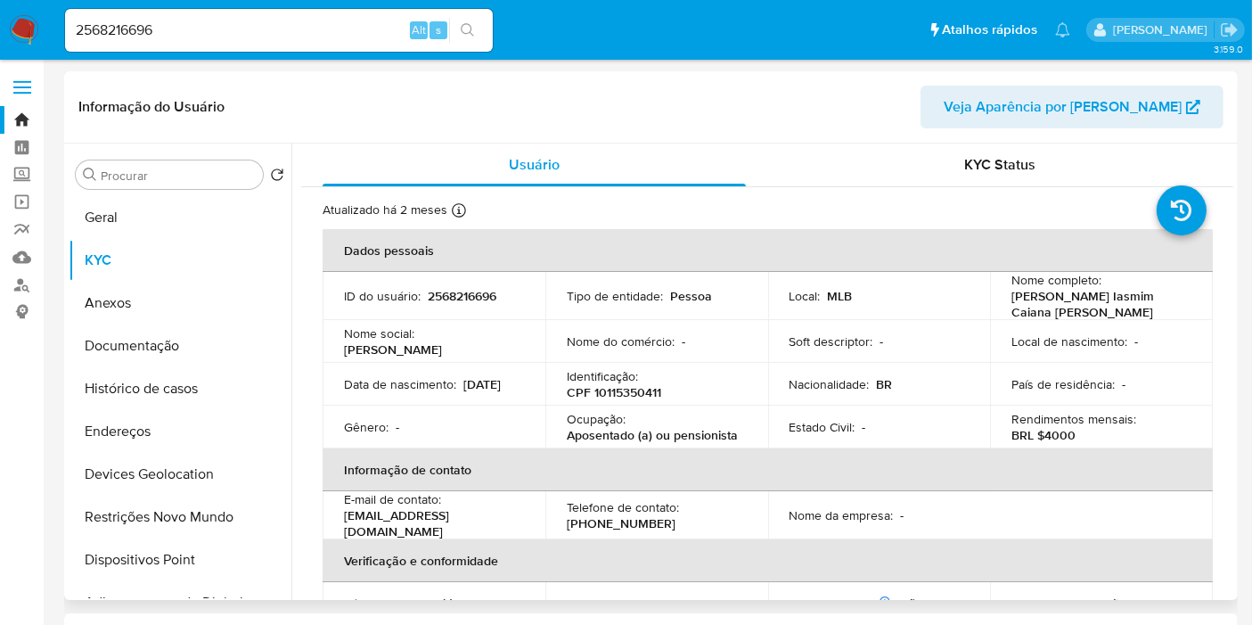
click at [629, 384] on p "CPF 10115350411" at bounding box center [614, 392] width 94 height 16
copy p "10115350411"
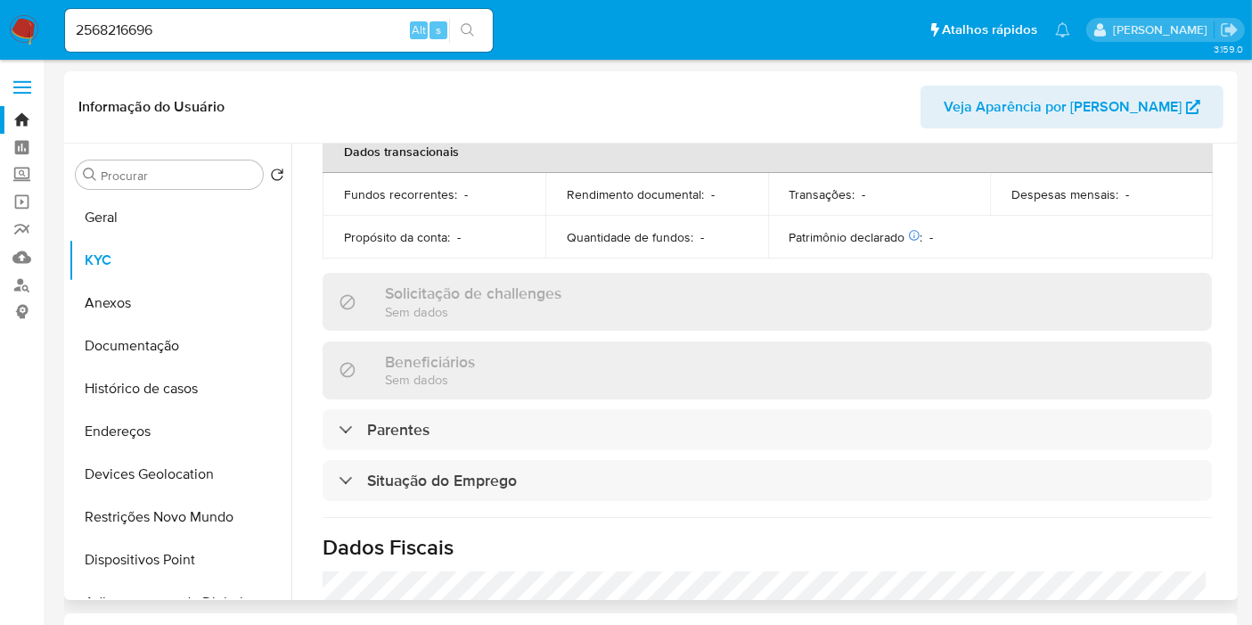
scroll to position [827, 0]
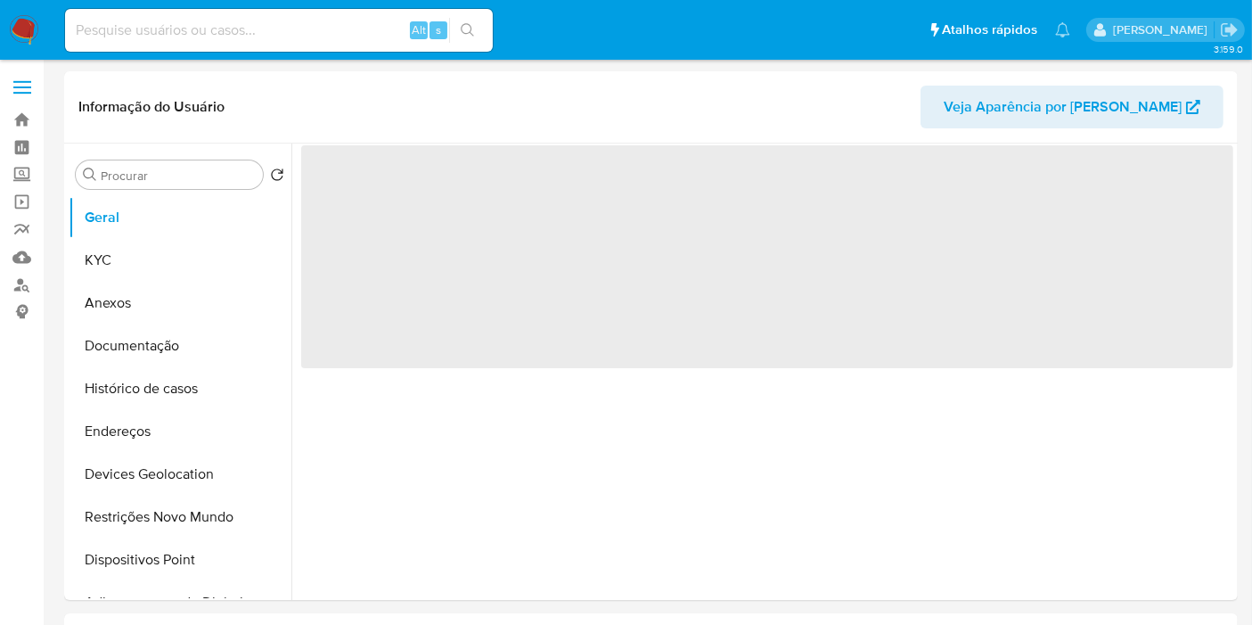
select select "10"
